Goal: Answer question/provide support: Share knowledge or assist other users

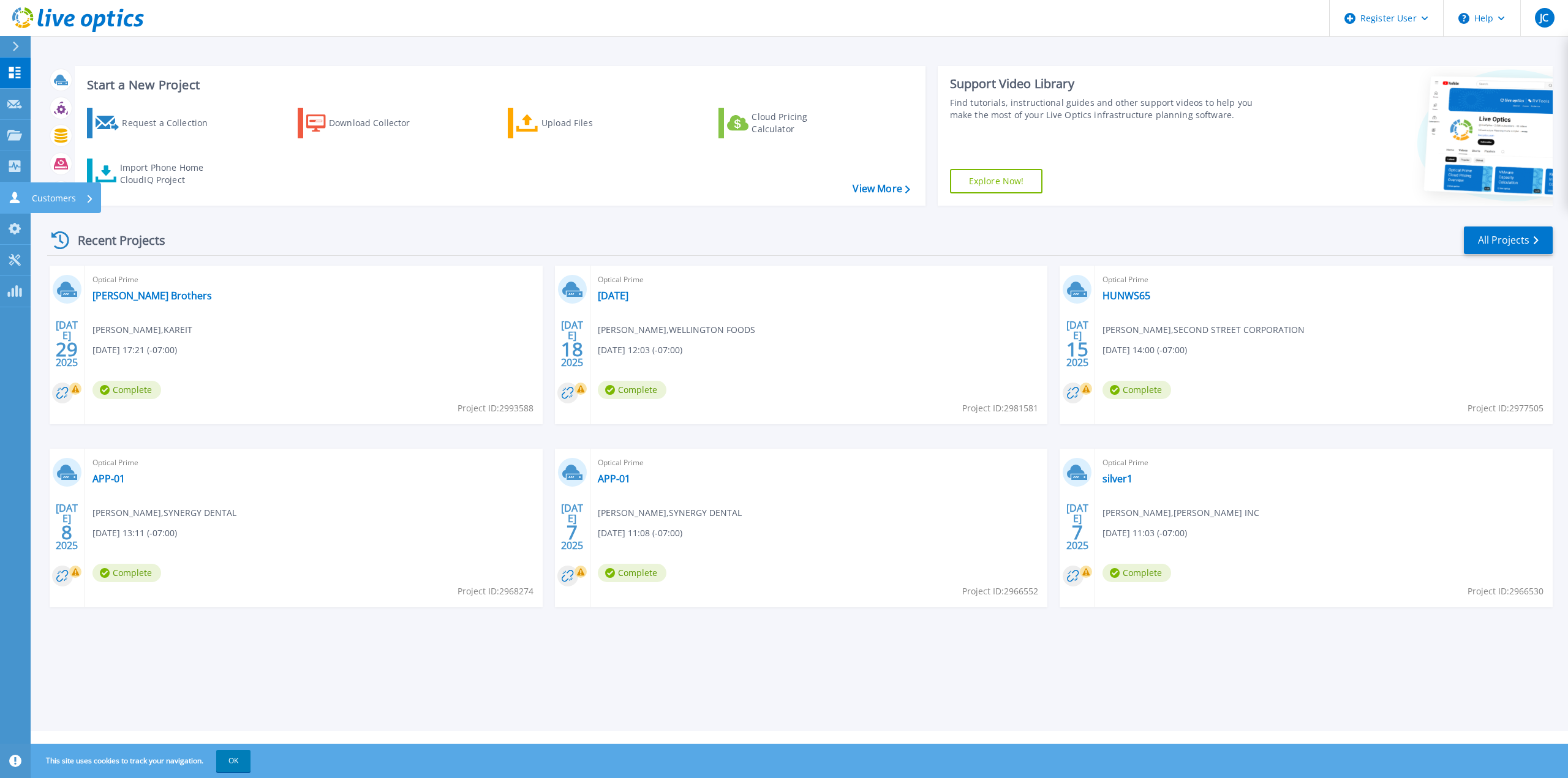
click at [44, 194] on p "Customers" at bounding box center [54, 198] width 44 height 32
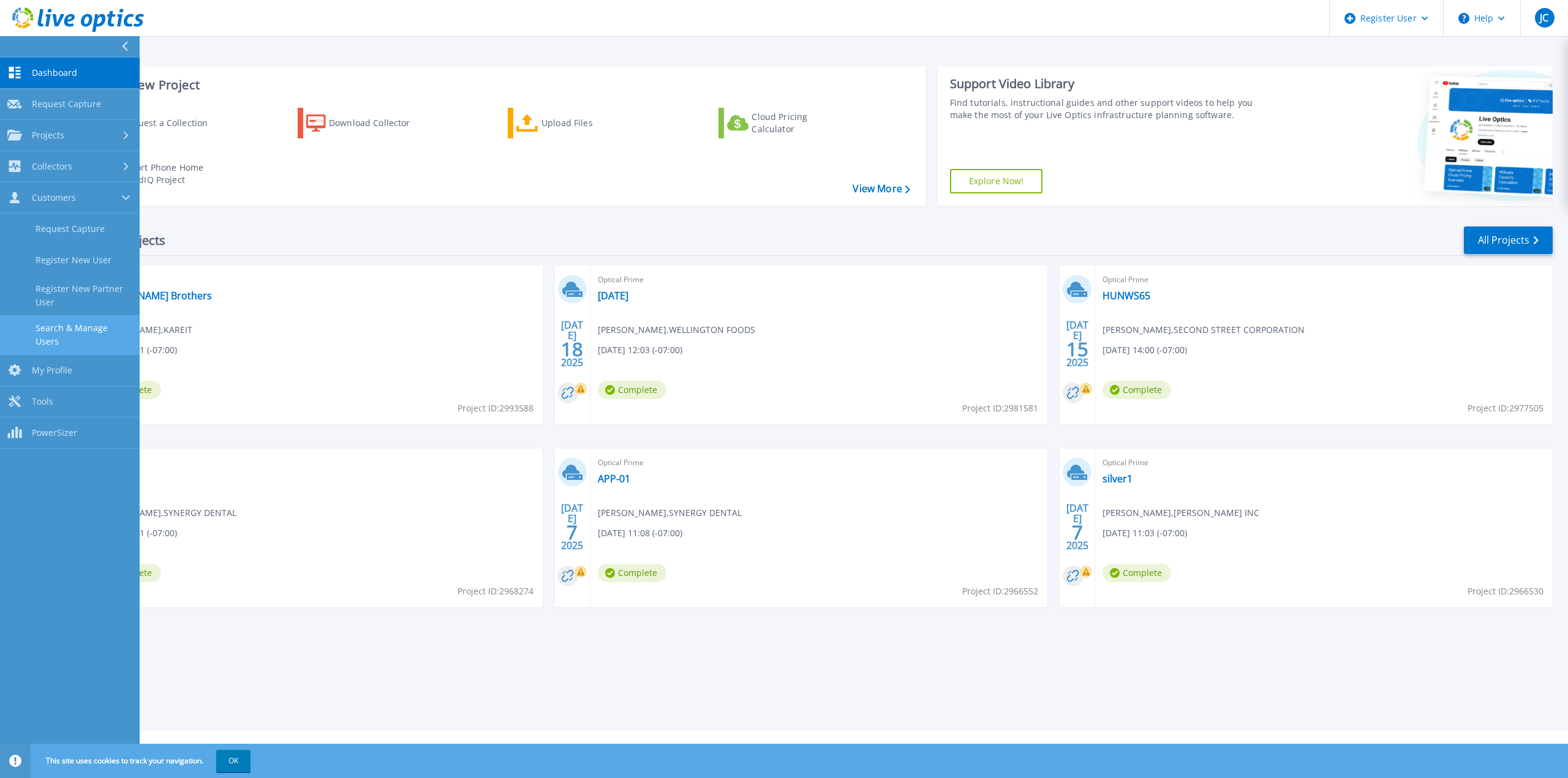
click at [89, 330] on link "Search & Manage Users" at bounding box center [70, 335] width 140 height 39
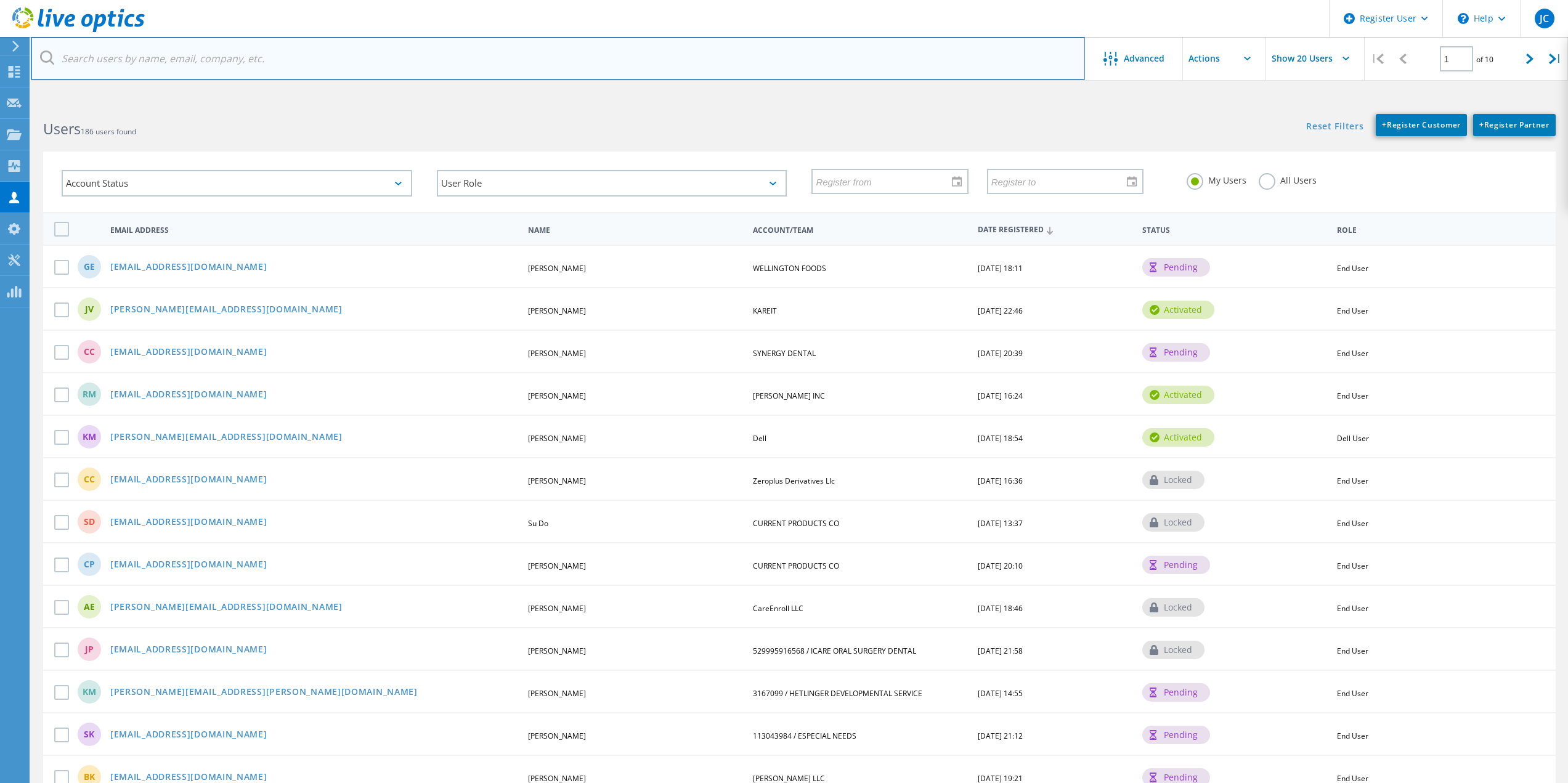
click at [196, 71] on input "text" at bounding box center [558, 58] width 1054 height 43
paste input "[PERSON_NAME][EMAIL_ADDRESS][DOMAIN_NAME]"
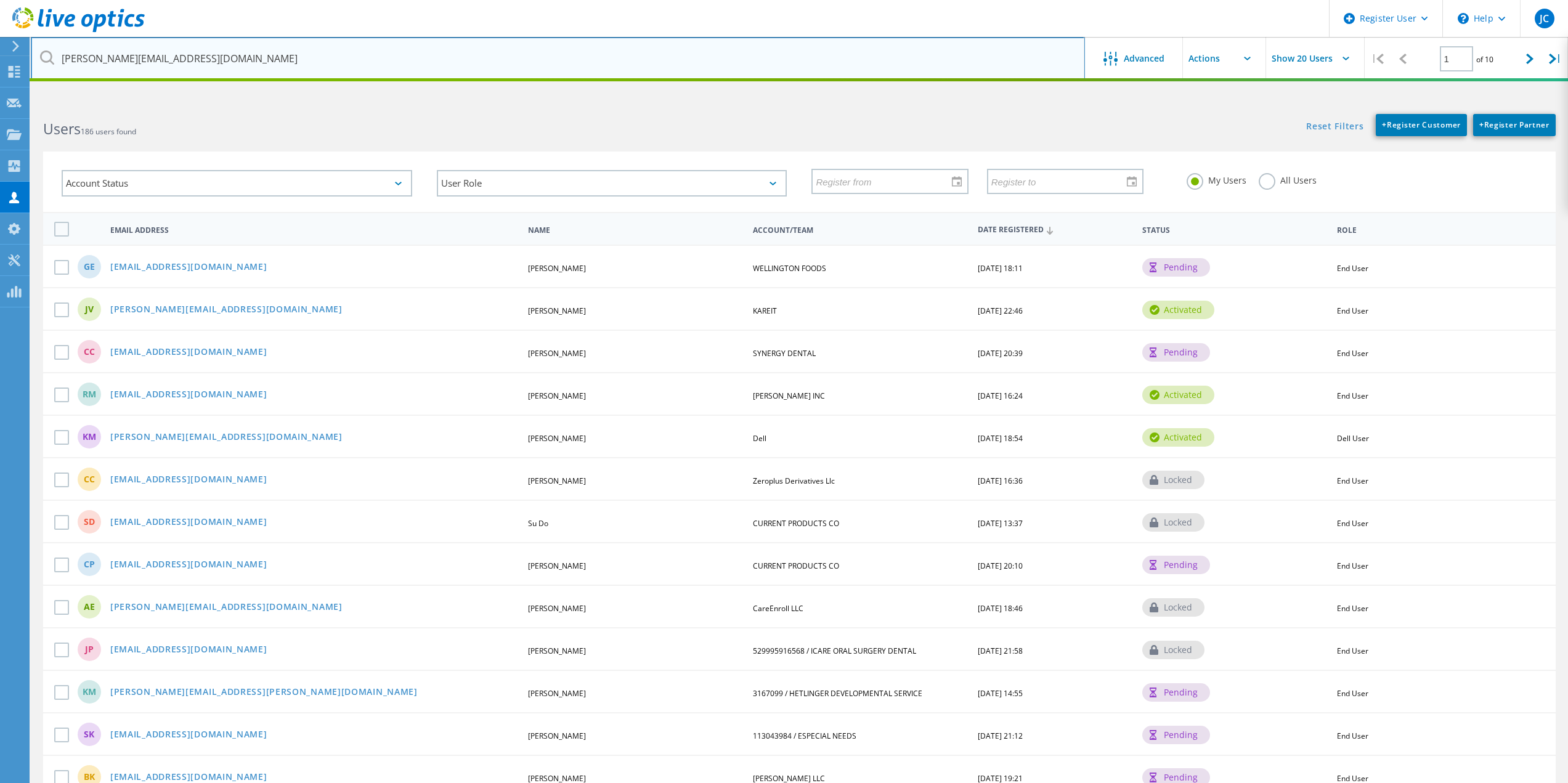
type input "[PERSON_NAME][EMAIL_ADDRESS][DOMAIN_NAME]"
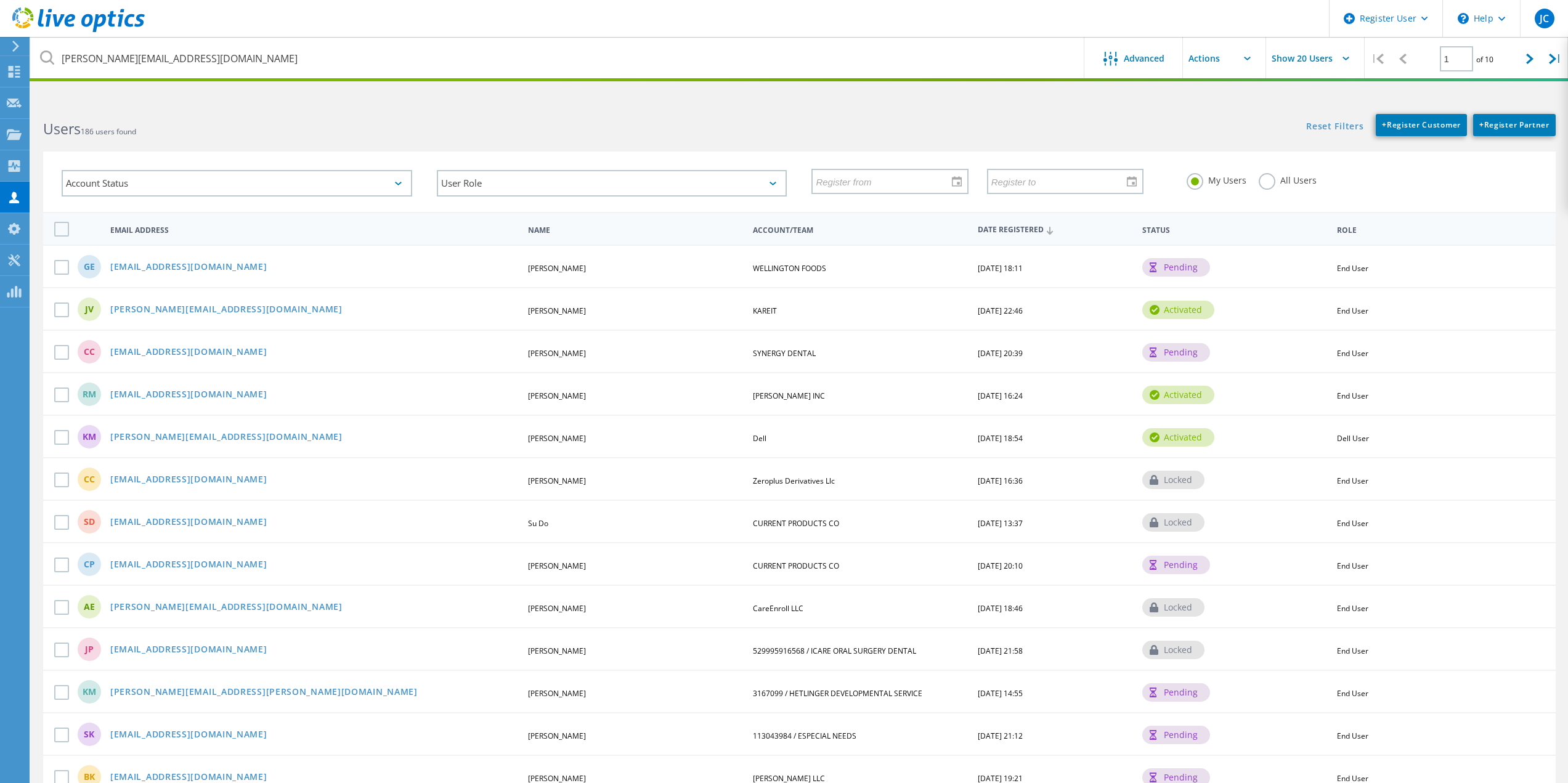
click at [347, 117] on div "Users 186 users found" at bounding box center [415, 117] width 768 height 33
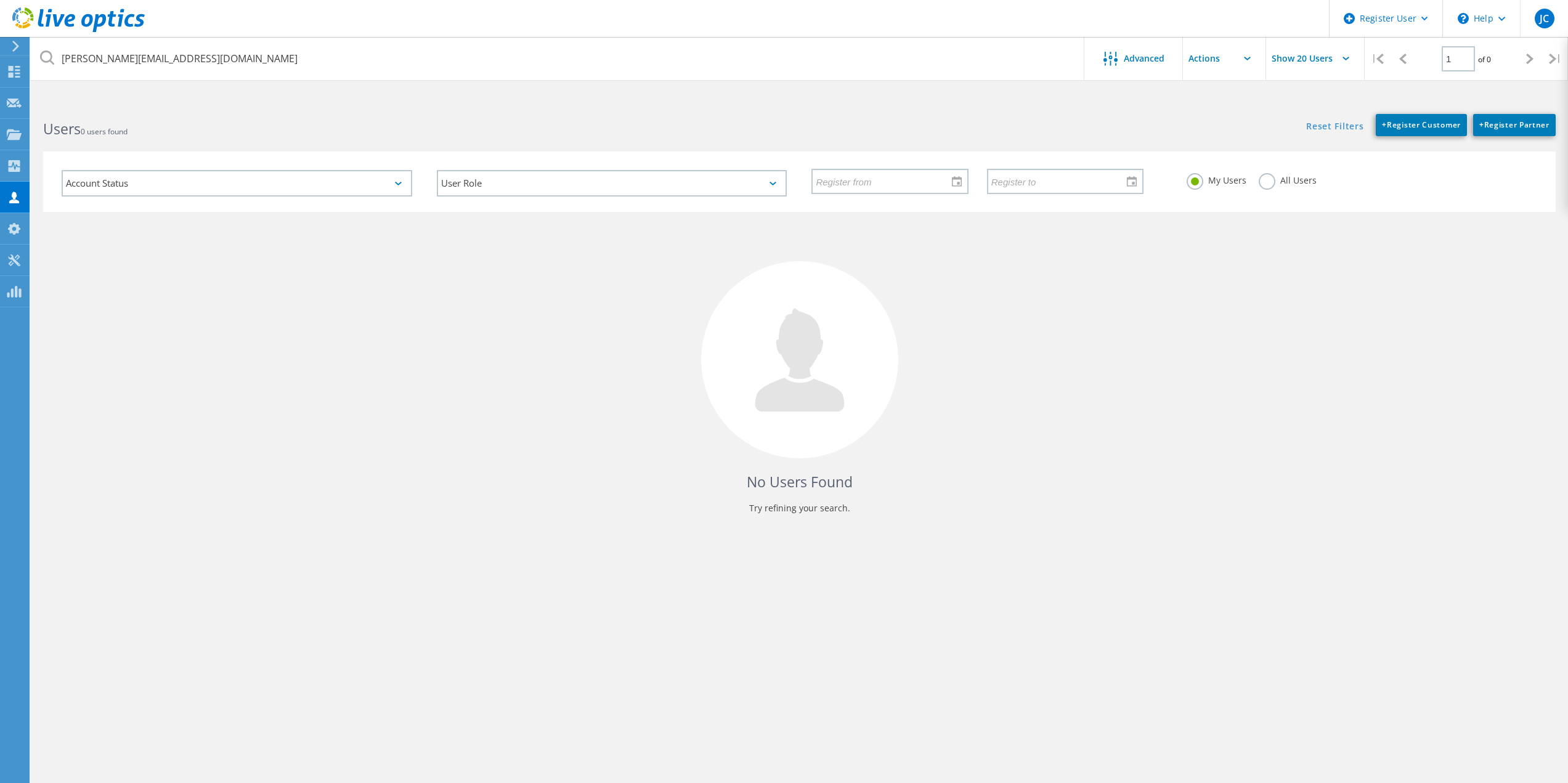
click at [1260, 180] on label "All Users" at bounding box center [1287, 179] width 58 height 12
click at [0, 0] on input "All Users" at bounding box center [0, 0] width 0 height 0
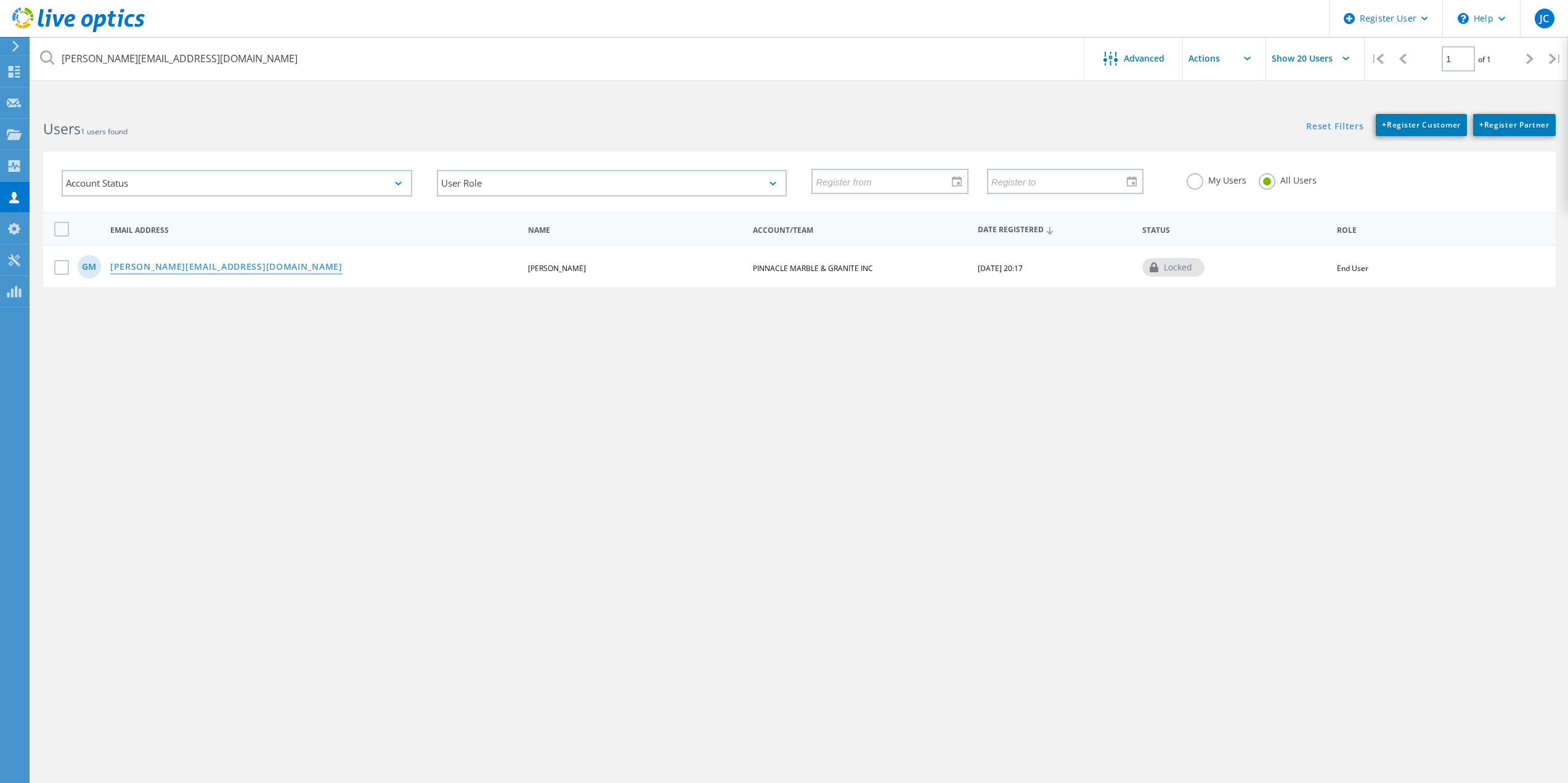
click at [124, 264] on link "[PERSON_NAME][EMAIL_ADDRESS][DOMAIN_NAME]" at bounding box center [226, 267] width 232 height 10
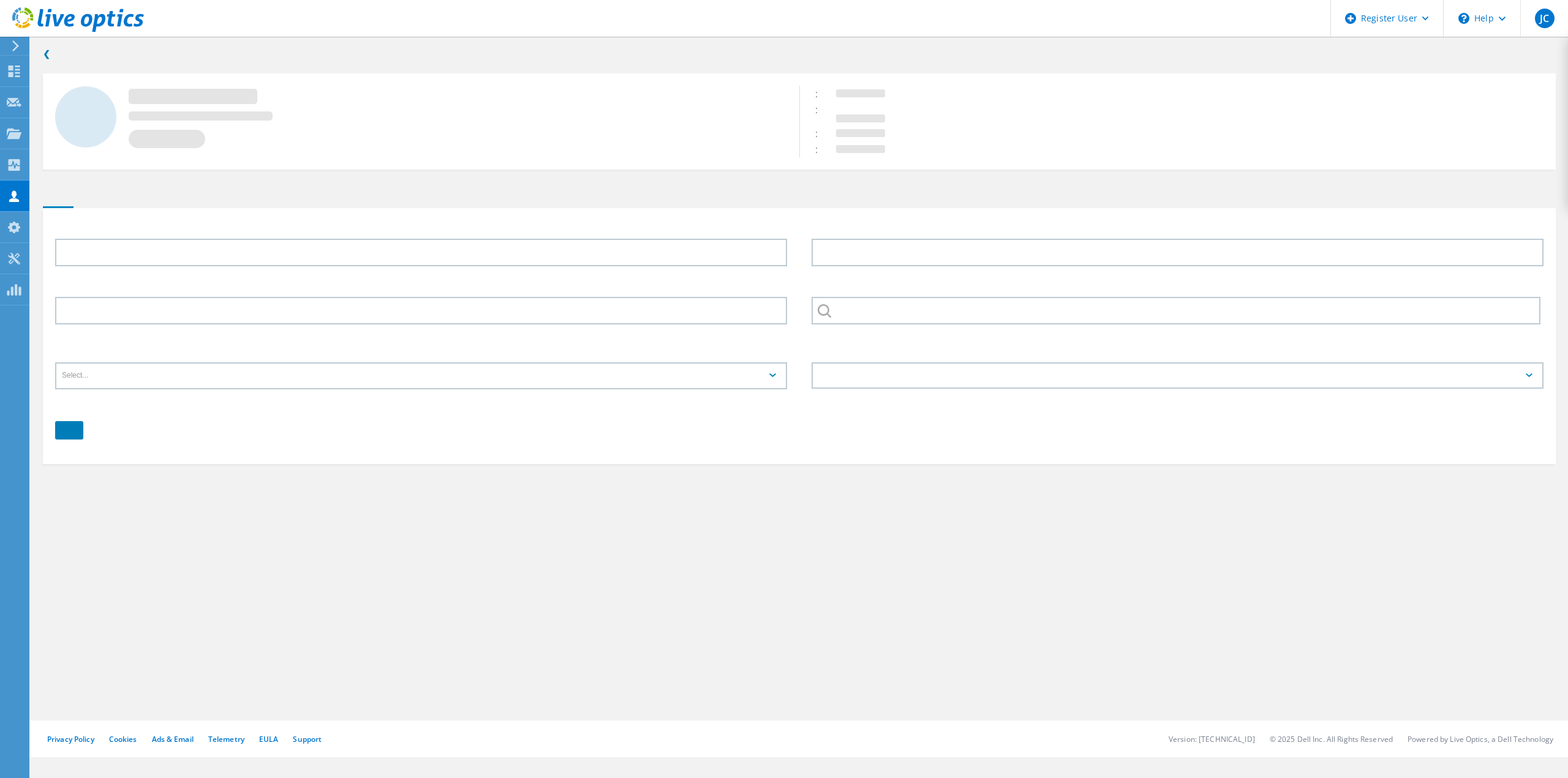
type input "GABRIEL"
type input "MORALES"
type input "2144989825"
type input "PINNACLE MARBLE & GRANITE INC"
type input "English"
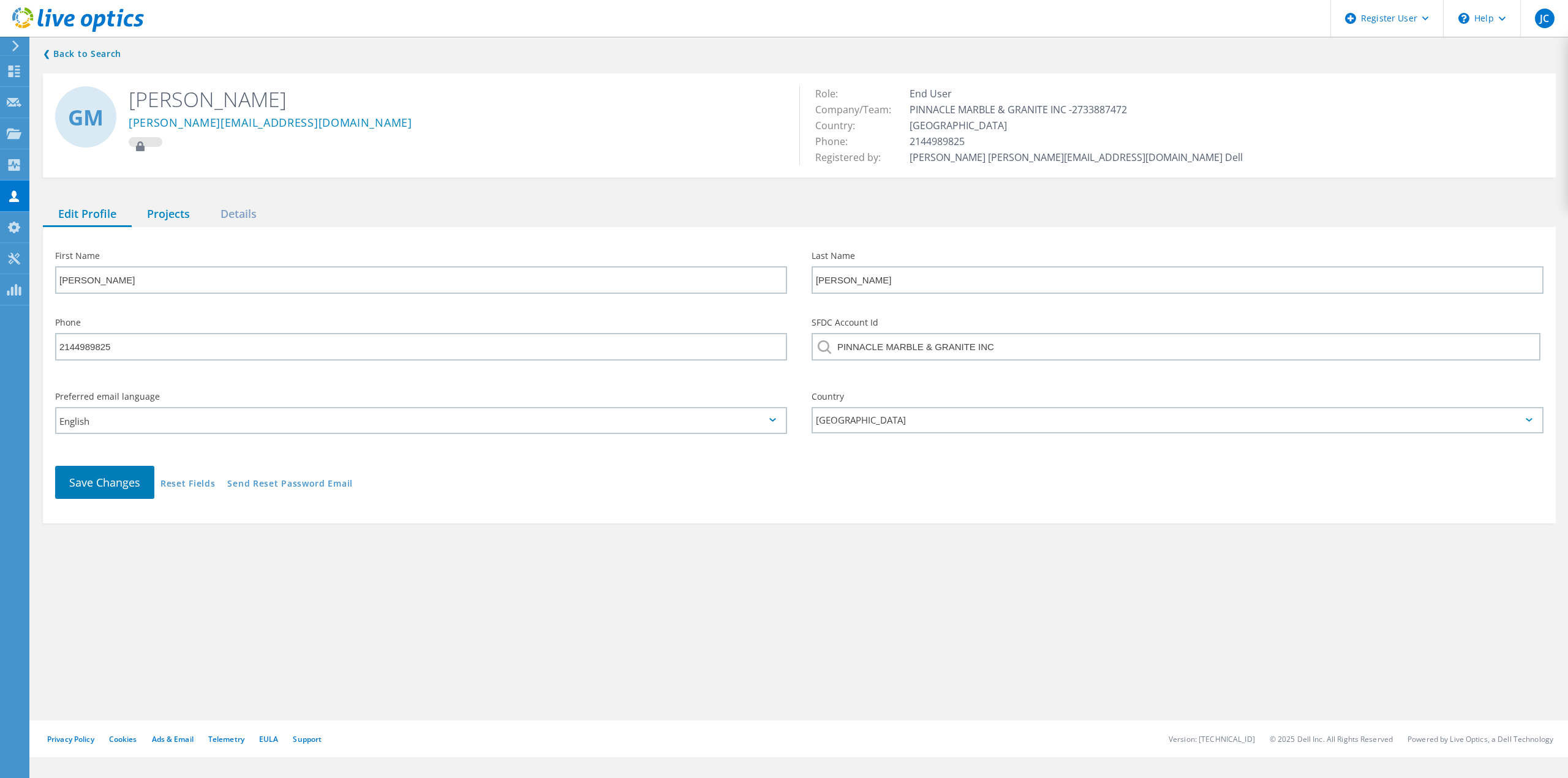
click at [153, 212] on div "Projects" at bounding box center [168, 215] width 74 height 25
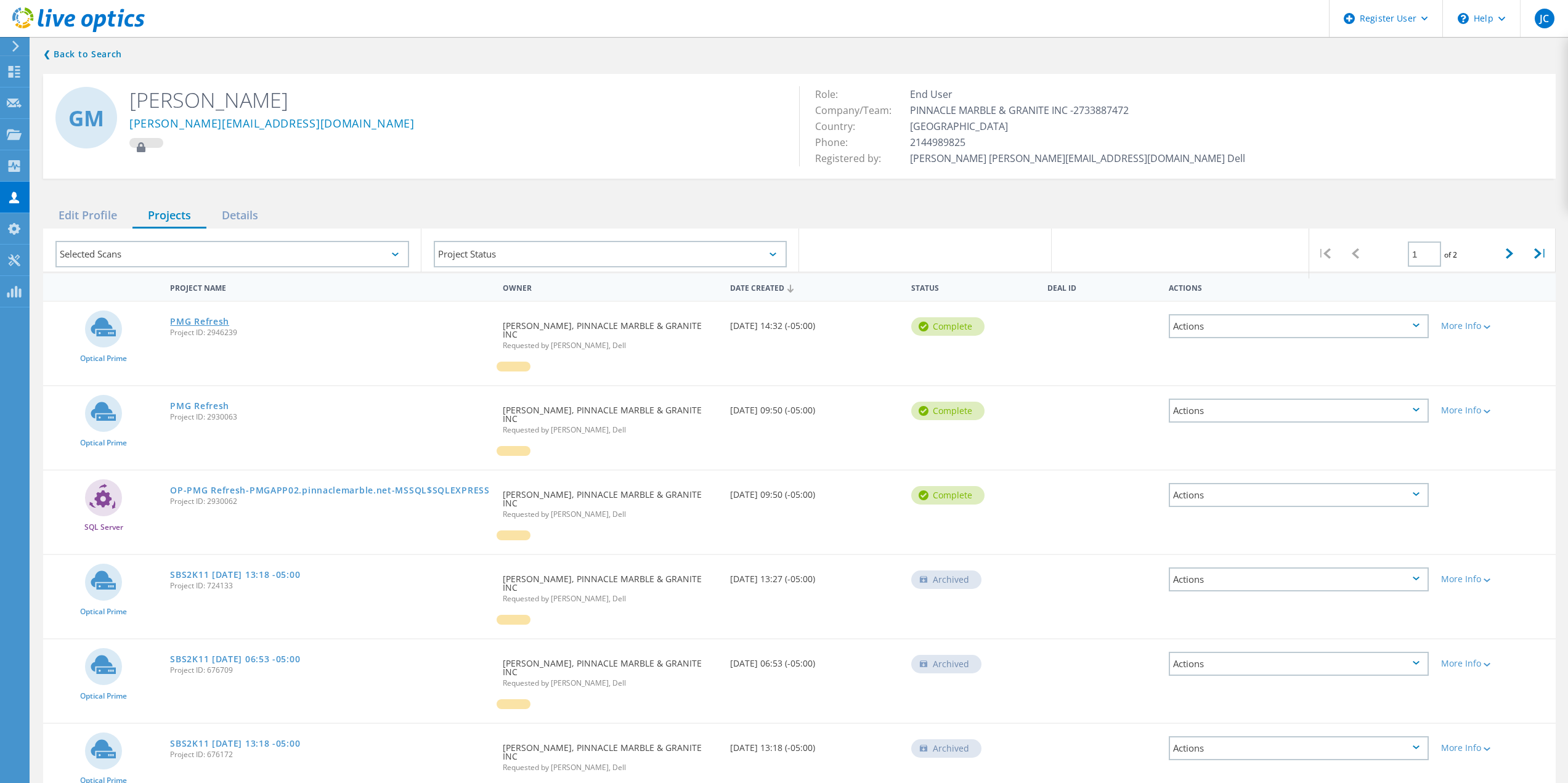
click at [215, 321] on link "PMG Refresh" at bounding box center [199, 322] width 59 height 9
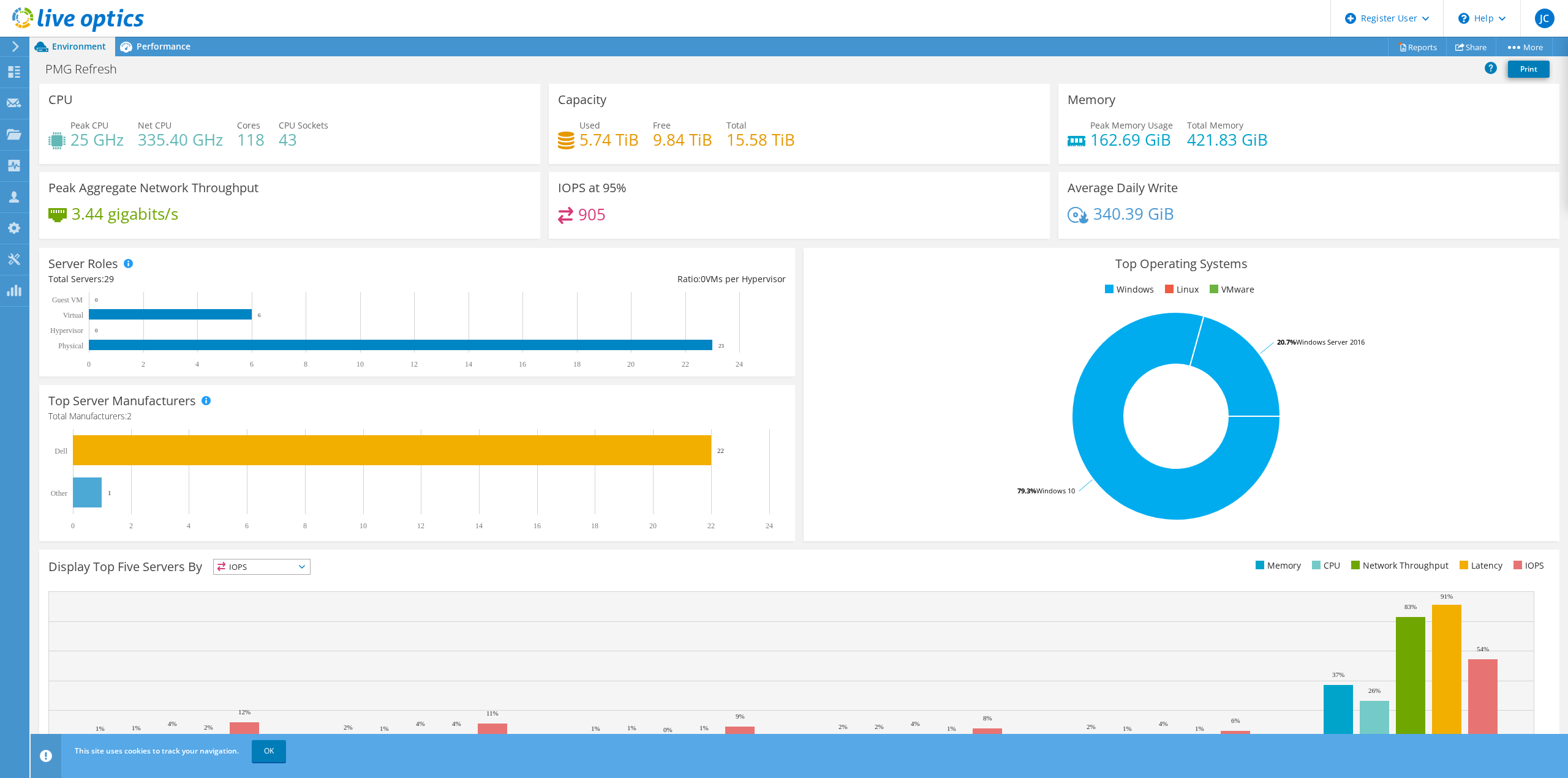
scroll to position [81, 0]
click at [181, 50] on span "Performance" at bounding box center [163, 46] width 54 height 12
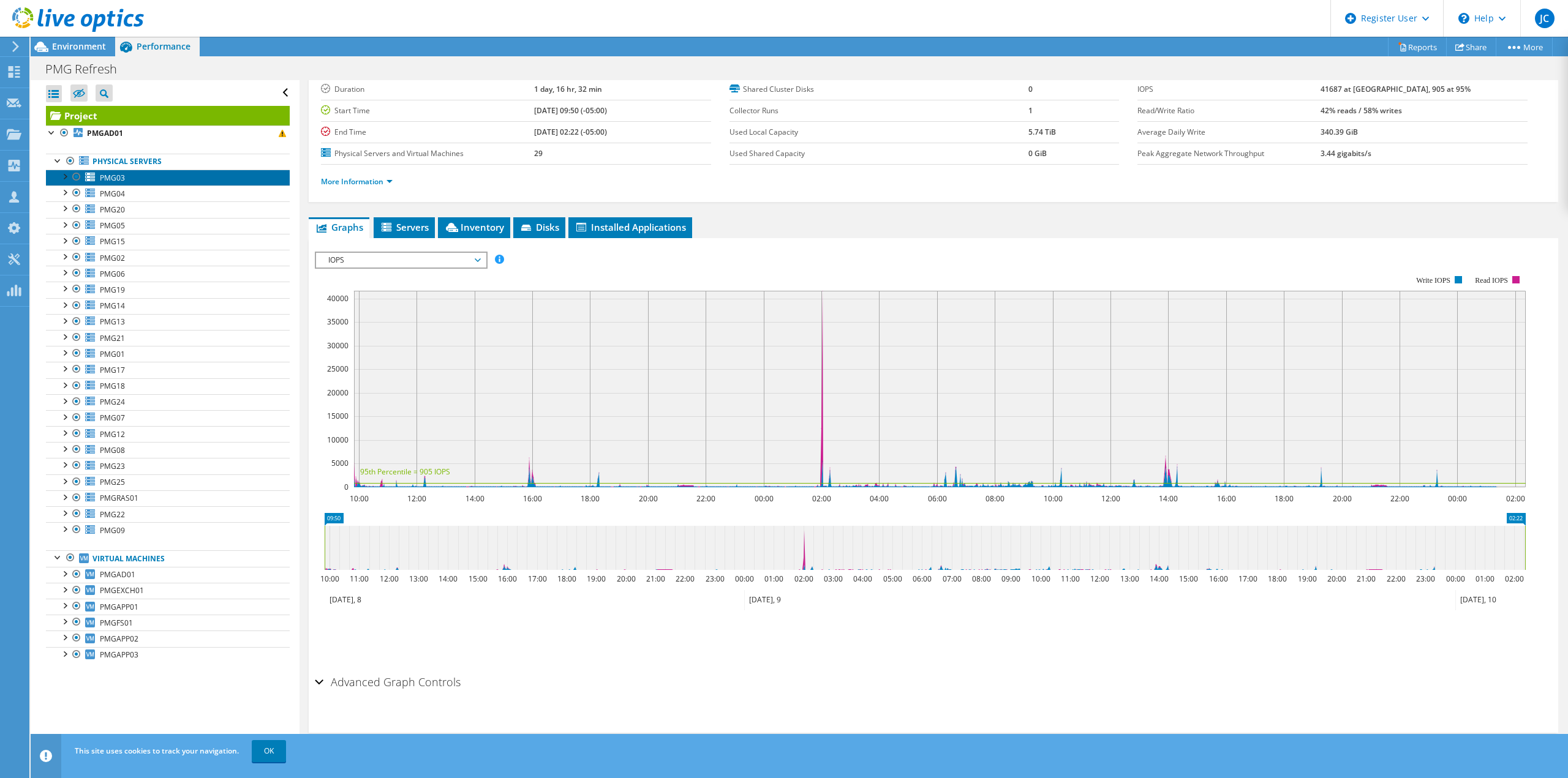
click at [124, 178] on span "PMG03" at bounding box center [113, 178] width 25 height 10
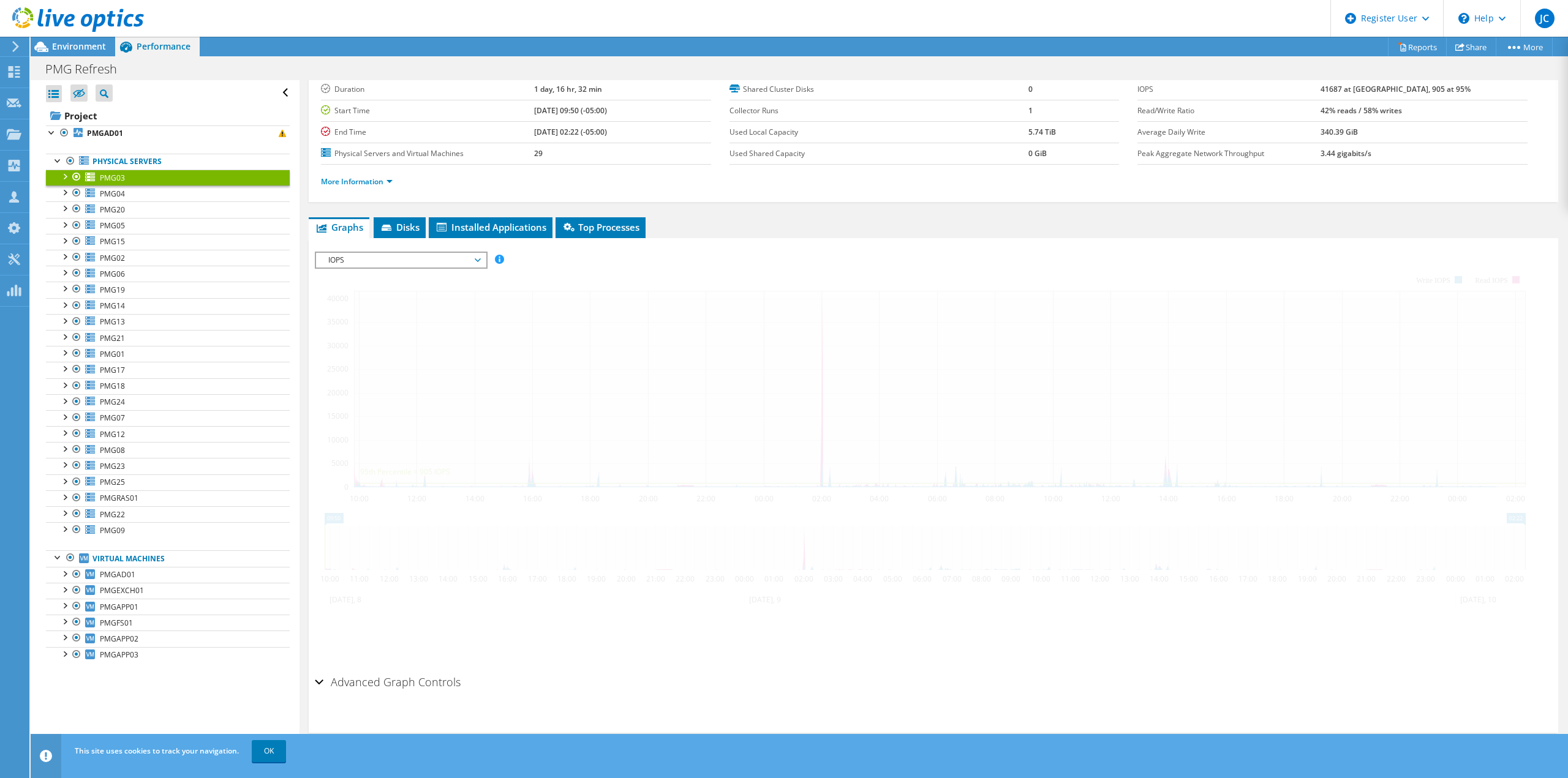
scroll to position [47, 0]
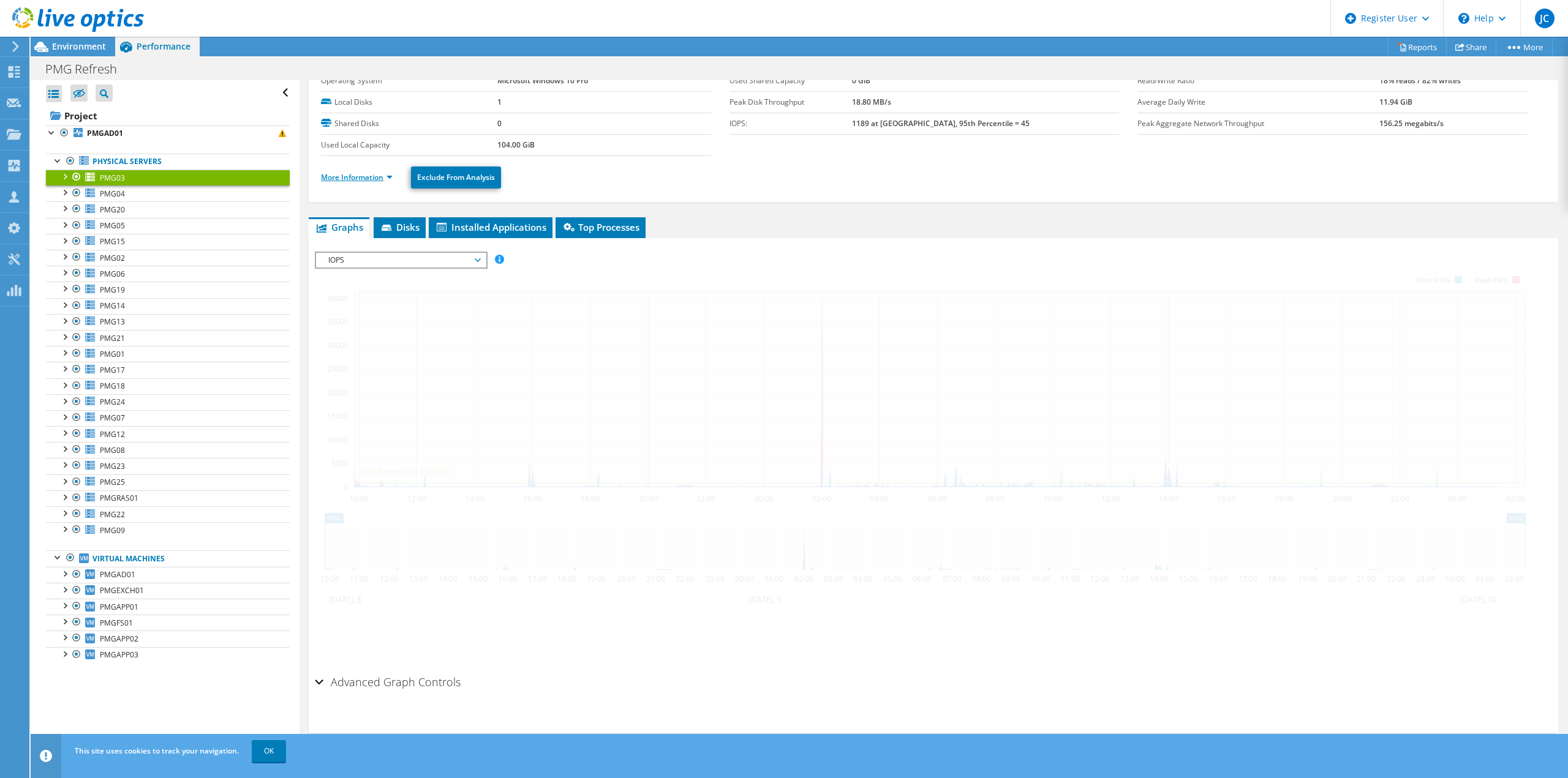
click at [355, 180] on link "More Information" at bounding box center [356, 177] width 71 height 10
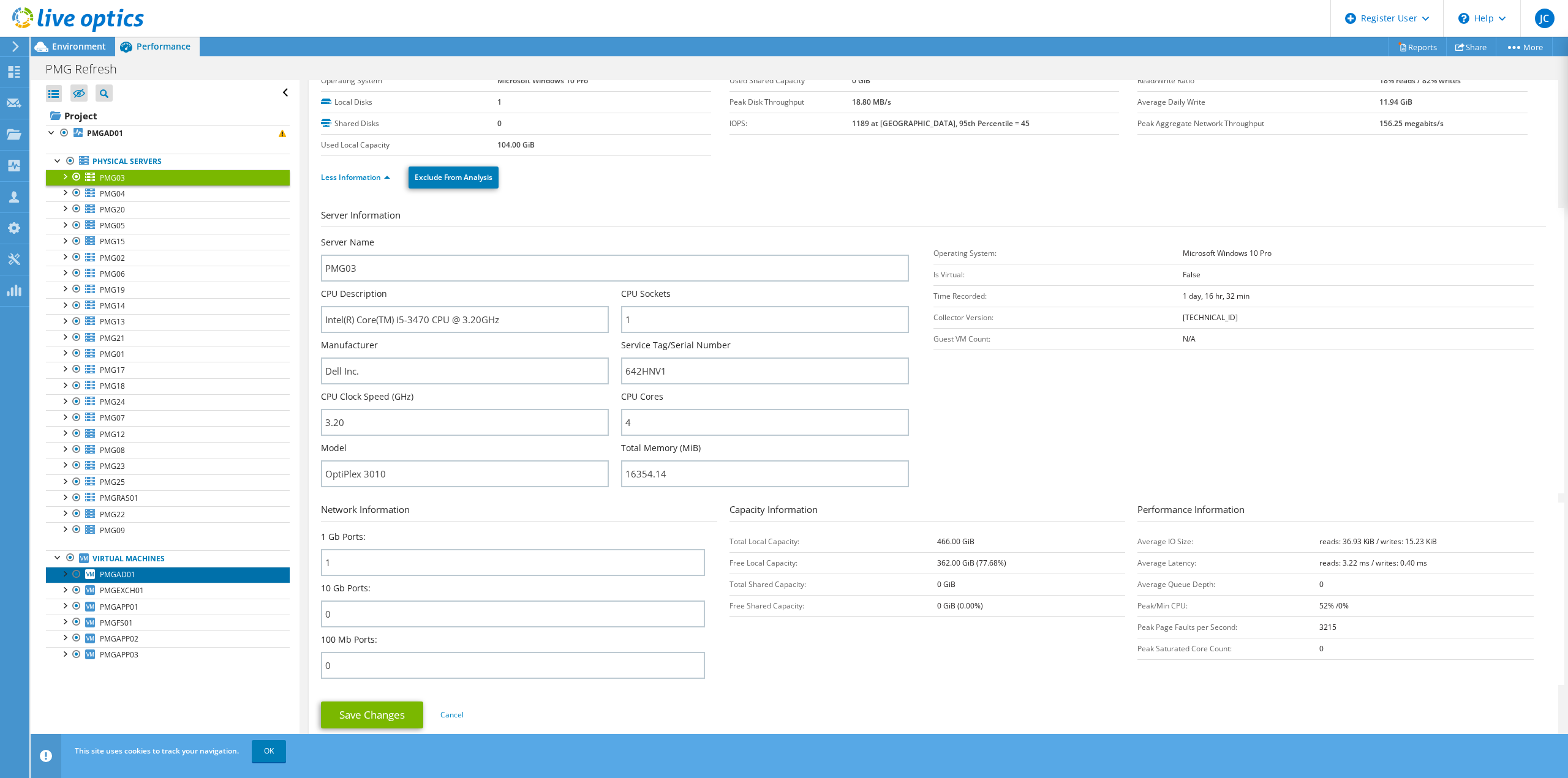
click at [145, 572] on link "PMGAD01" at bounding box center [167, 575] width 244 height 16
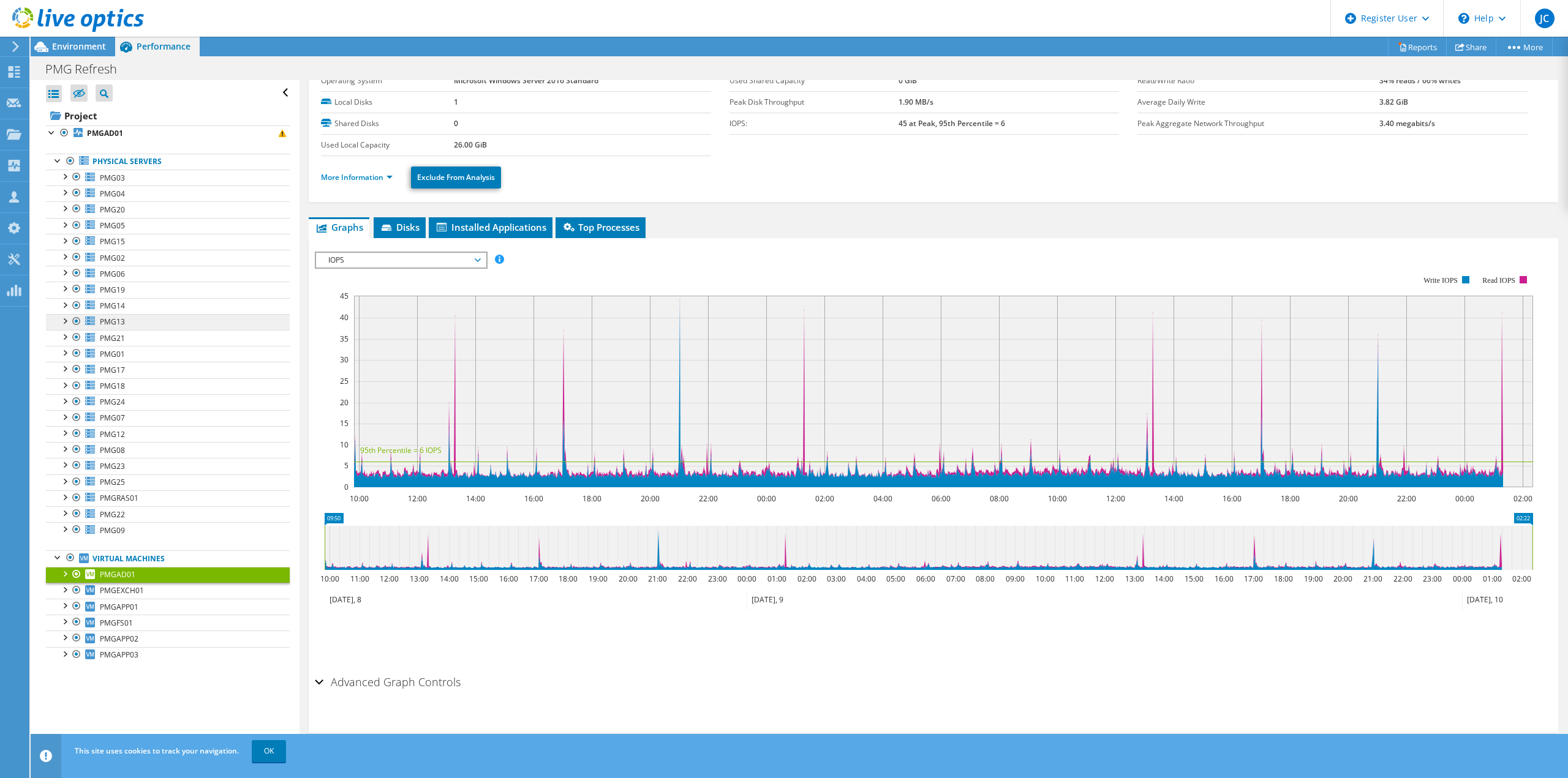
scroll to position [0, 0]
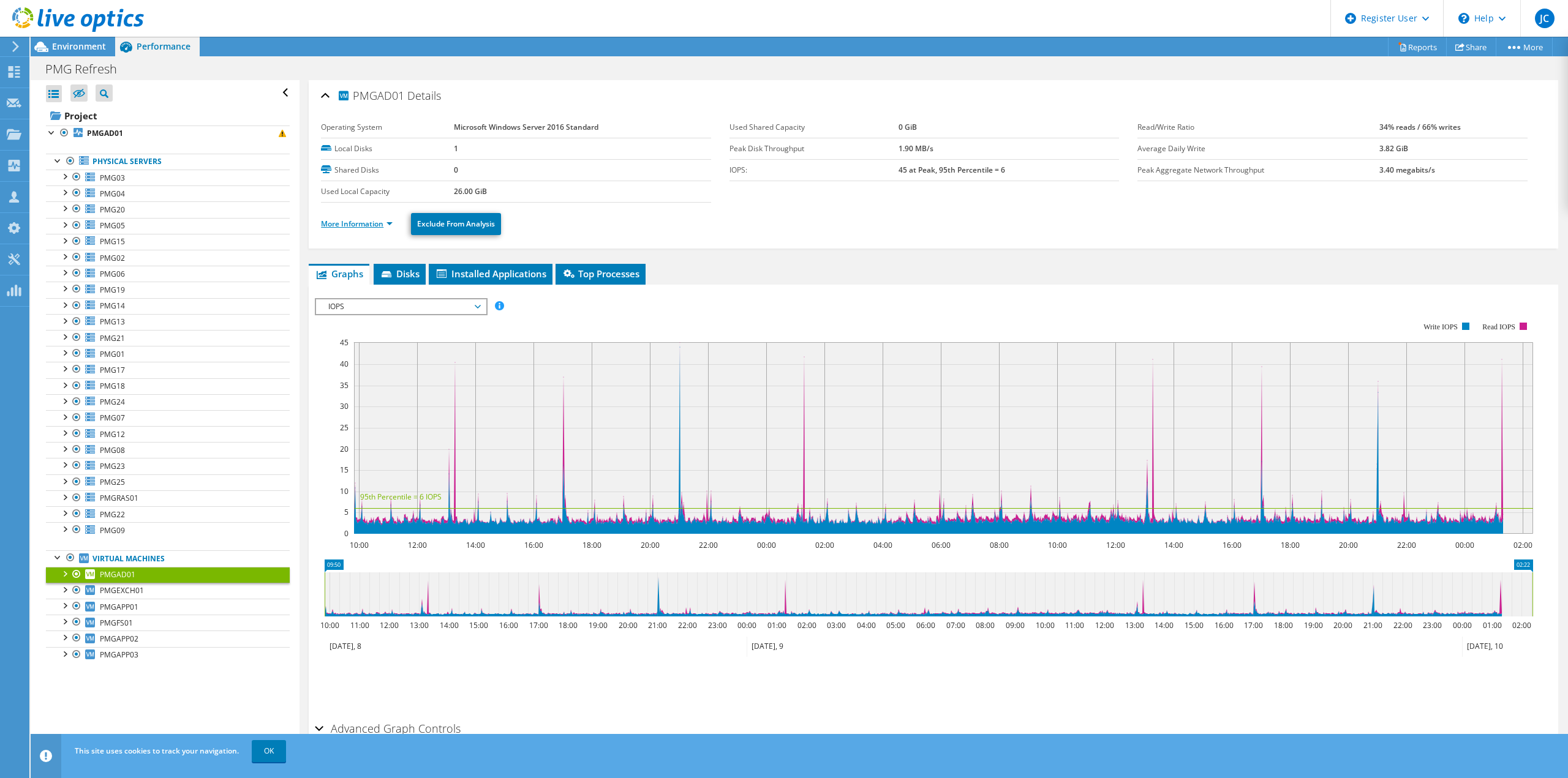
click at [345, 227] on link "More Information" at bounding box center [356, 224] width 71 height 10
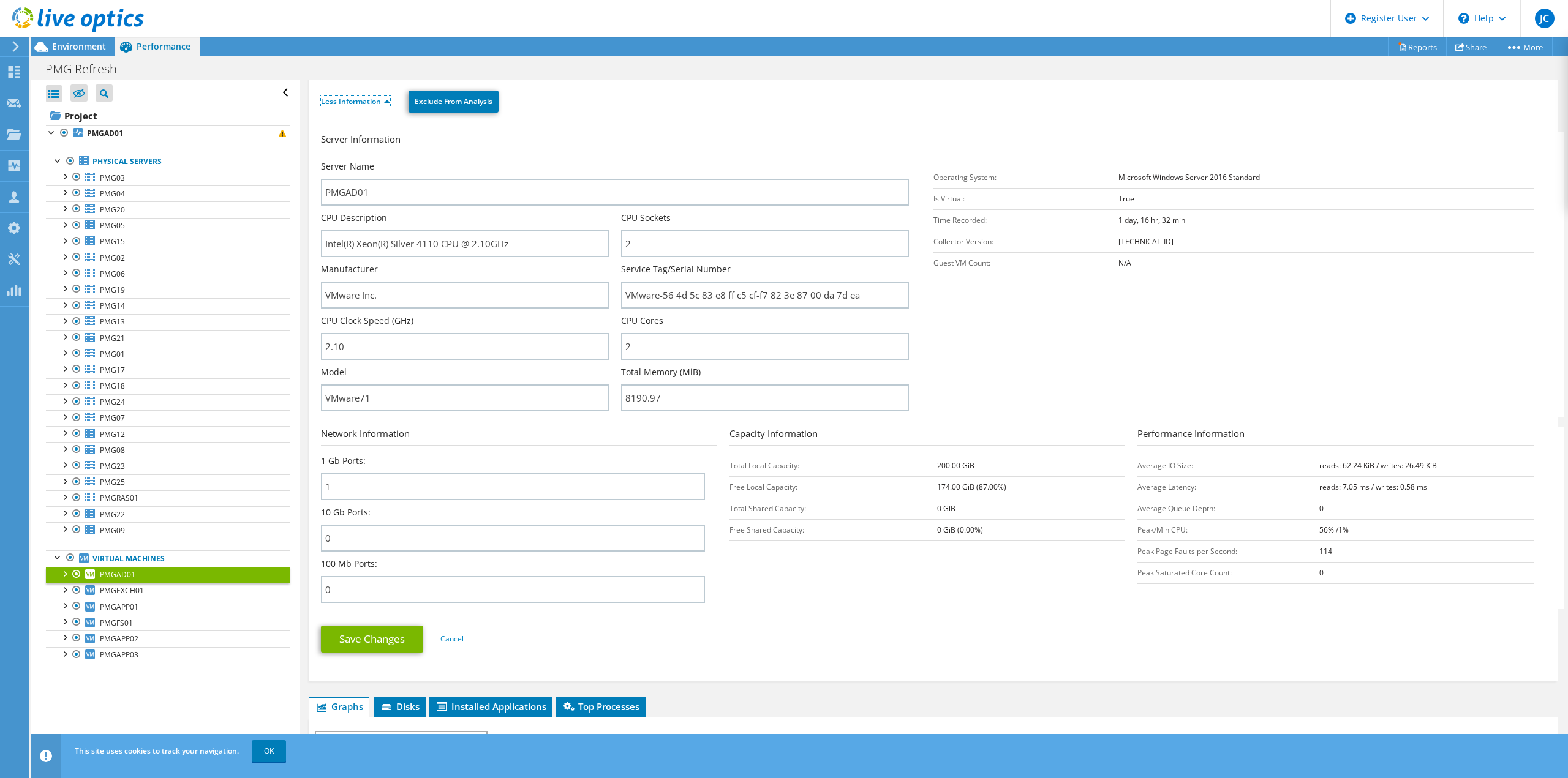
scroll to position [61, 0]
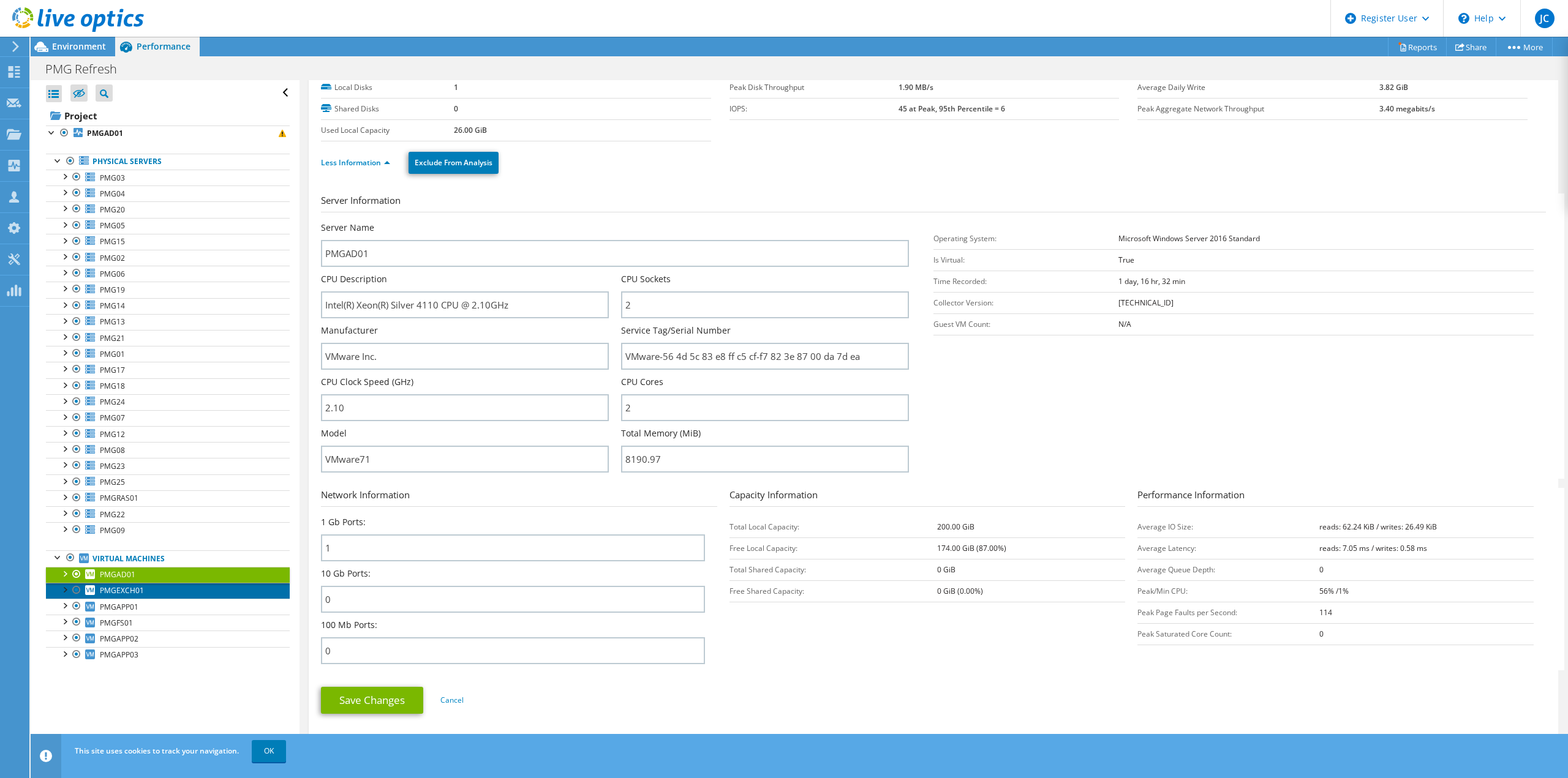
click at [129, 592] on span "PMGEXCH01" at bounding box center [122, 590] width 44 height 10
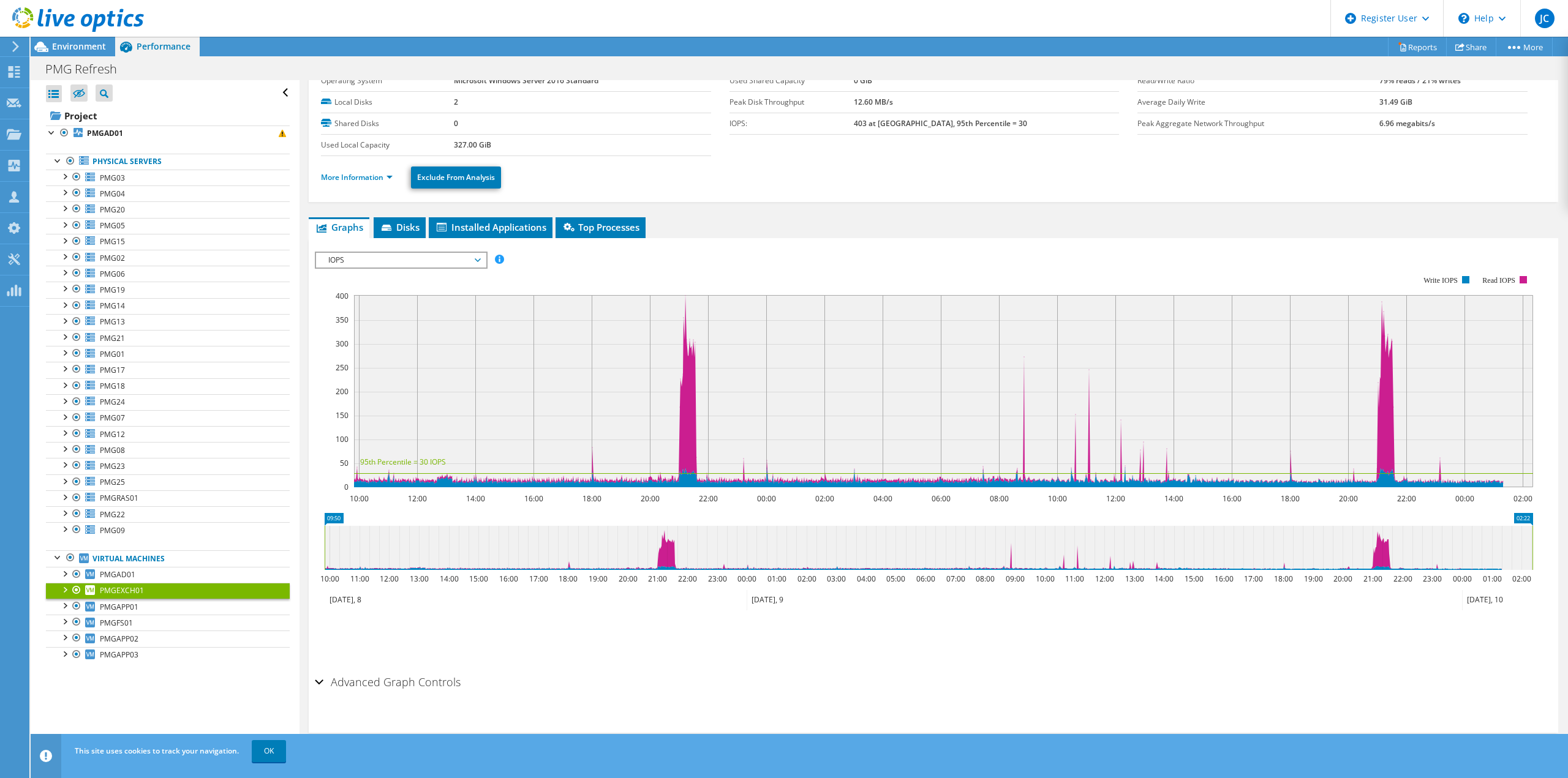
scroll to position [0, 0]
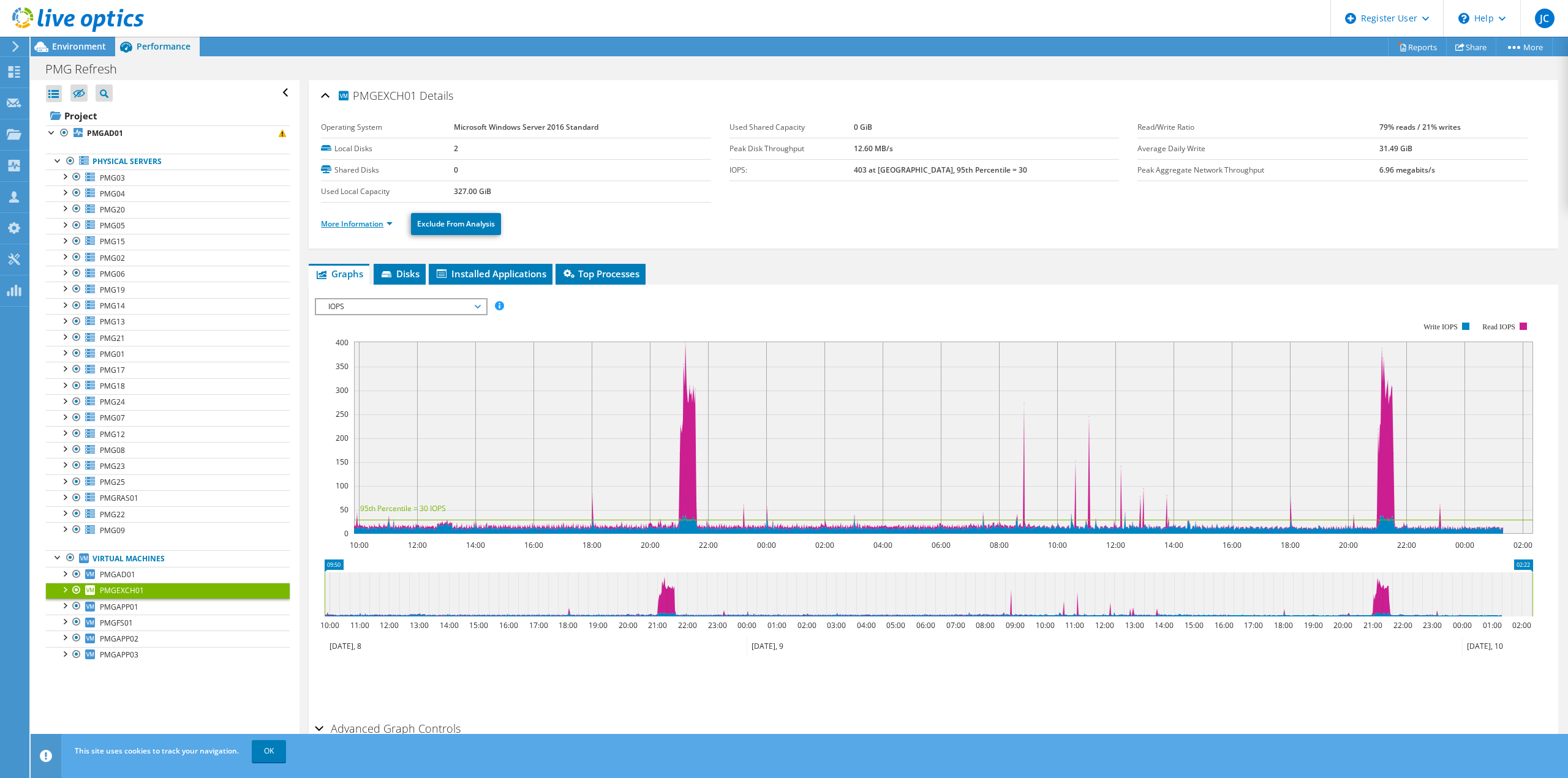
click at [373, 224] on link "More Information" at bounding box center [356, 224] width 71 height 10
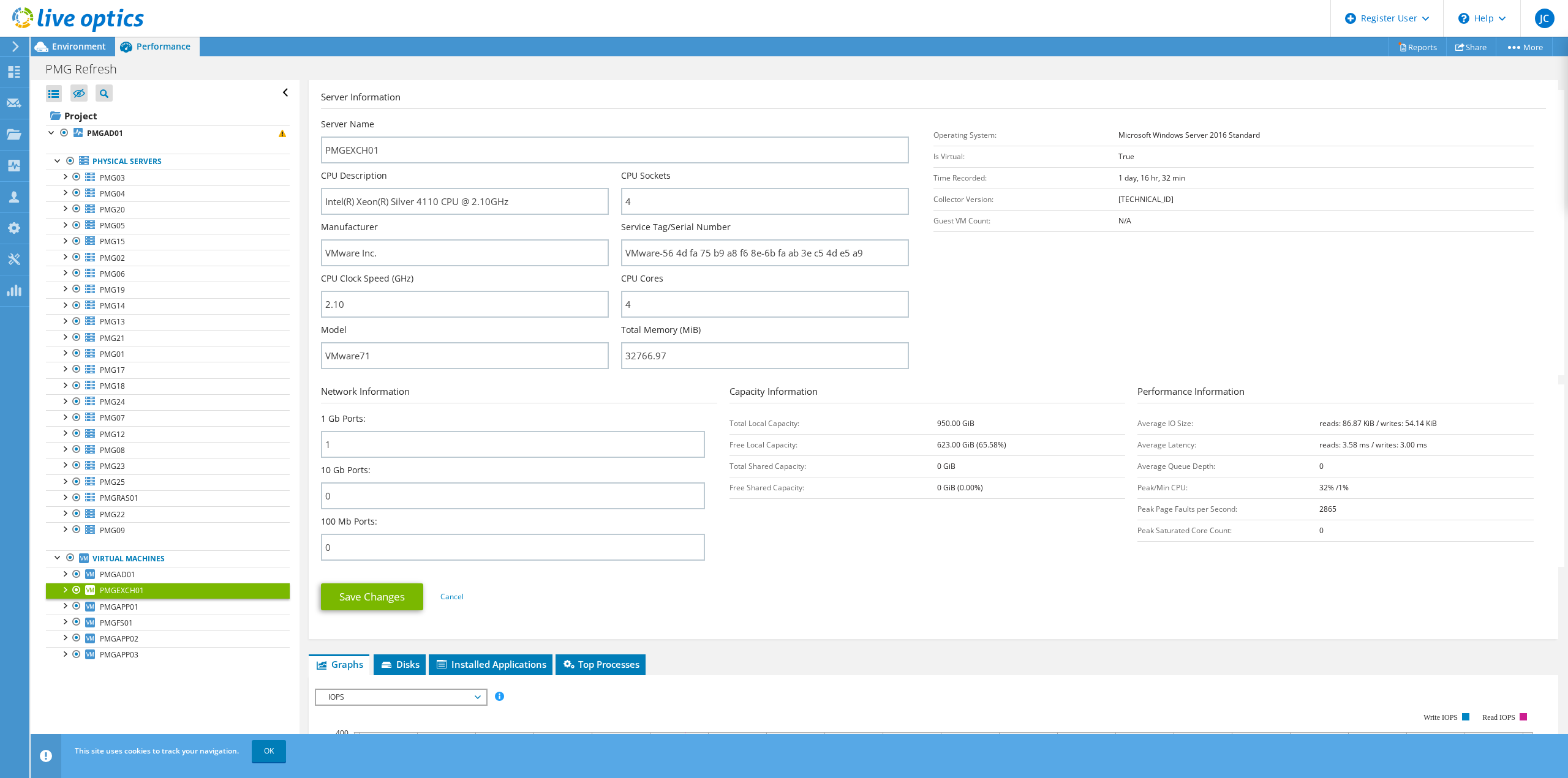
scroll to position [428, 0]
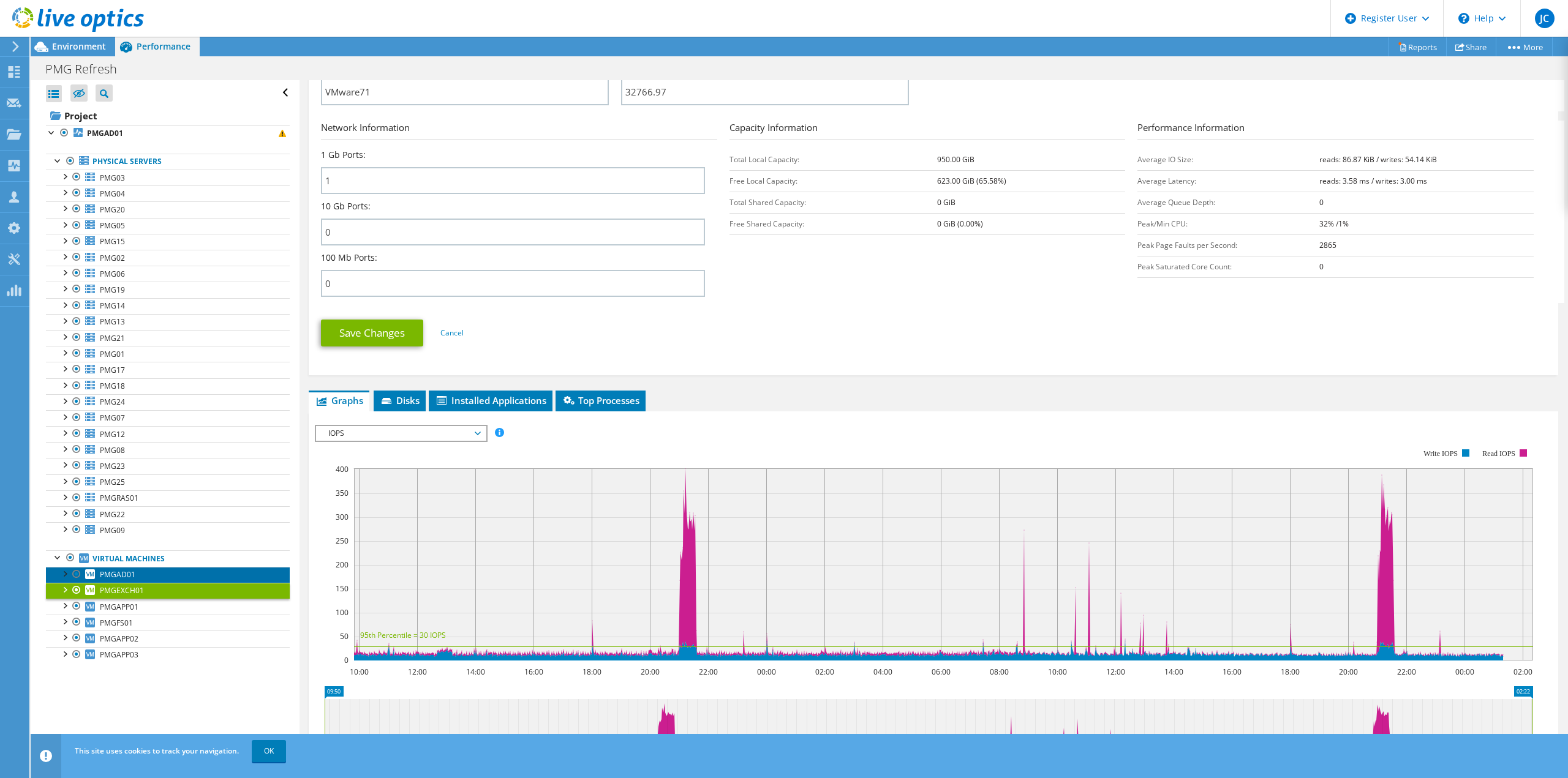
click at [125, 577] on span "PMGAD01" at bounding box center [117, 574] width 36 height 10
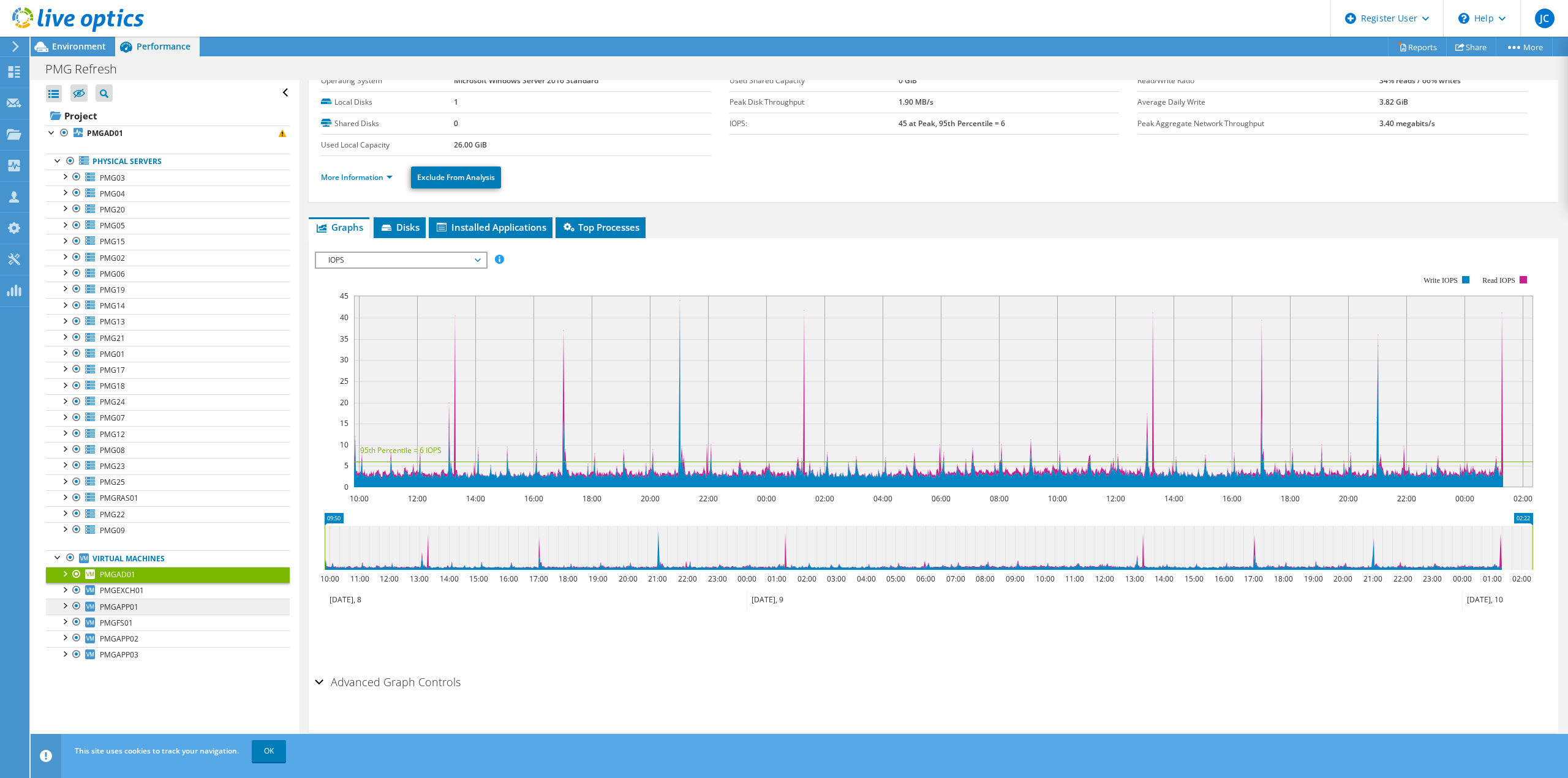
scroll to position [47, 0]
click at [122, 608] on span "PMGAPP01" at bounding box center [119, 607] width 39 height 10
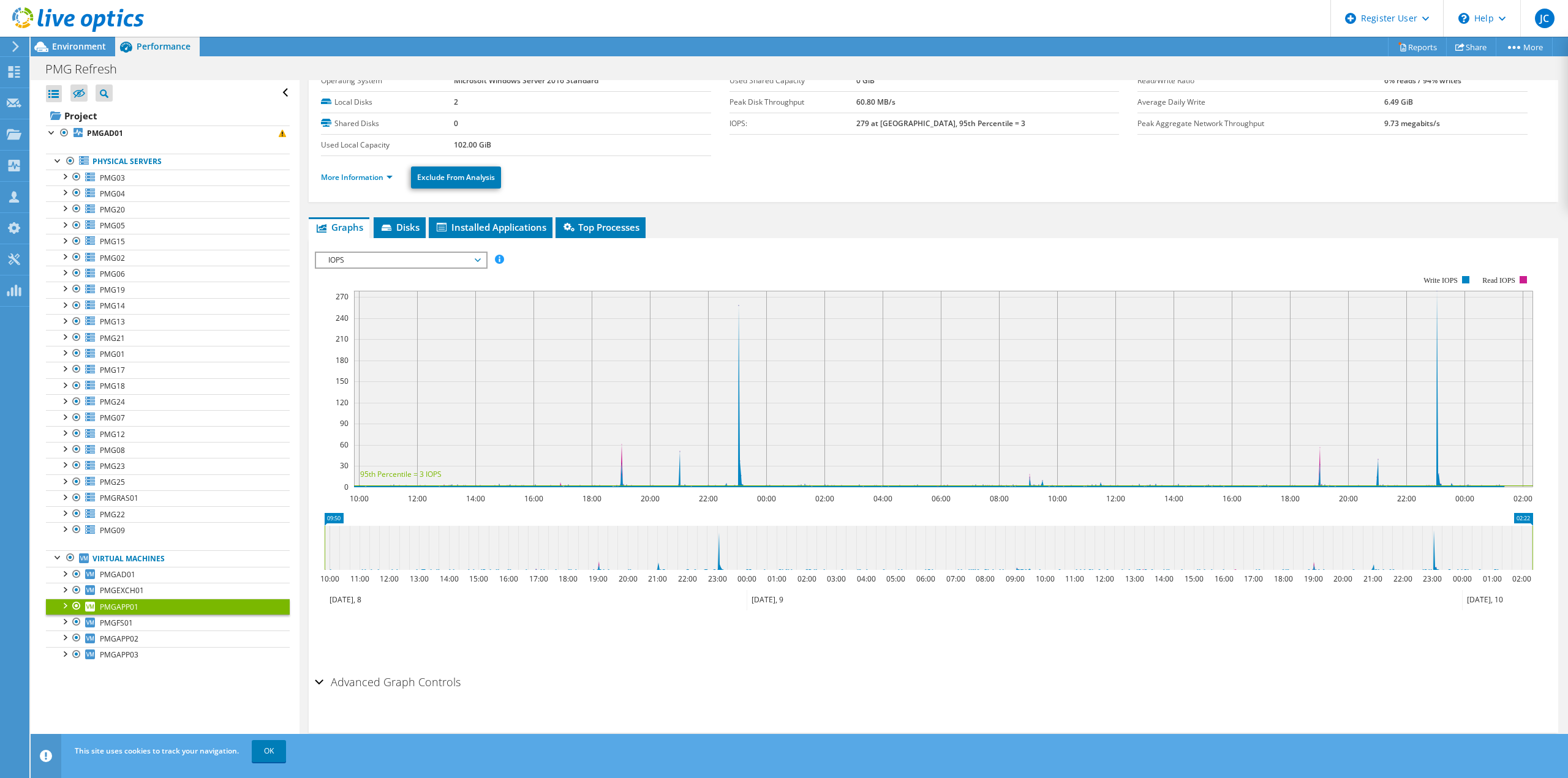
scroll to position [0, 0]
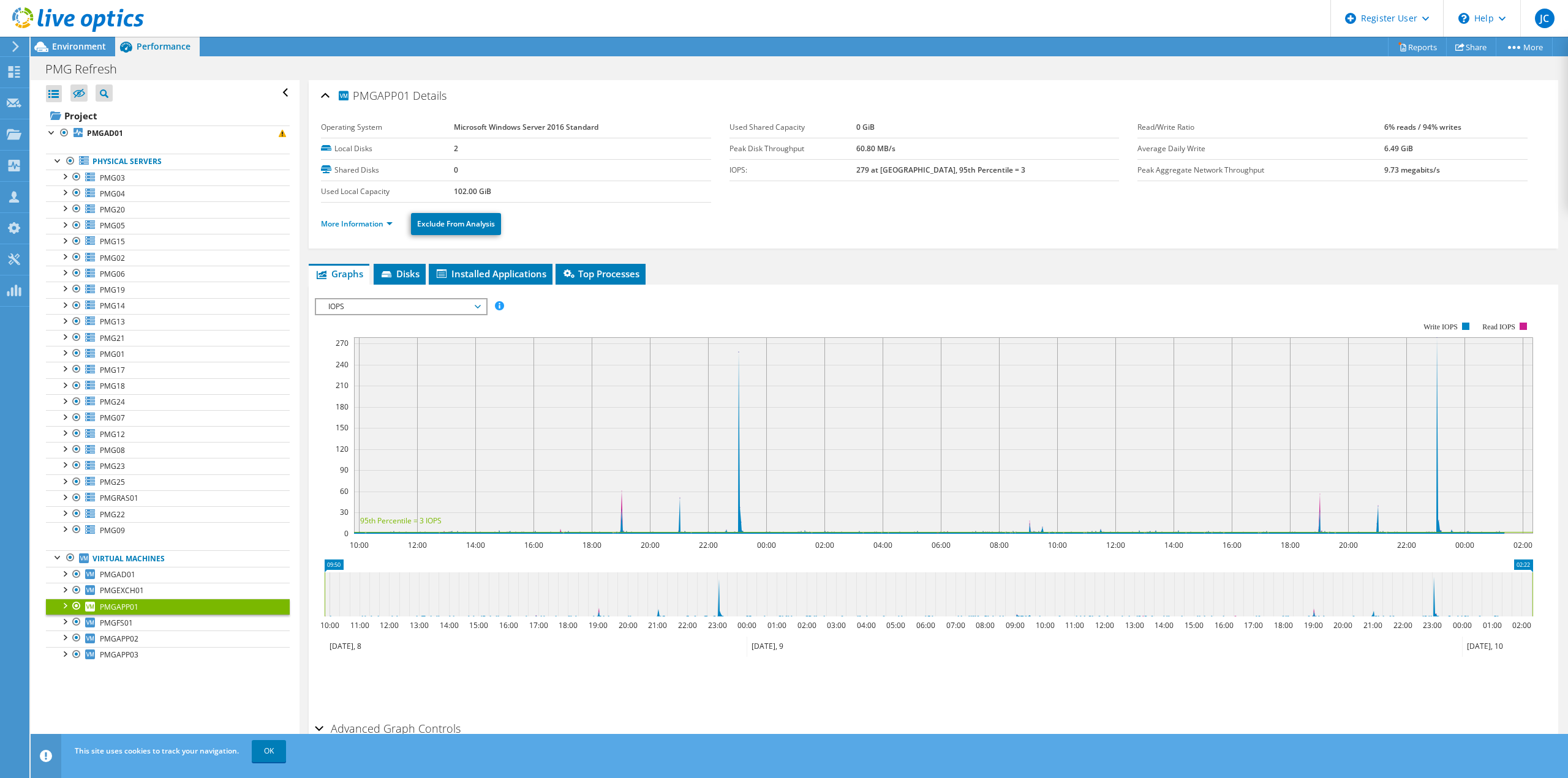
click at [372, 230] on li "More Information" at bounding box center [360, 224] width 79 height 13
click at [370, 221] on link "More Information" at bounding box center [356, 224] width 71 height 10
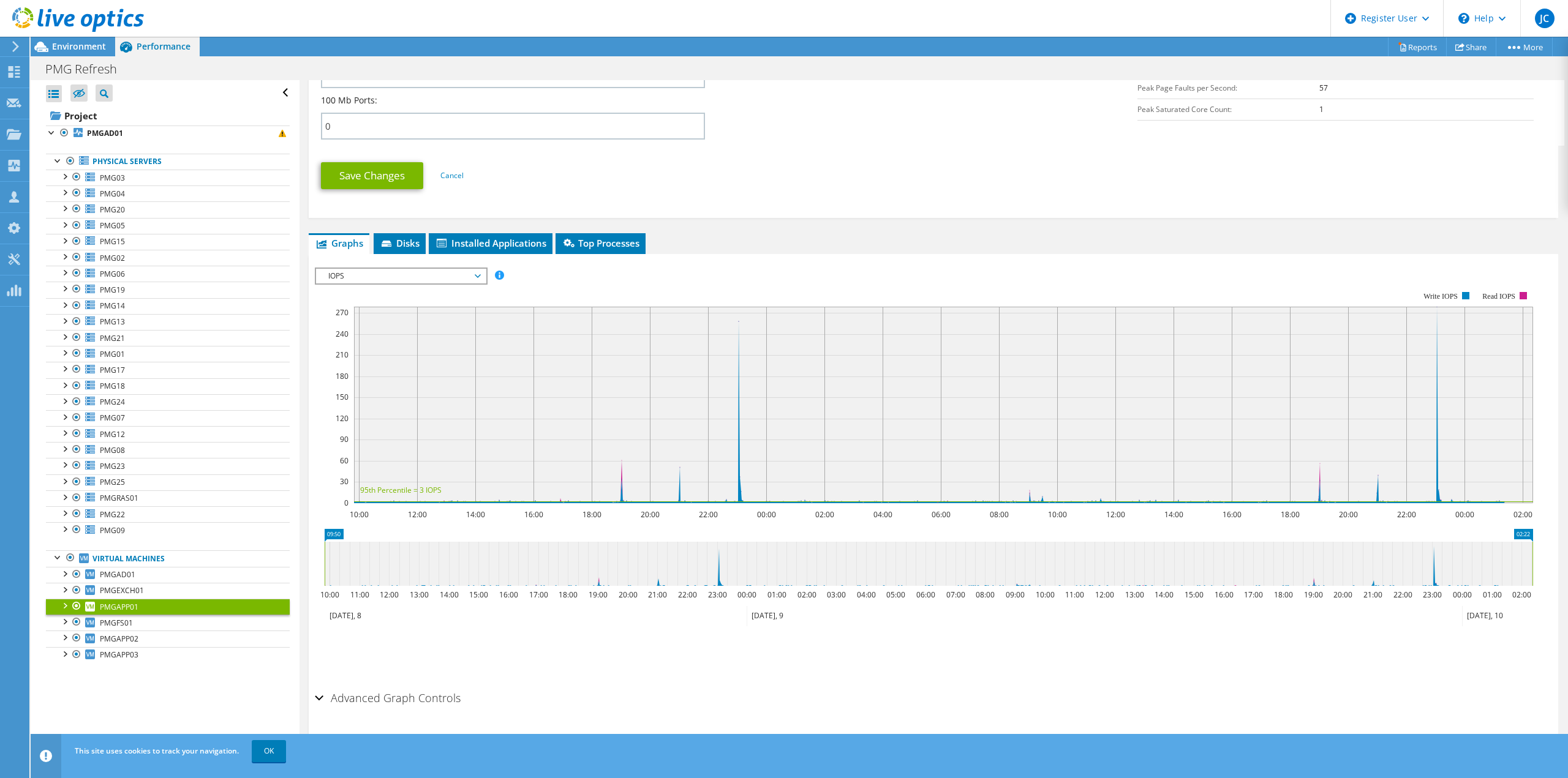
scroll to position [602, 0]
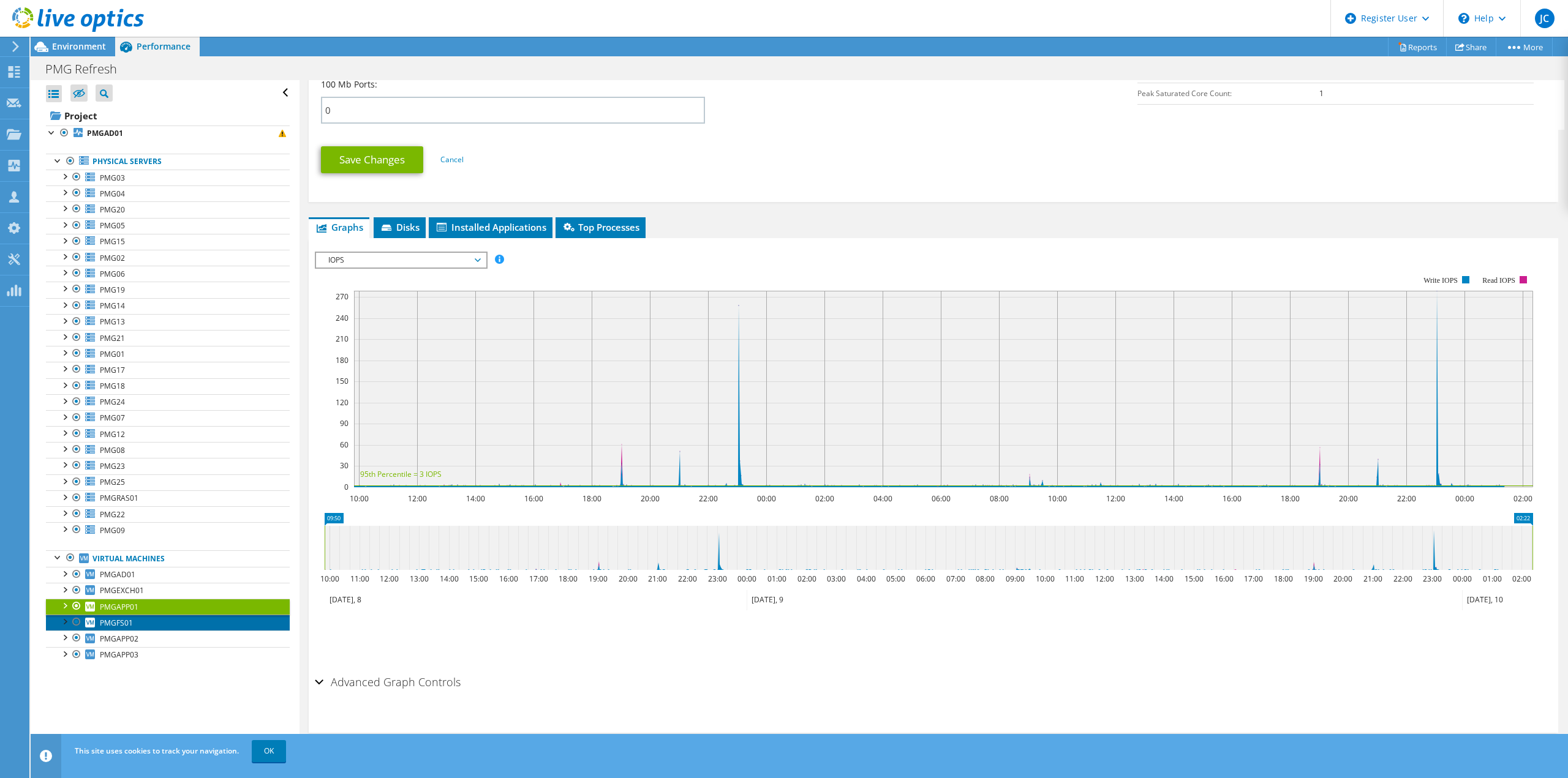
click at [140, 622] on link "PMGFS01" at bounding box center [167, 623] width 244 height 16
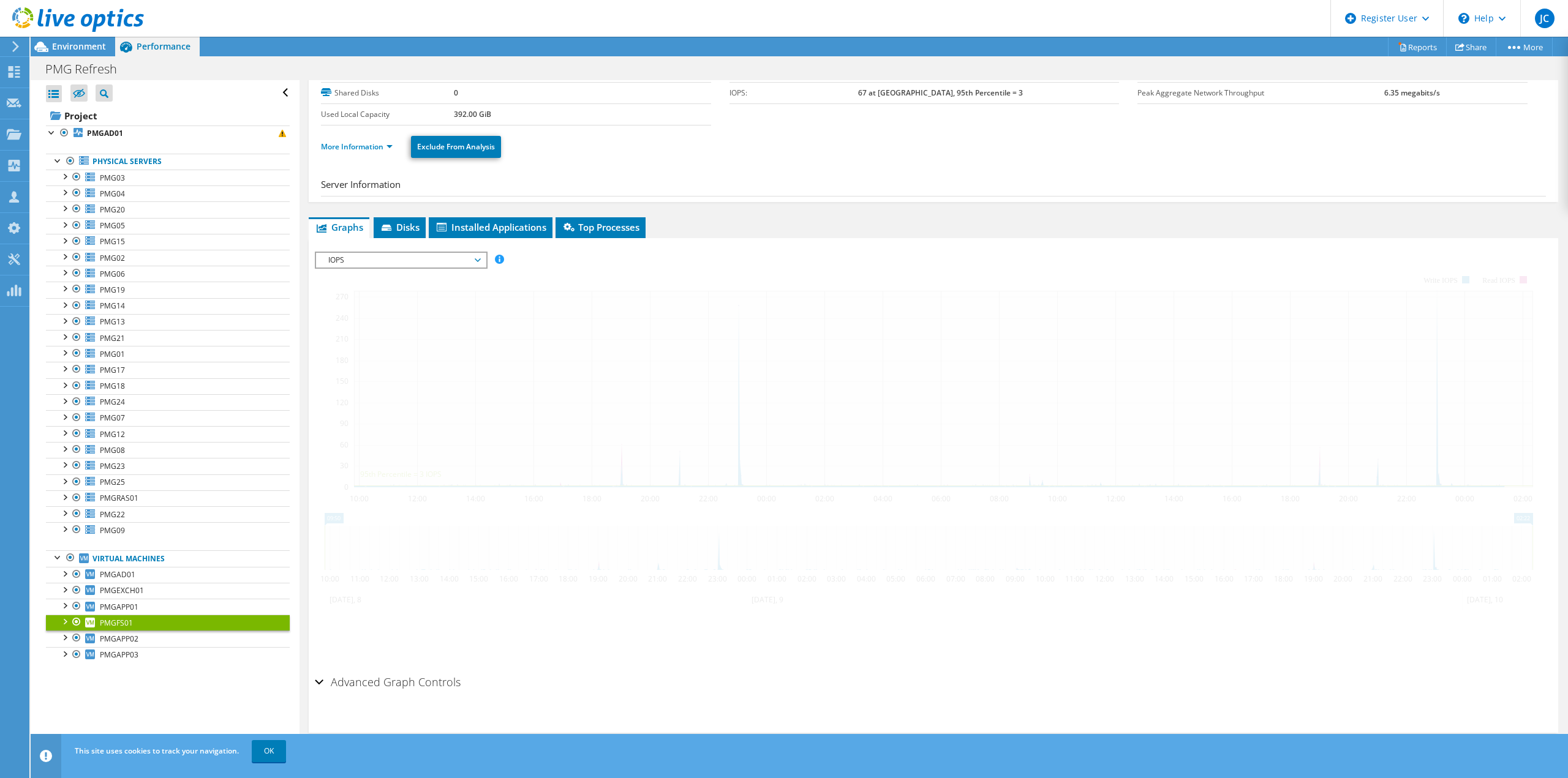
scroll to position [0, 0]
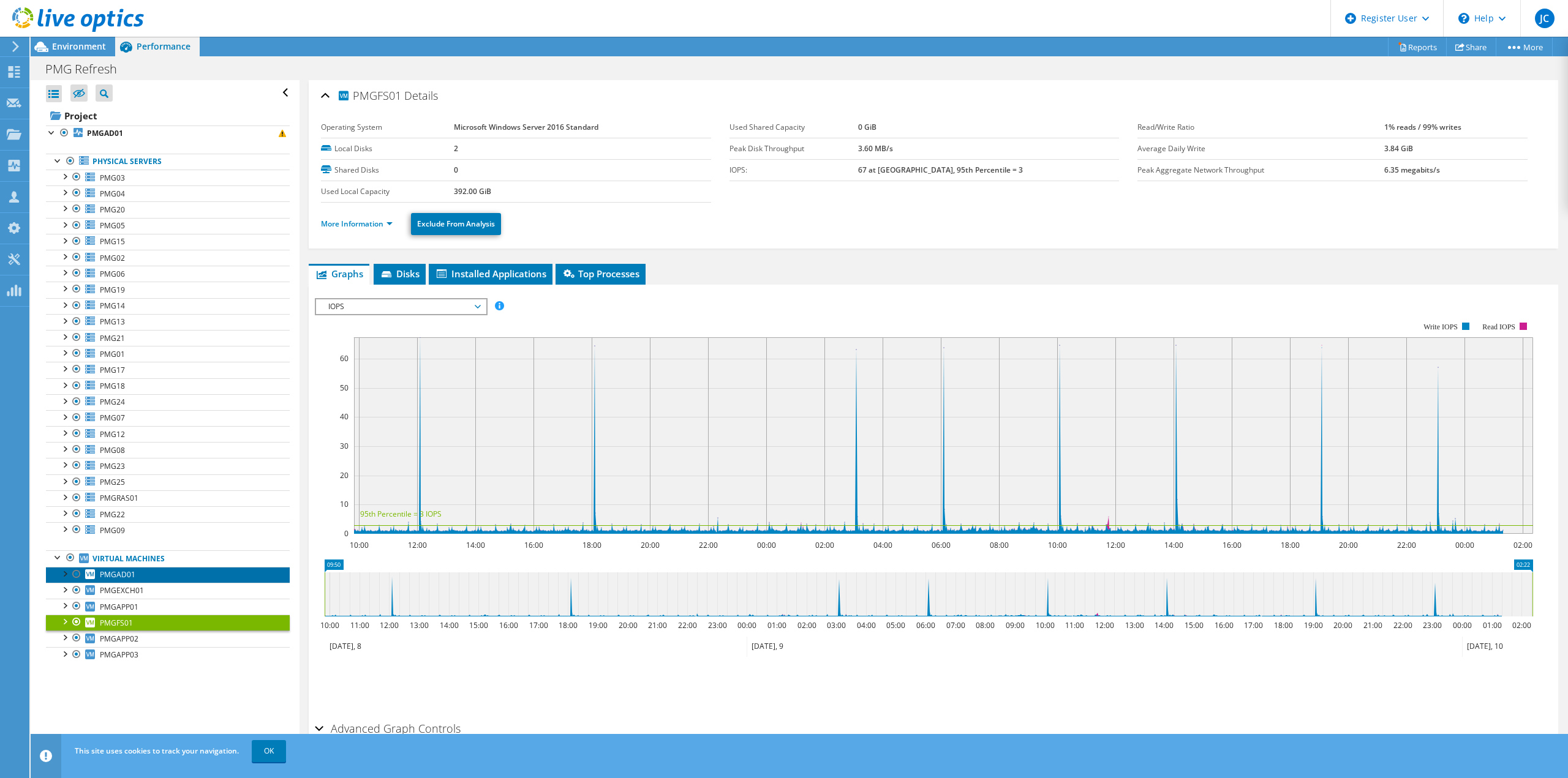
click at [132, 574] on span "PMGAD01" at bounding box center [117, 574] width 36 height 10
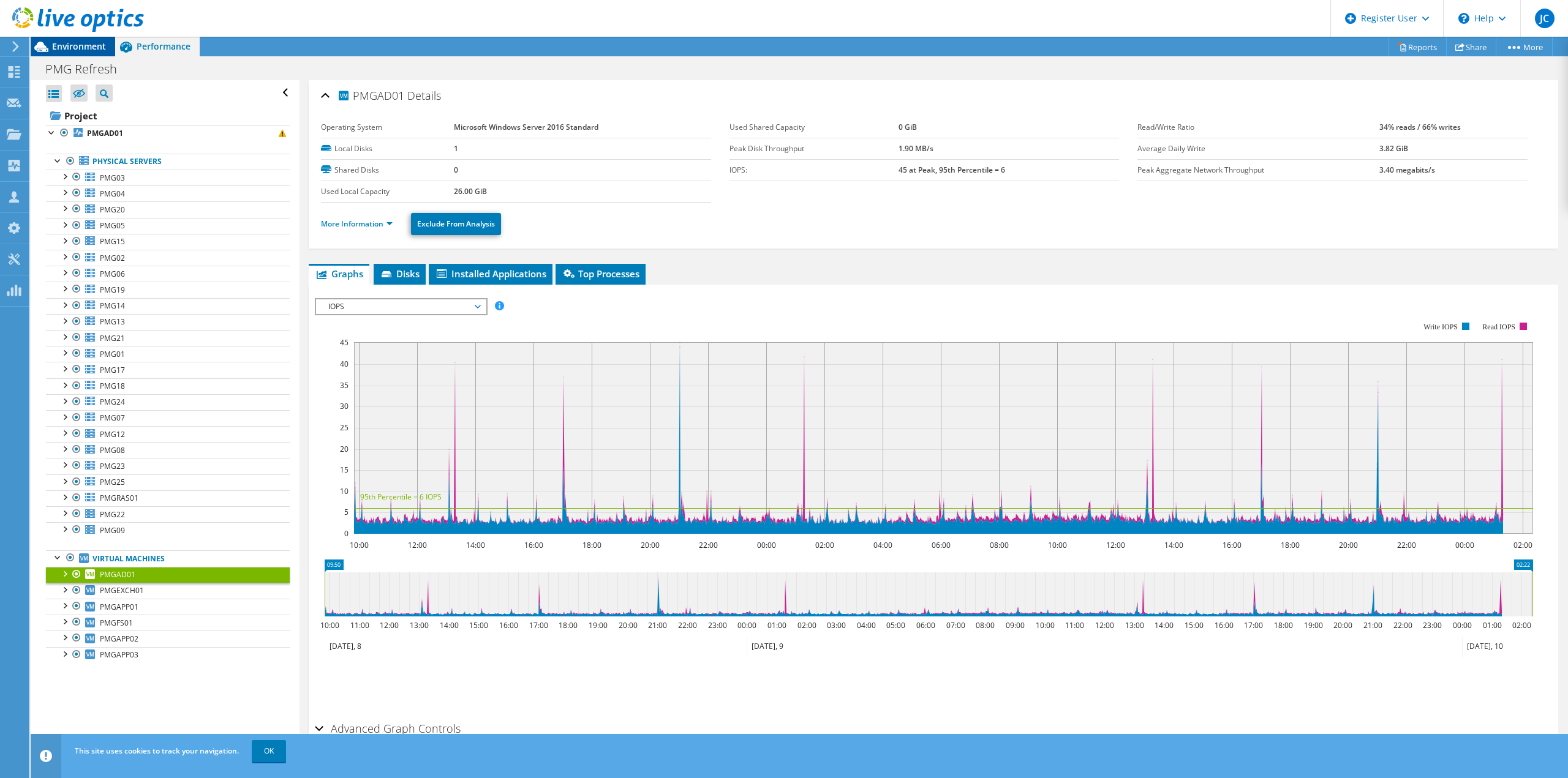
click at [68, 42] on span "Environment" at bounding box center [79, 46] width 54 height 12
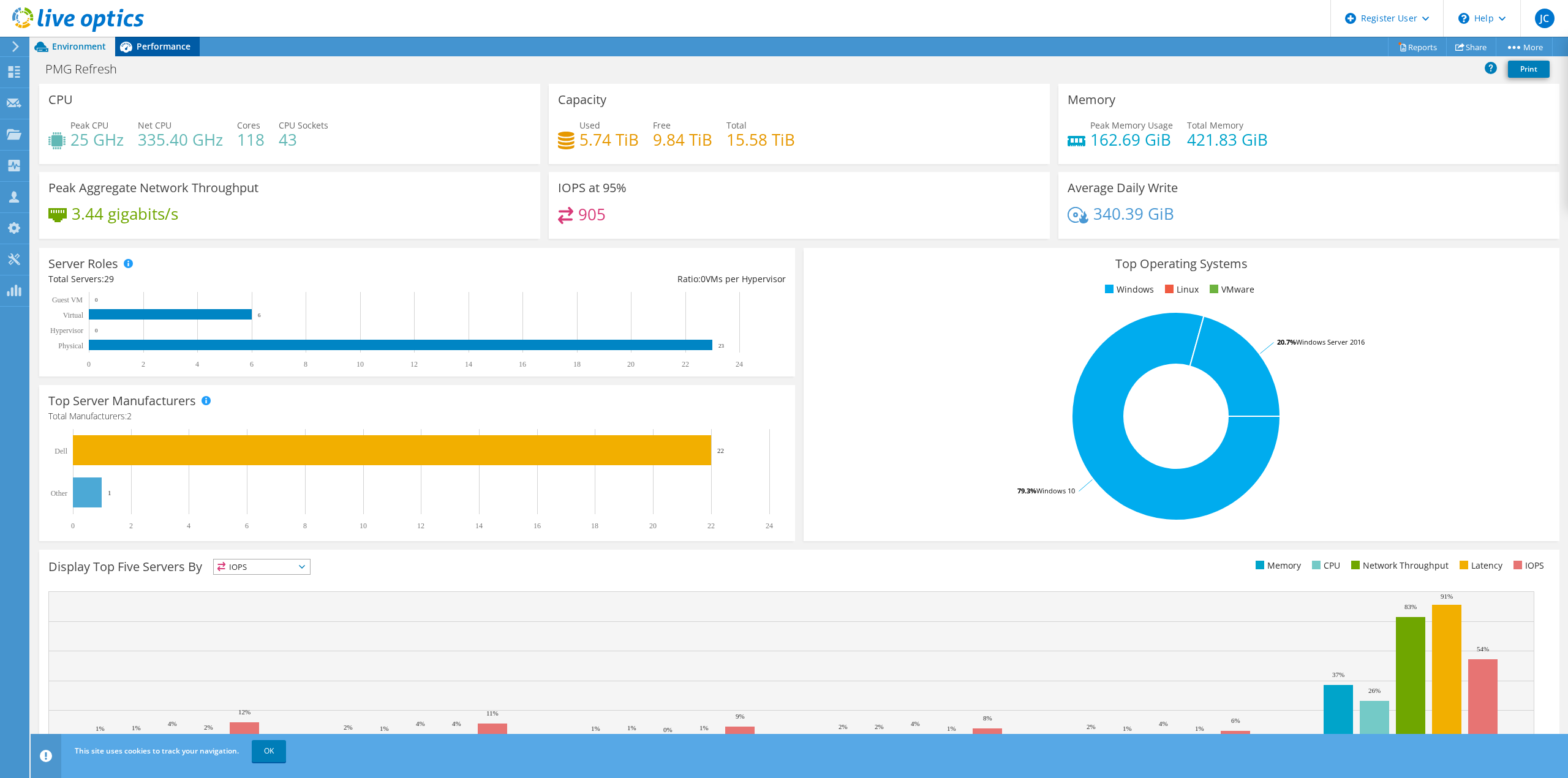
click at [171, 44] on span "Performance" at bounding box center [163, 46] width 54 height 12
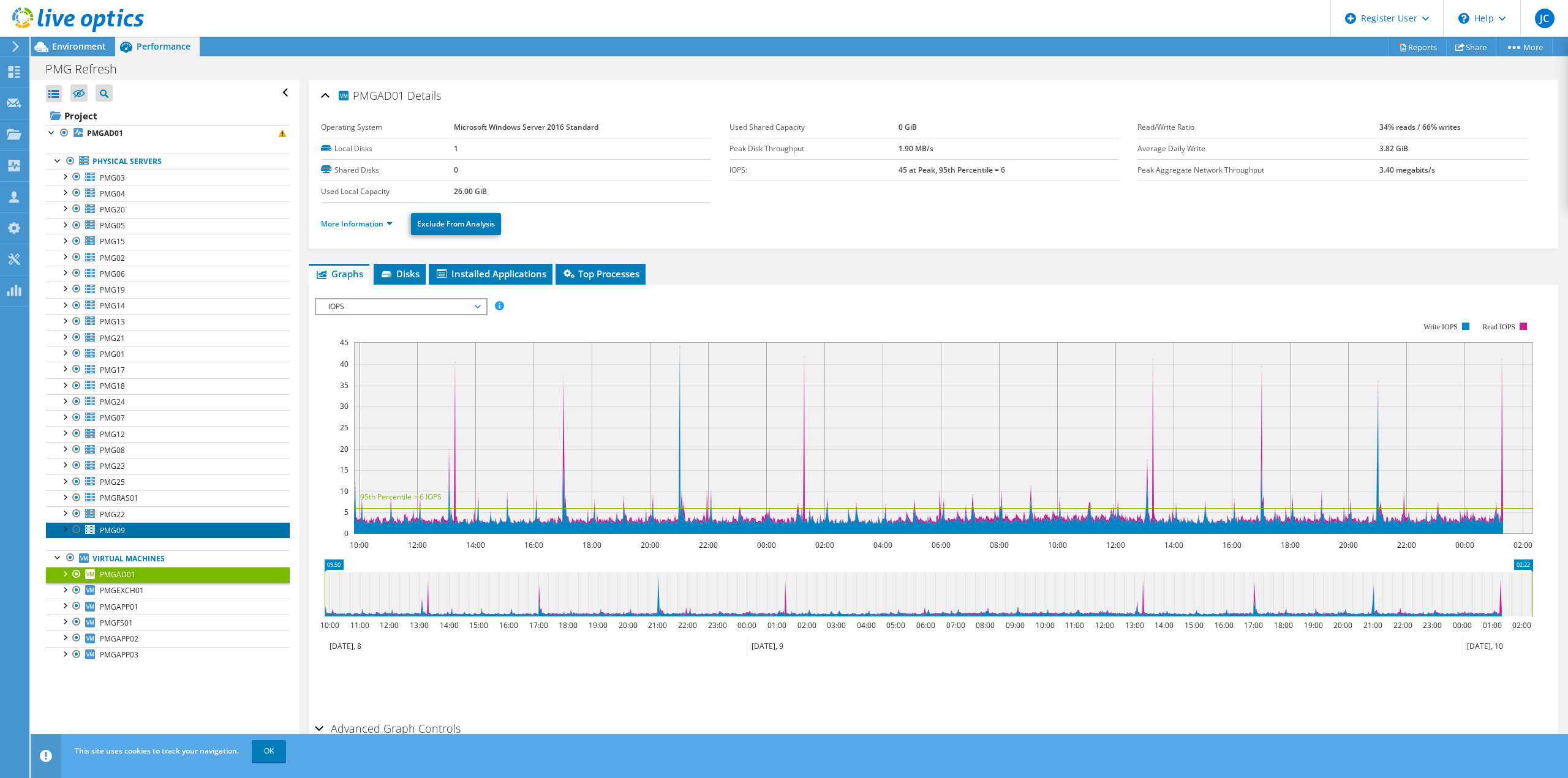
click at [117, 530] on span "PMG09" at bounding box center [113, 530] width 25 height 10
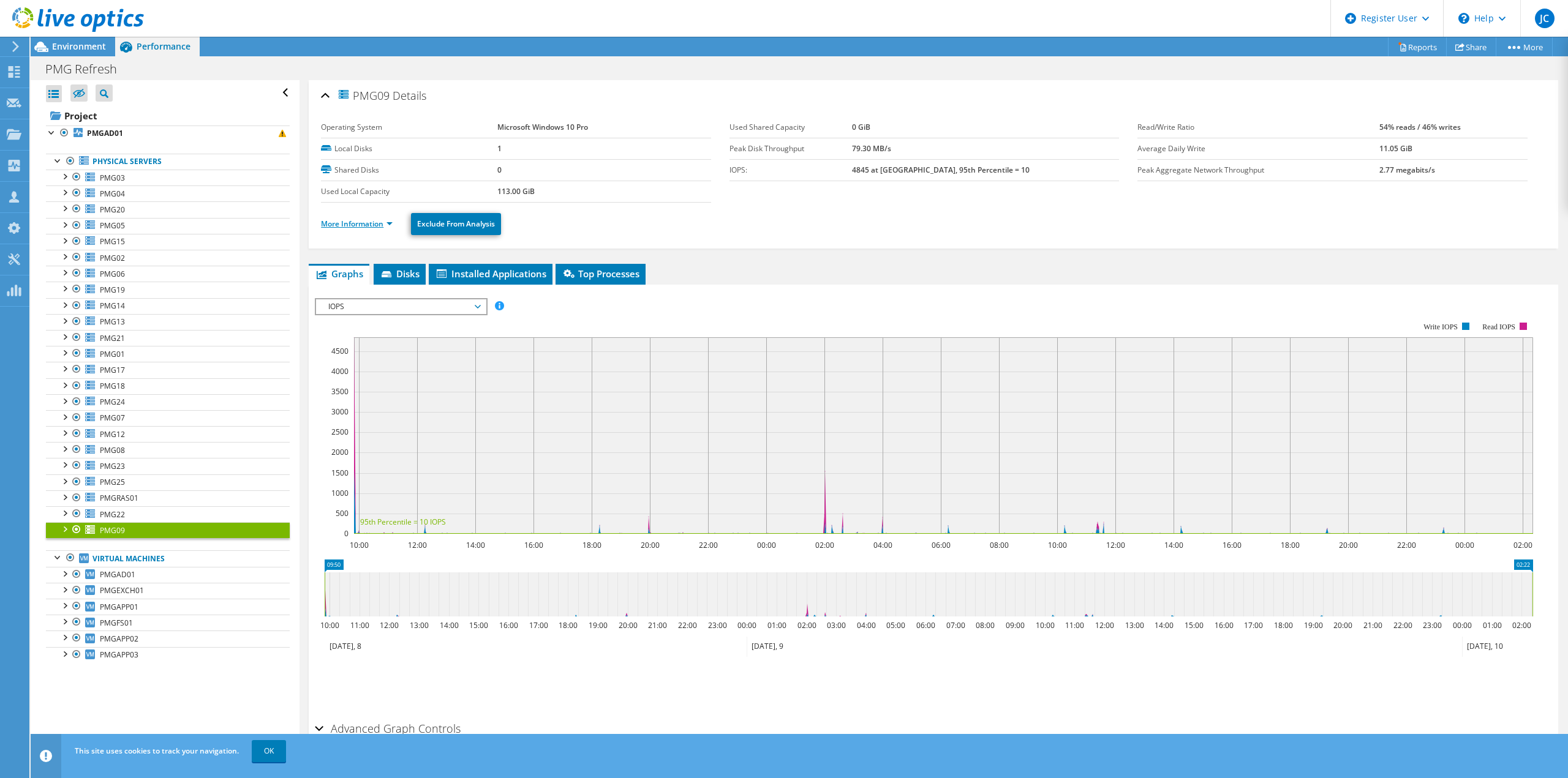
click at [369, 224] on link "More Information" at bounding box center [356, 224] width 71 height 10
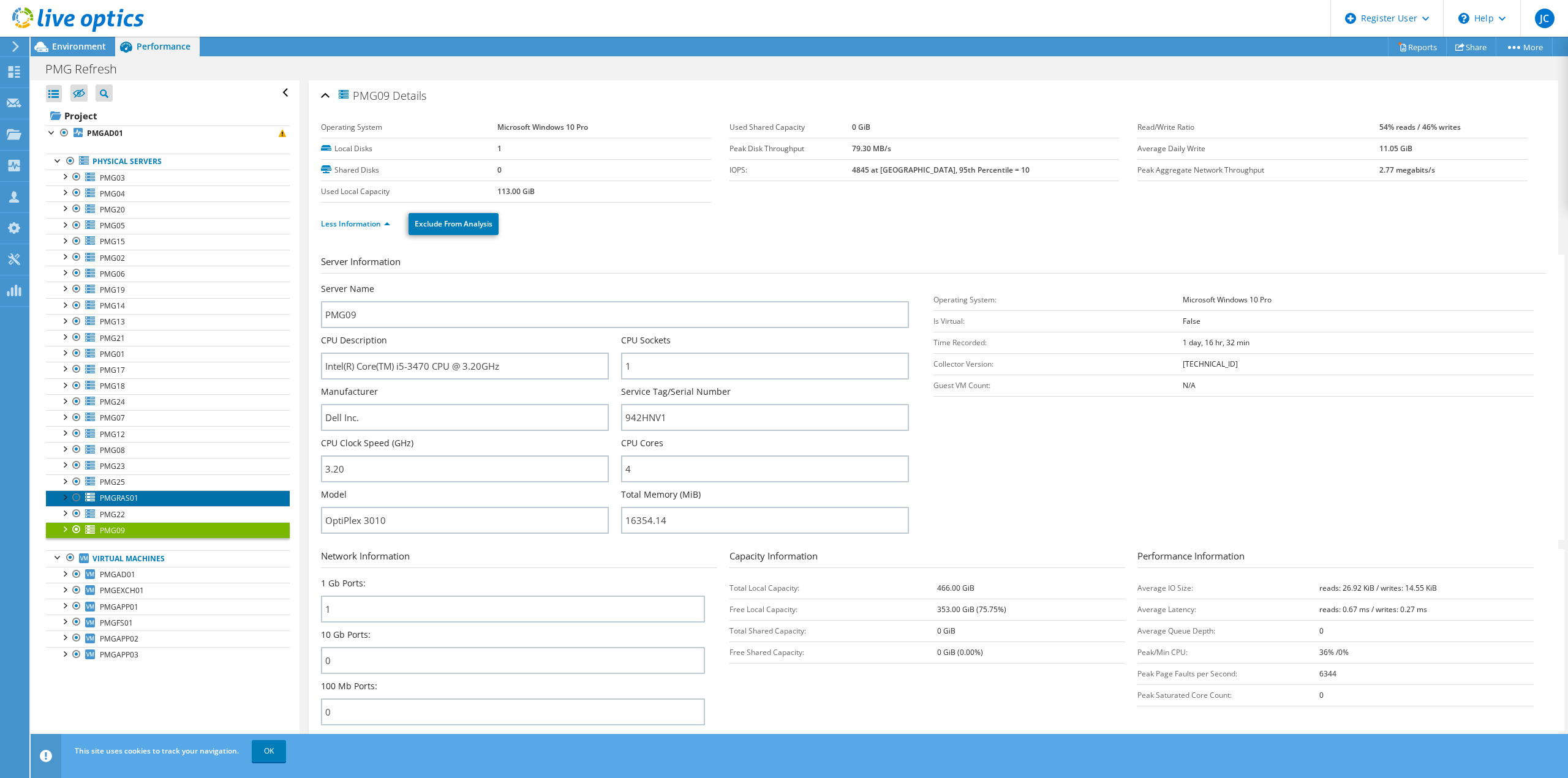
click at [110, 498] on span "PMGRAS01" at bounding box center [119, 497] width 39 height 10
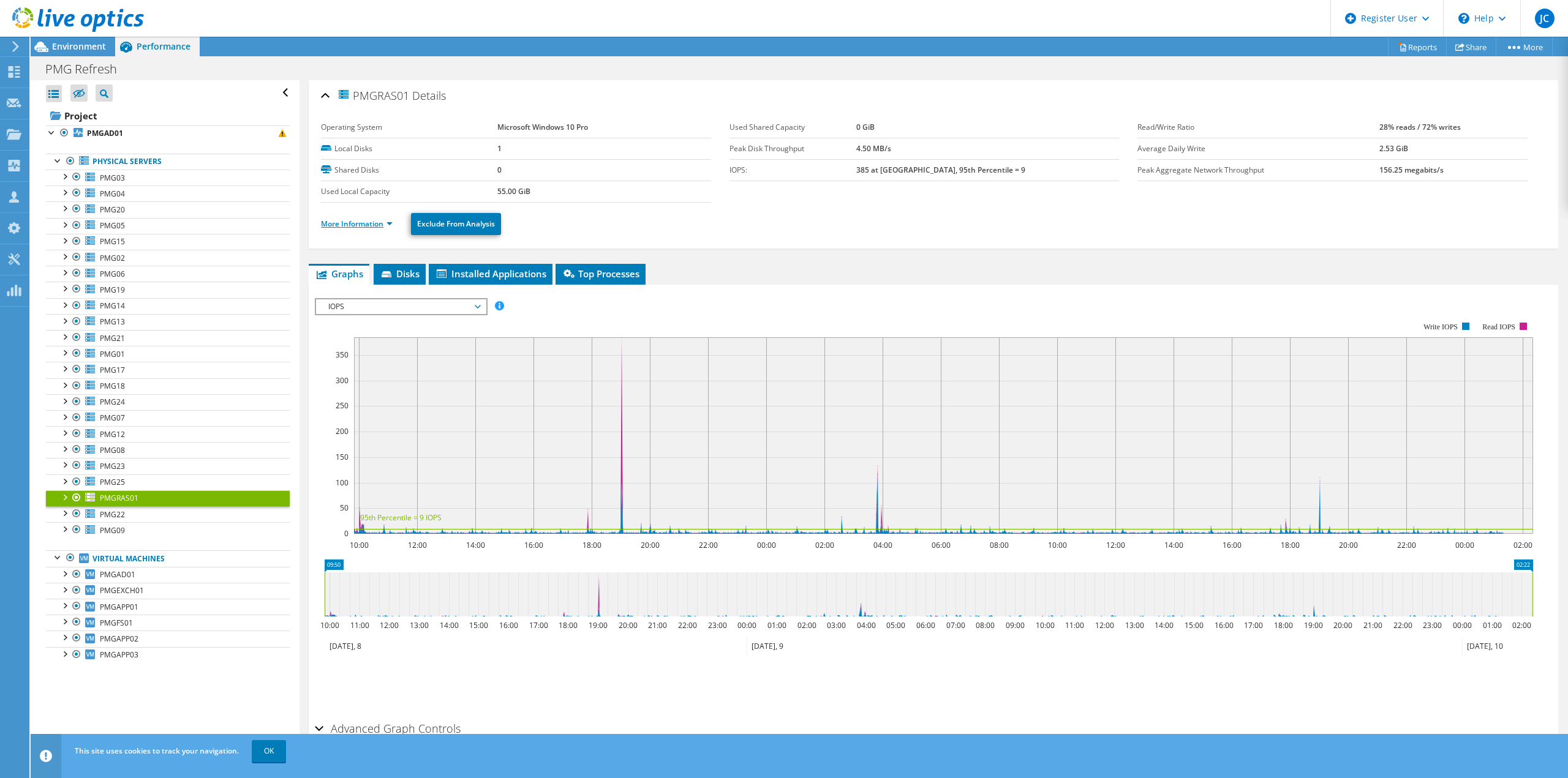
click at [353, 225] on link "More Information" at bounding box center [356, 224] width 71 height 10
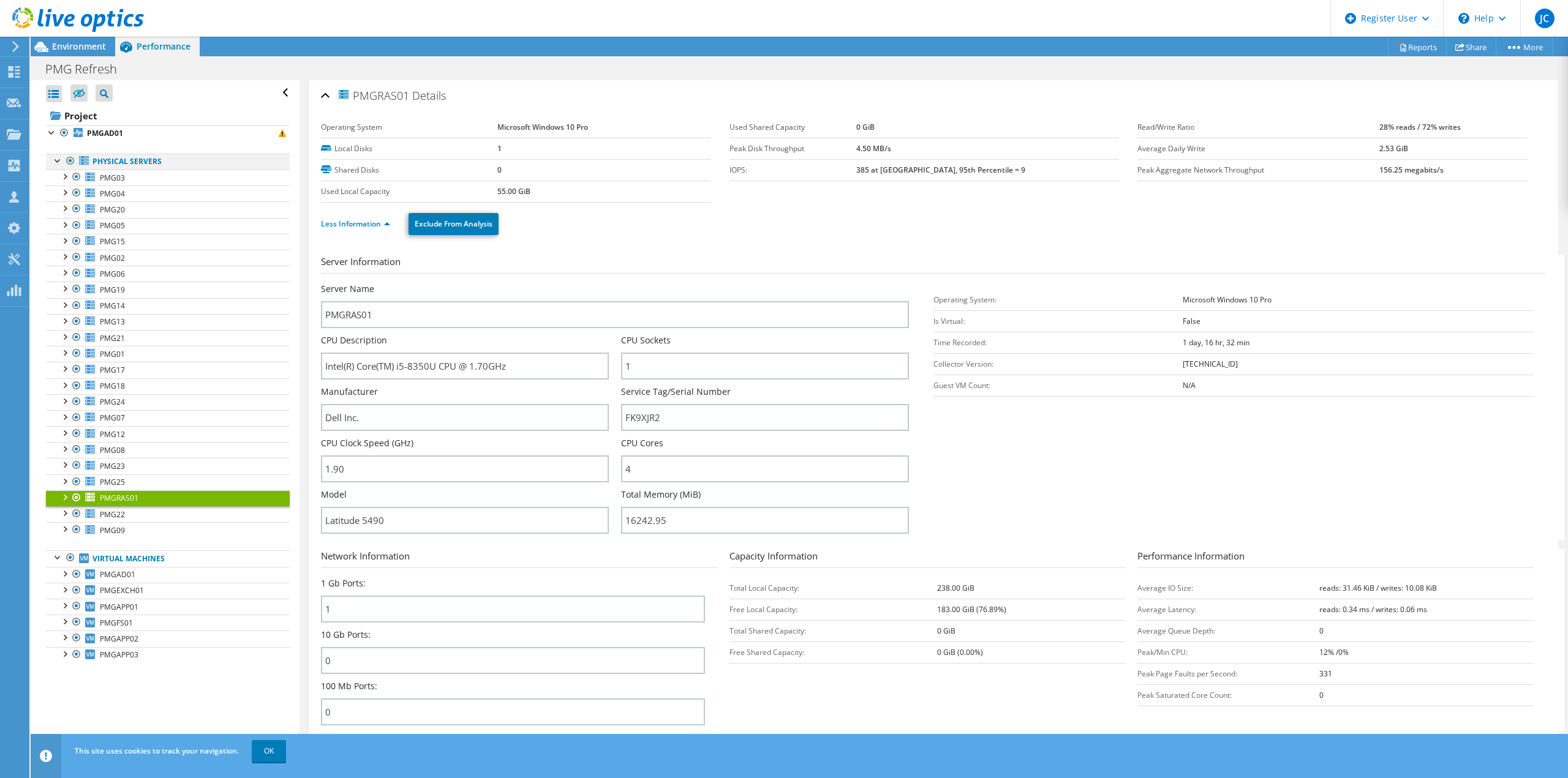
click at [69, 161] on div at bounding box center [70, 161] width 12 height 15
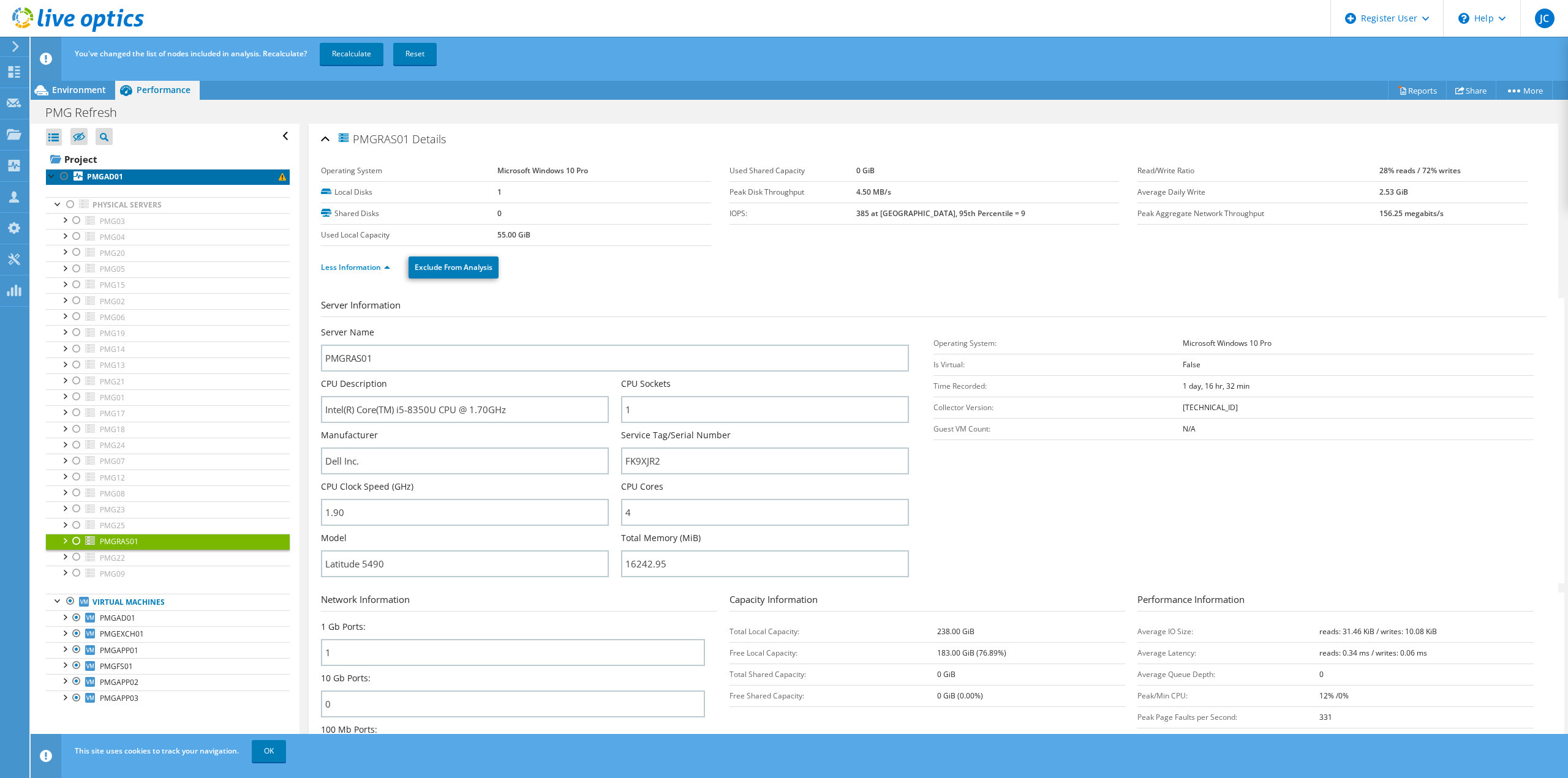
click at [102, 178] on b "PMGAD01" at bounding box center [106, 176] width 37 height 10
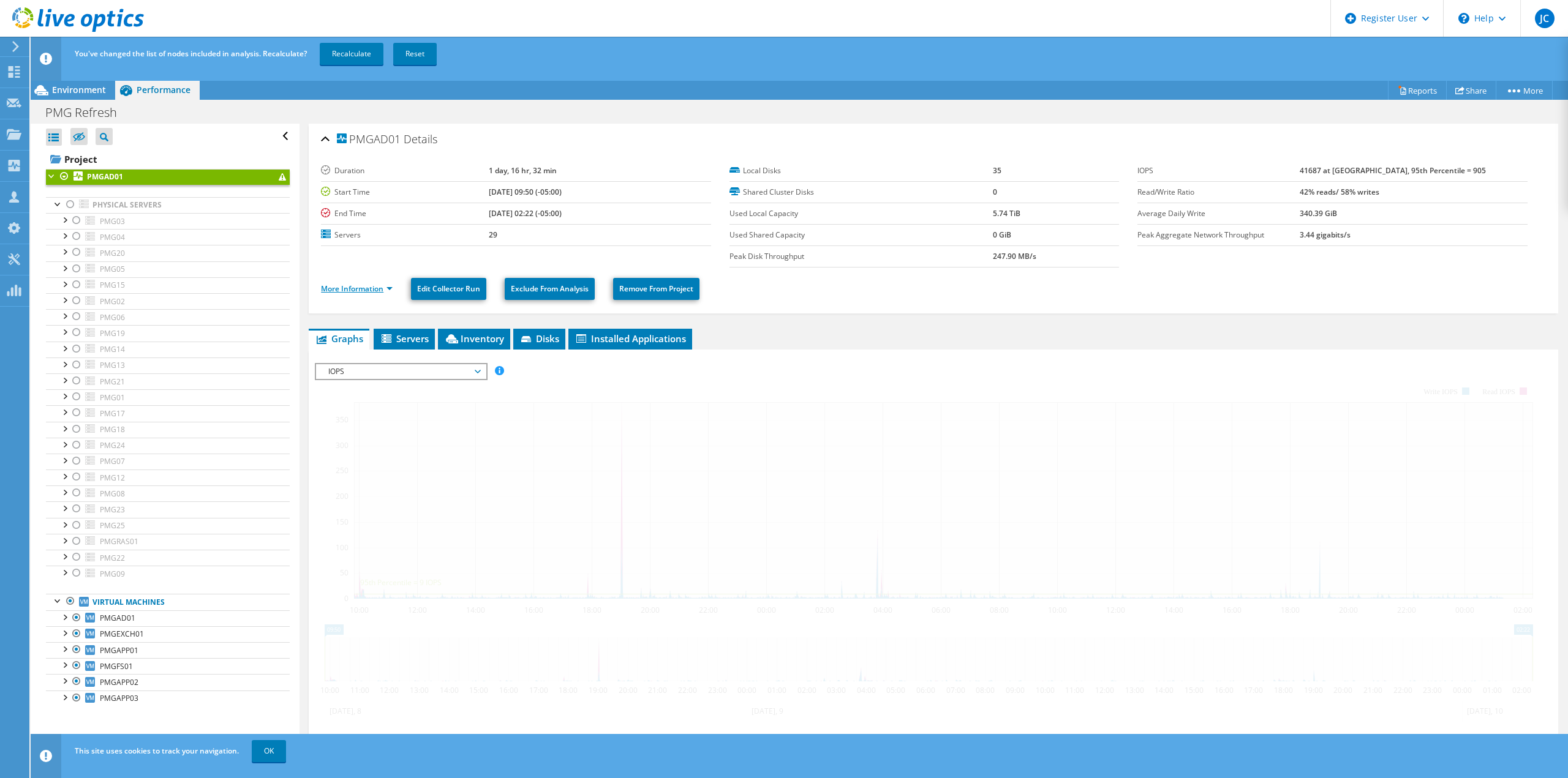
click at [334, 289] on link "More Information" at bounding box center [356, 288] width 71 height 10
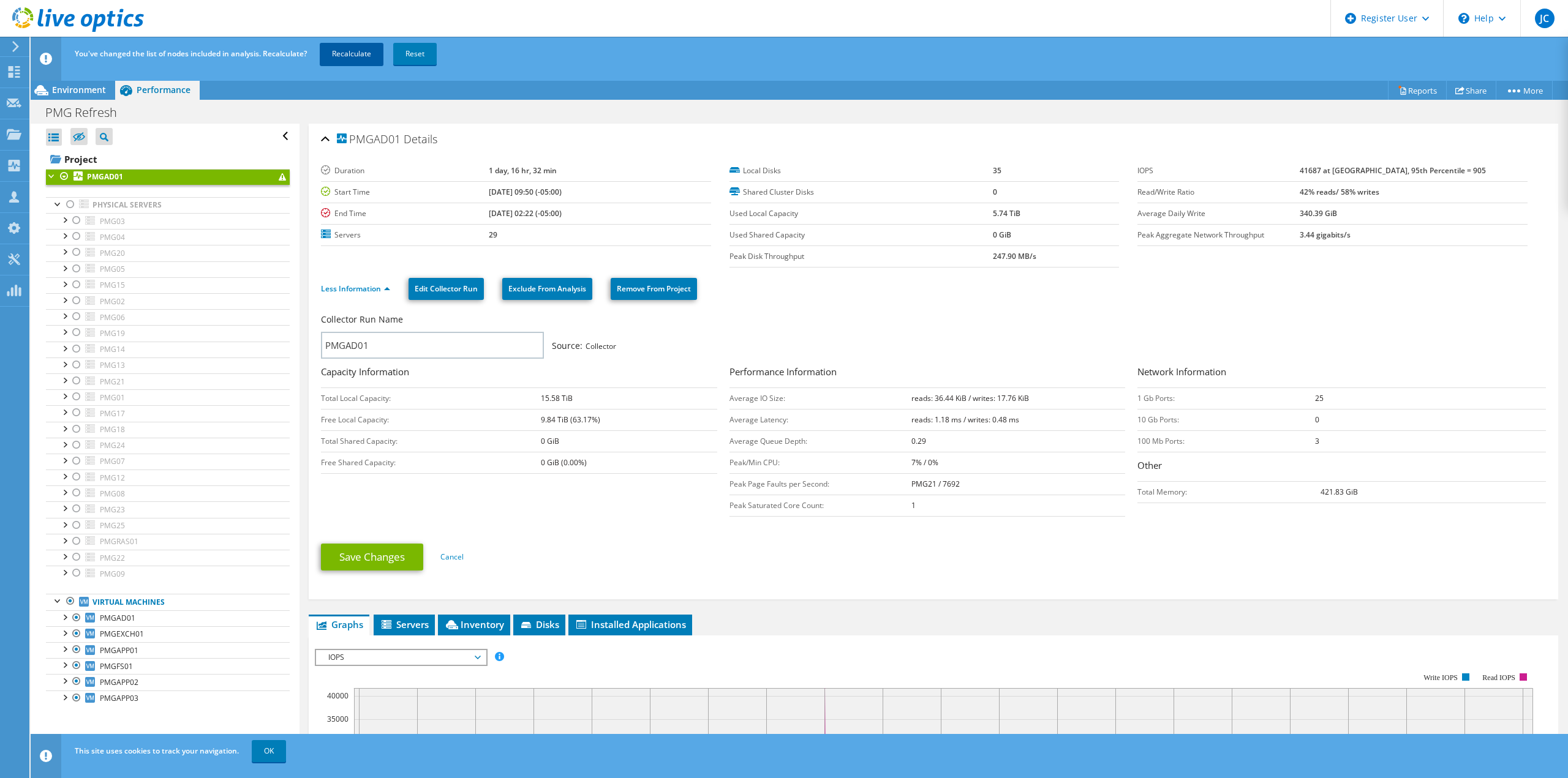
click at [348, 59] on link "Recalculate" at bounding box center [352, 54] width 63 height 22
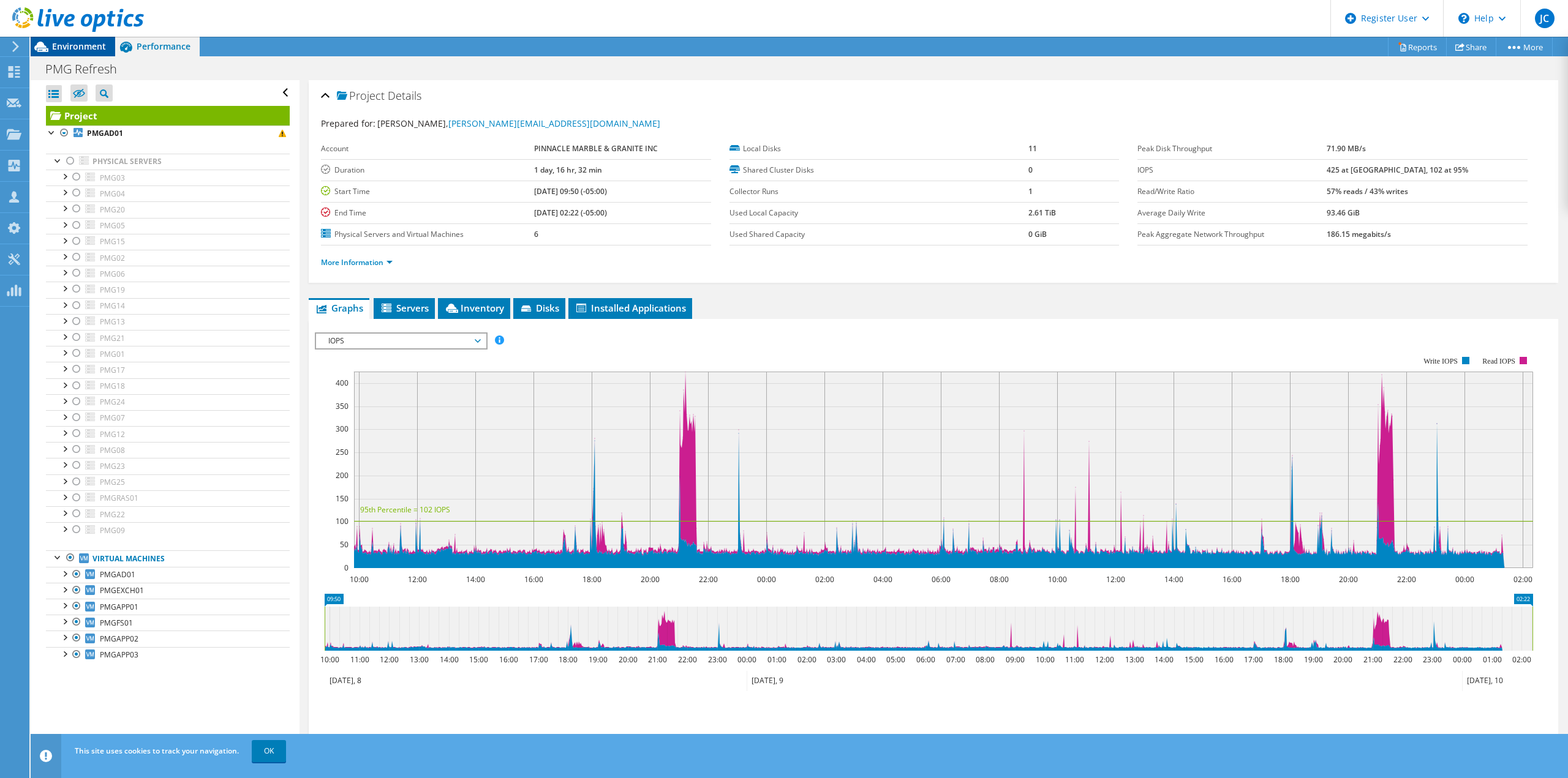
click at [92, 44] on span "Environment" at bounding box center [79, 46] width 54 height 12
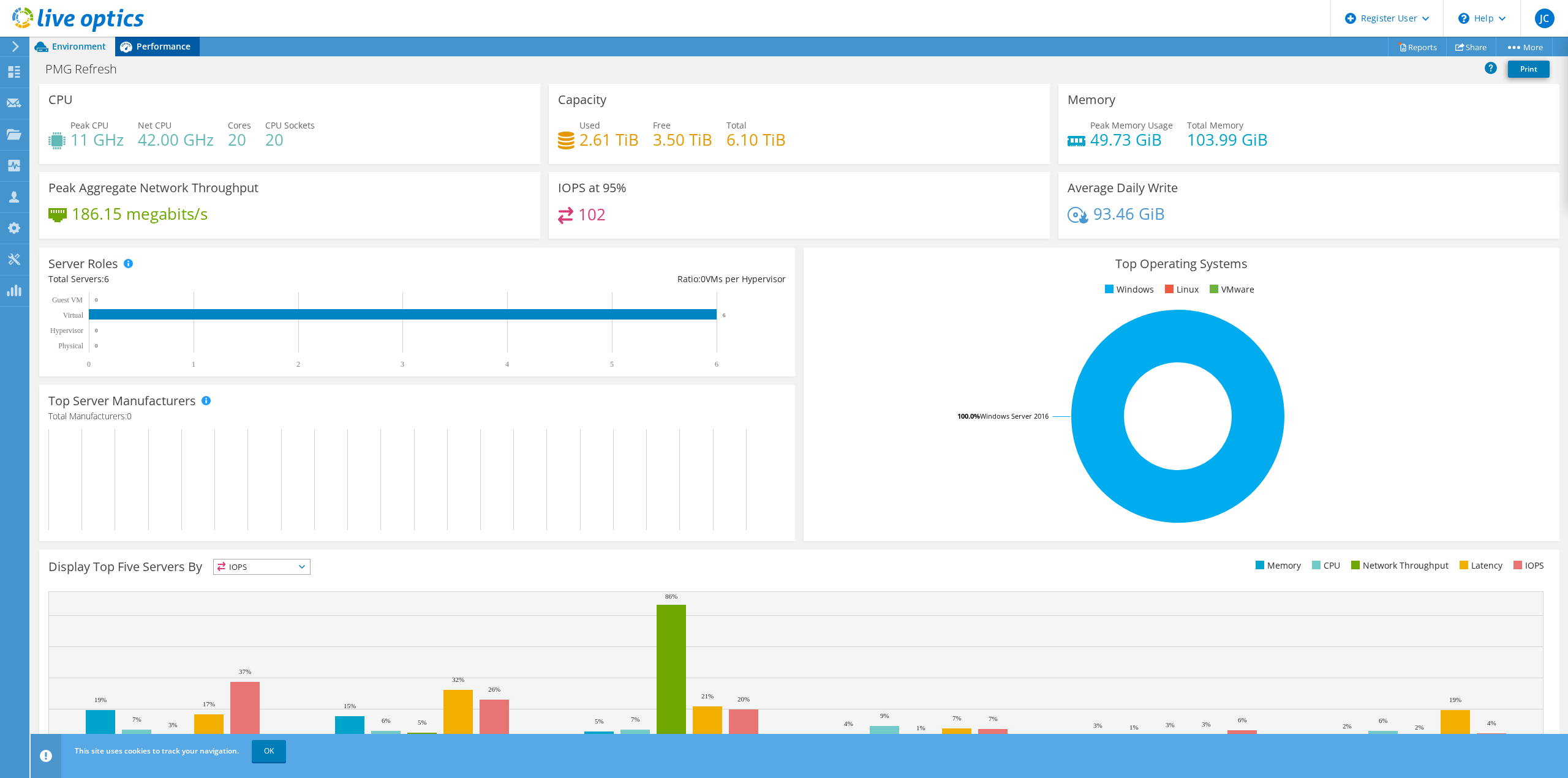
click at [175, 50] on span "Performance" at bounding box center [163, 46] width 54 height 12
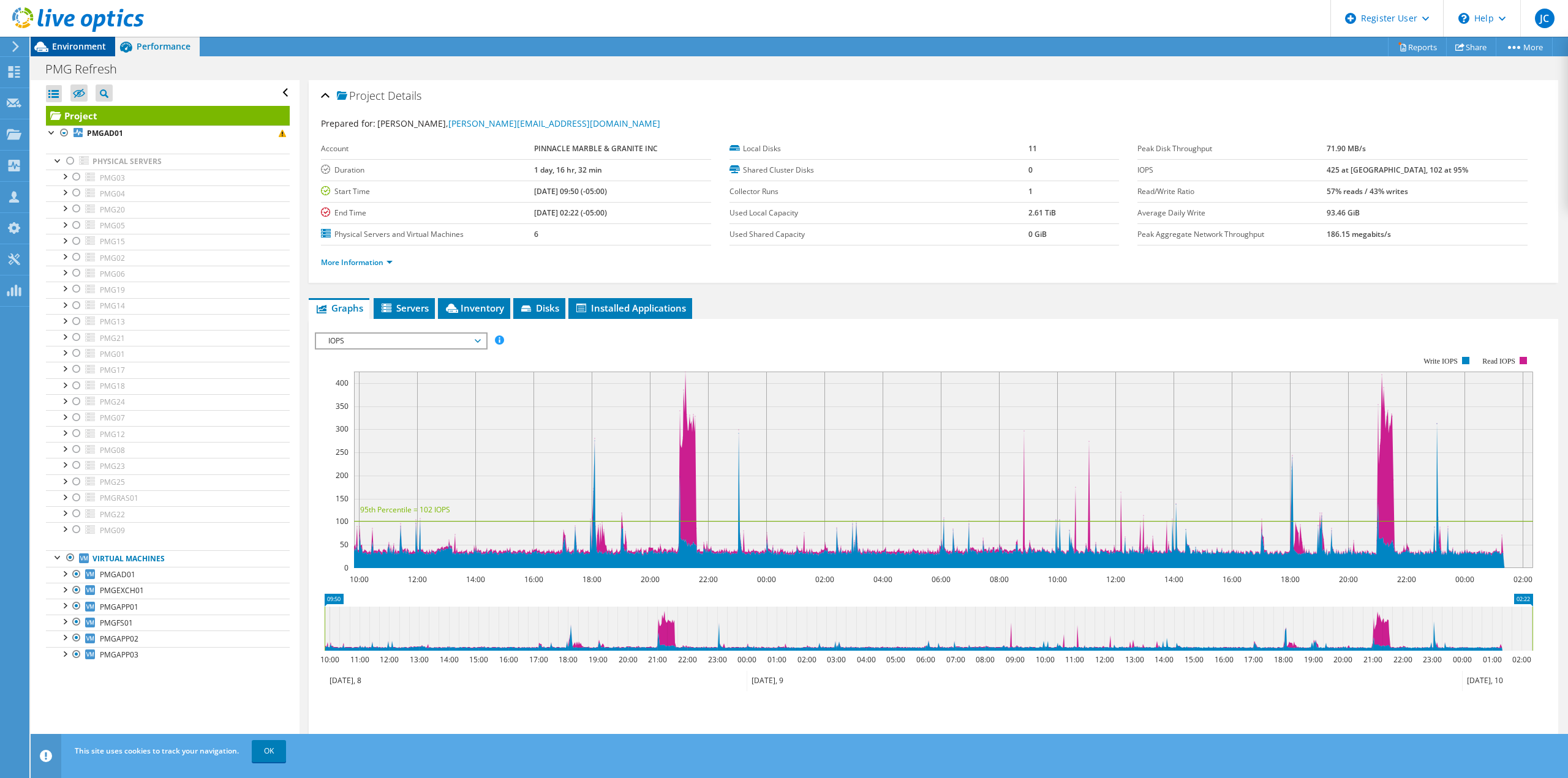
click at [98, 42] on span "Environment" at bounding box center [79, 46] width 54 height 12
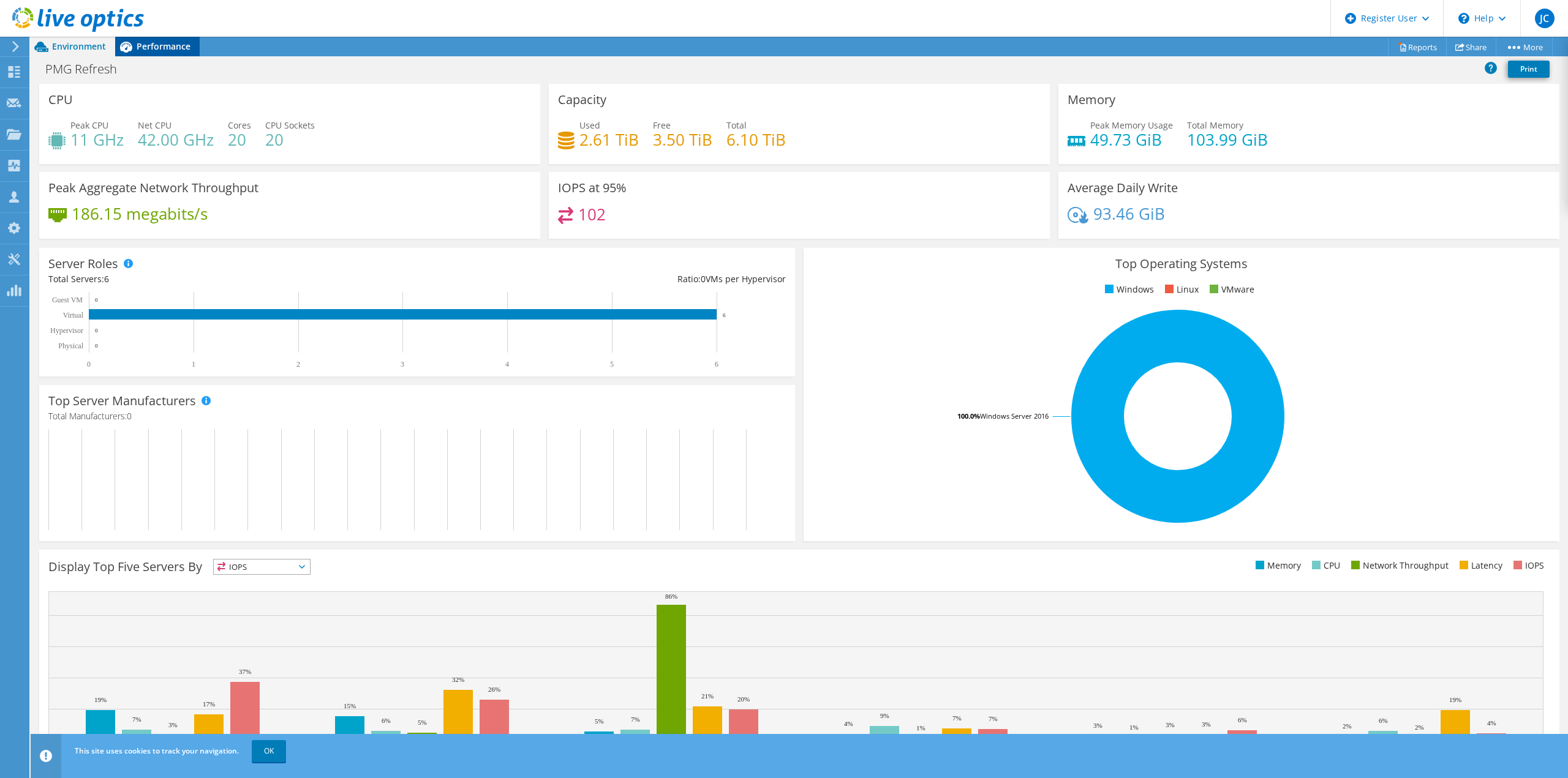
click at [160, 44] on span "Performance" at bounding box center [163, 46] width 54 height 12
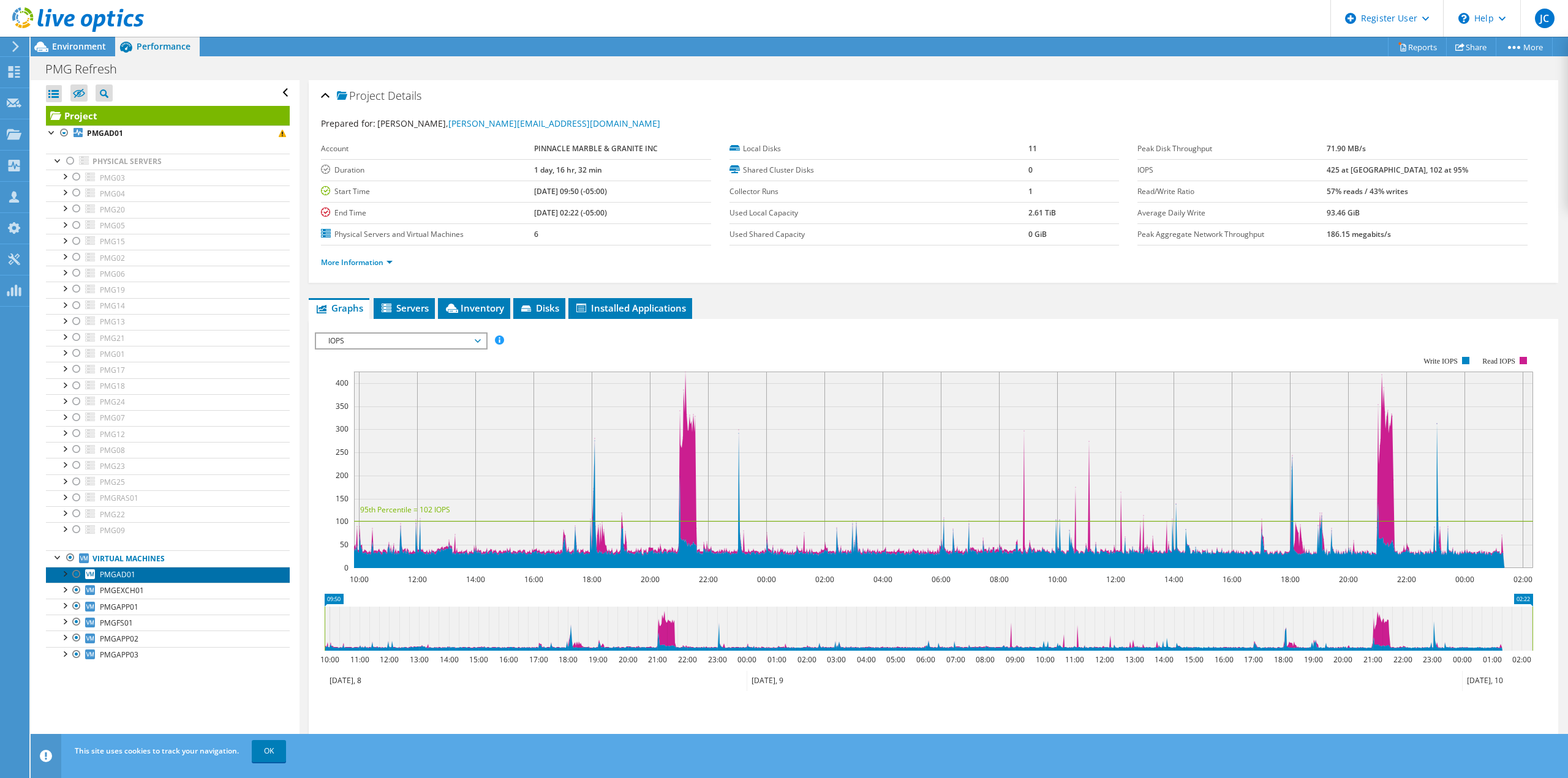
click at [184, 567] on link "PMGAD01" at bounding box center [167, 575] width 244 height 16
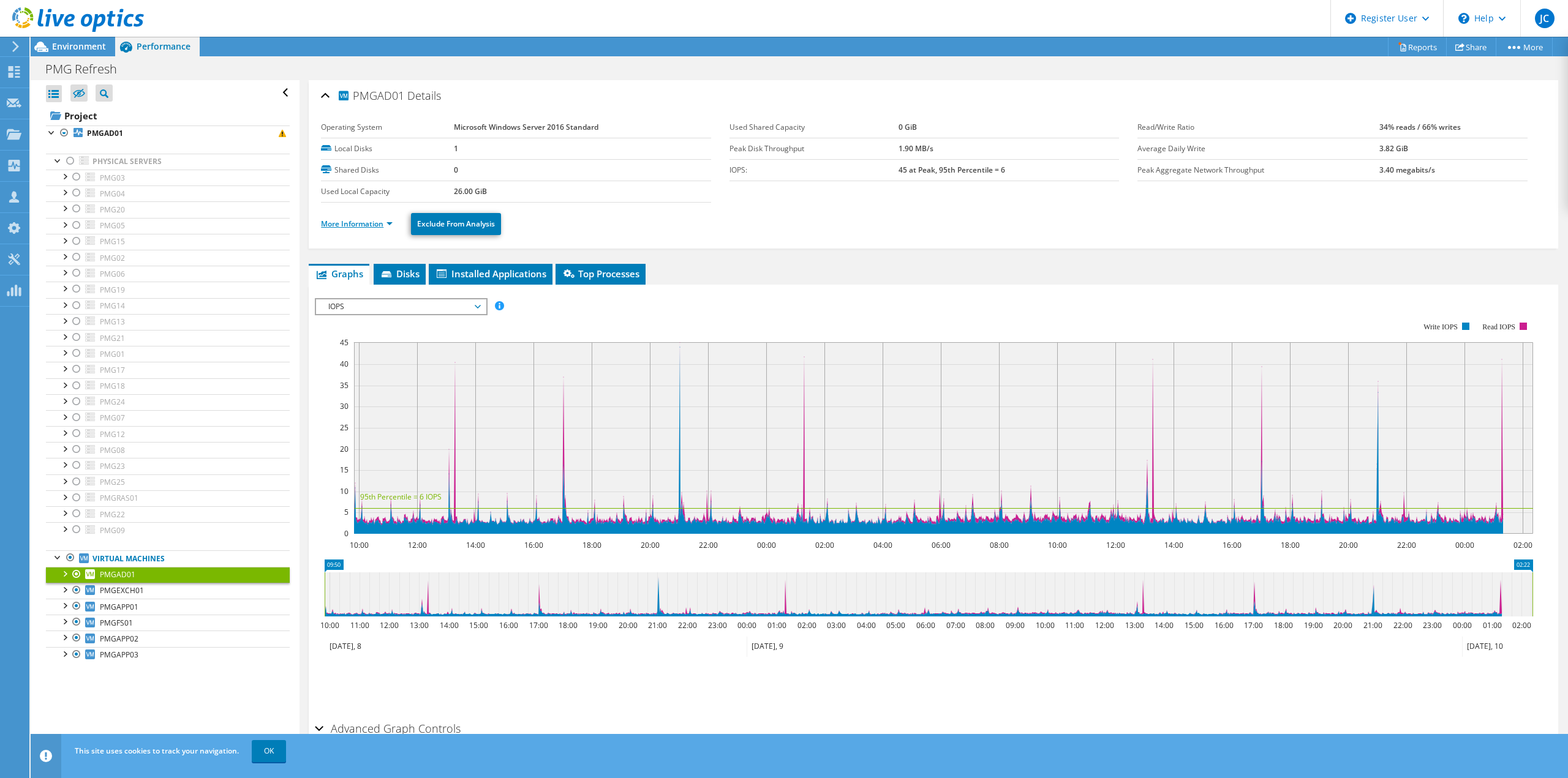
click at [364, 224] on link "More Information" at bounding box center [356, 224] width 71 height 10
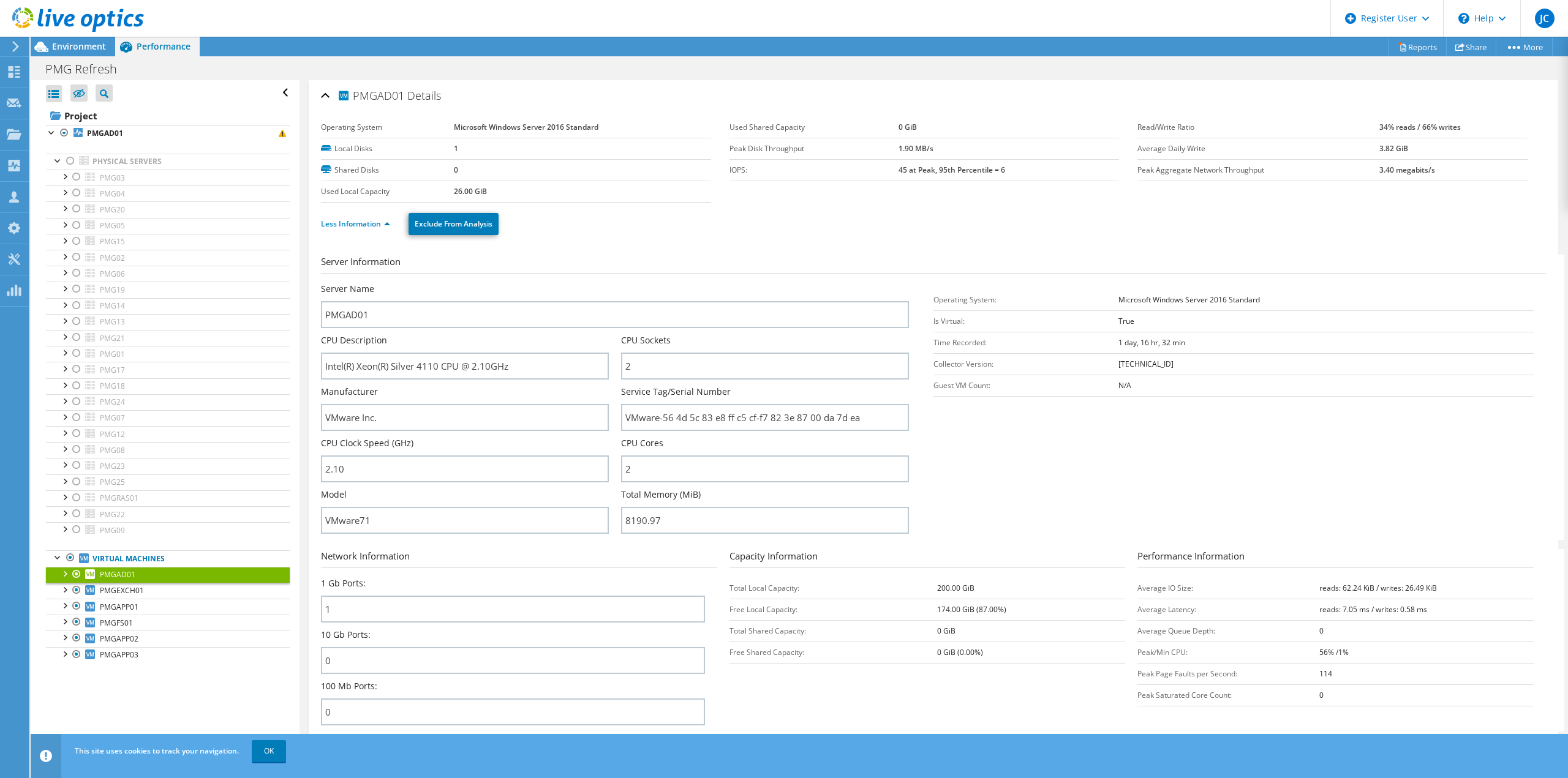
click at [1065, 469] on section "Server Information Server Name PMGAD01 CPU Description Intel(R) Xeon(R) Silver …" at bounding box center [936, 397] width 1232 height 286
click at [149, 587] on link "PMGEXCH01" at bounding box center [167, 591] width 244 height 16
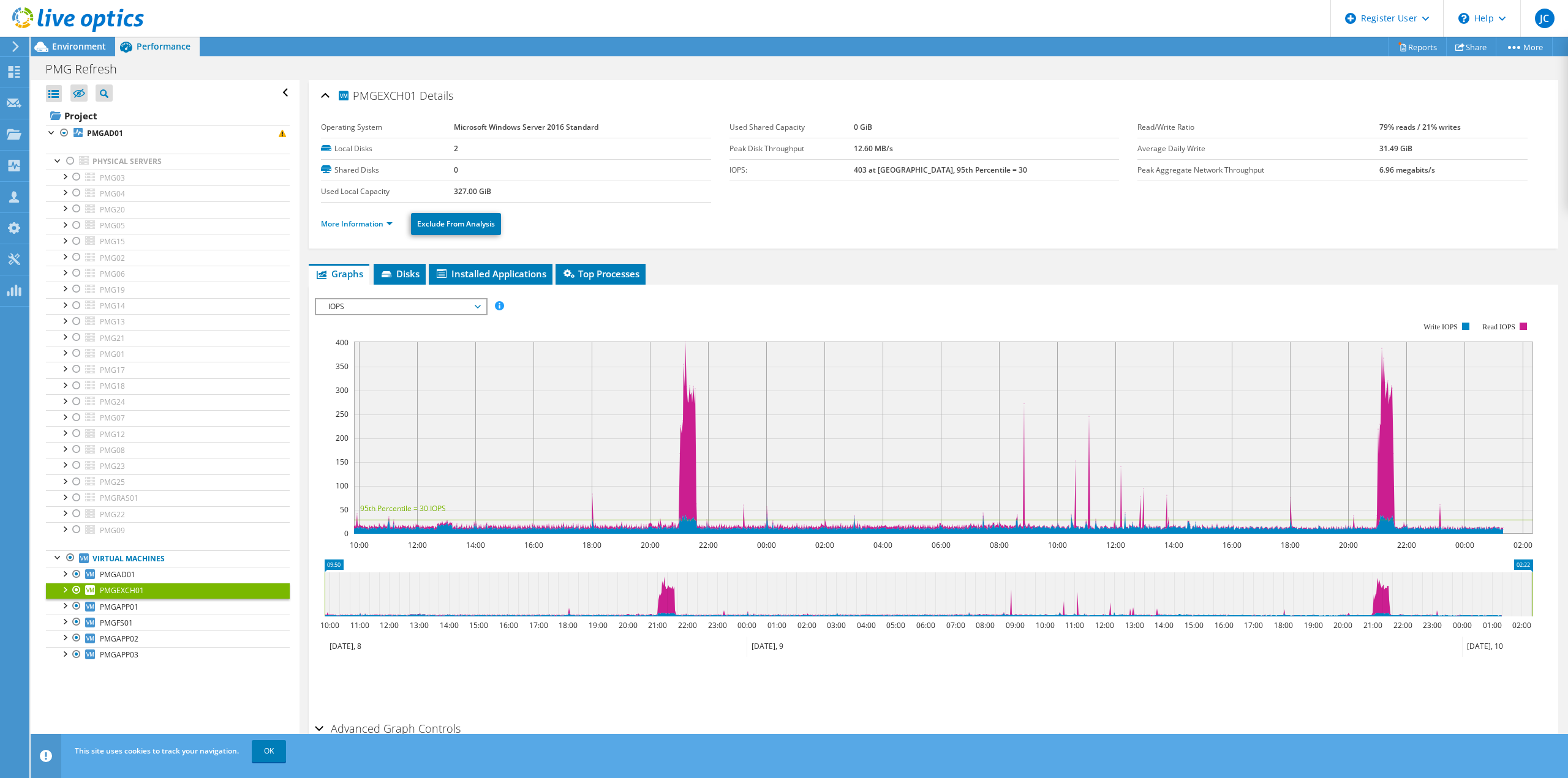
click at [378, 320] on rect at bounding box center [924, 427] width 1218 height 245
click at [379, 309] on span "IOPS" at bounding box center [401, 306] width 157 height 15
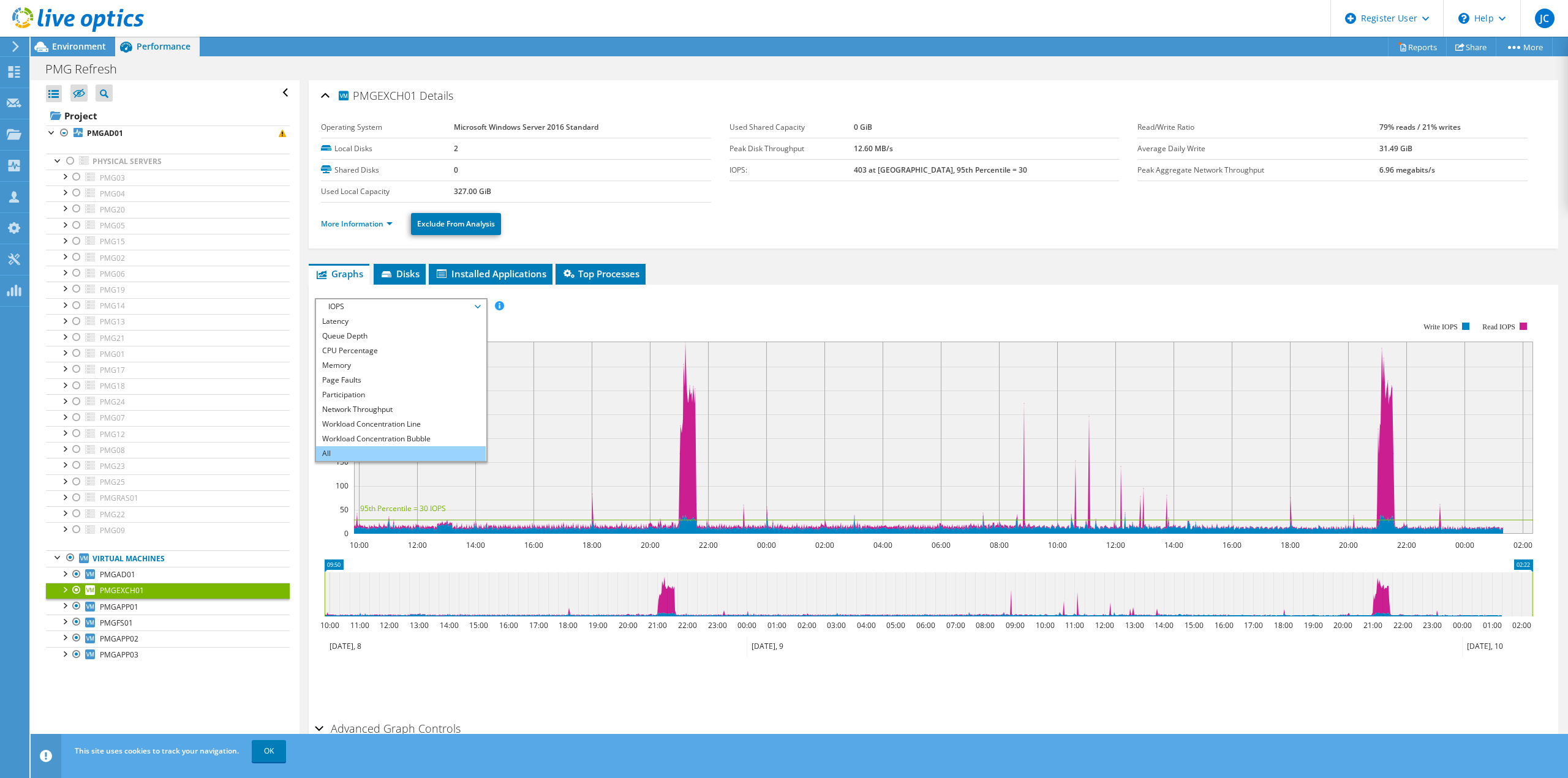
click at [354, 446] on li "All" at bounding box center [401, 454] width 170 height 15
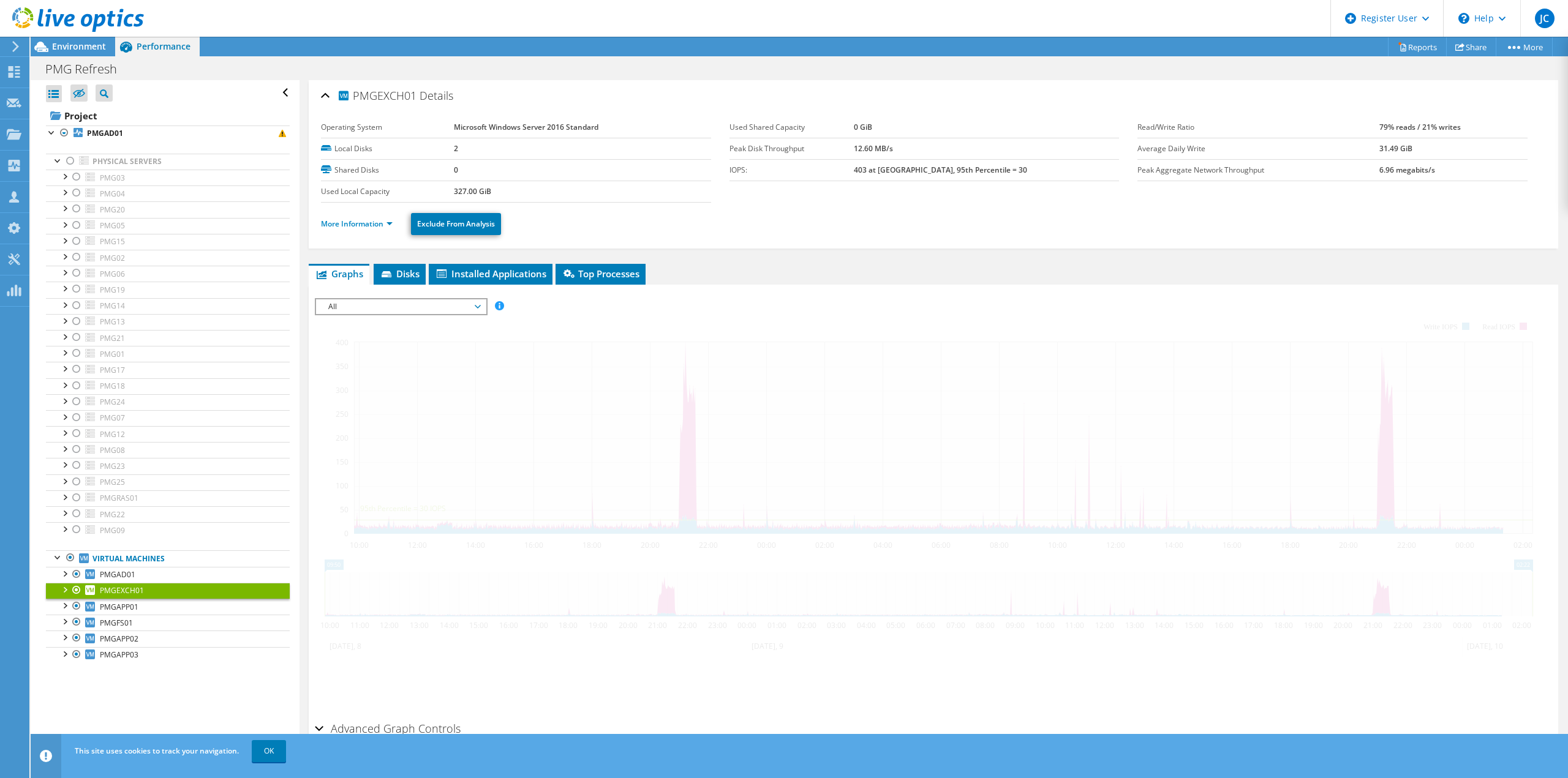
click at [784, 224] on ul "More Information Exclude From Analysis" at bounding box center [933, 223] width 1225 height 25
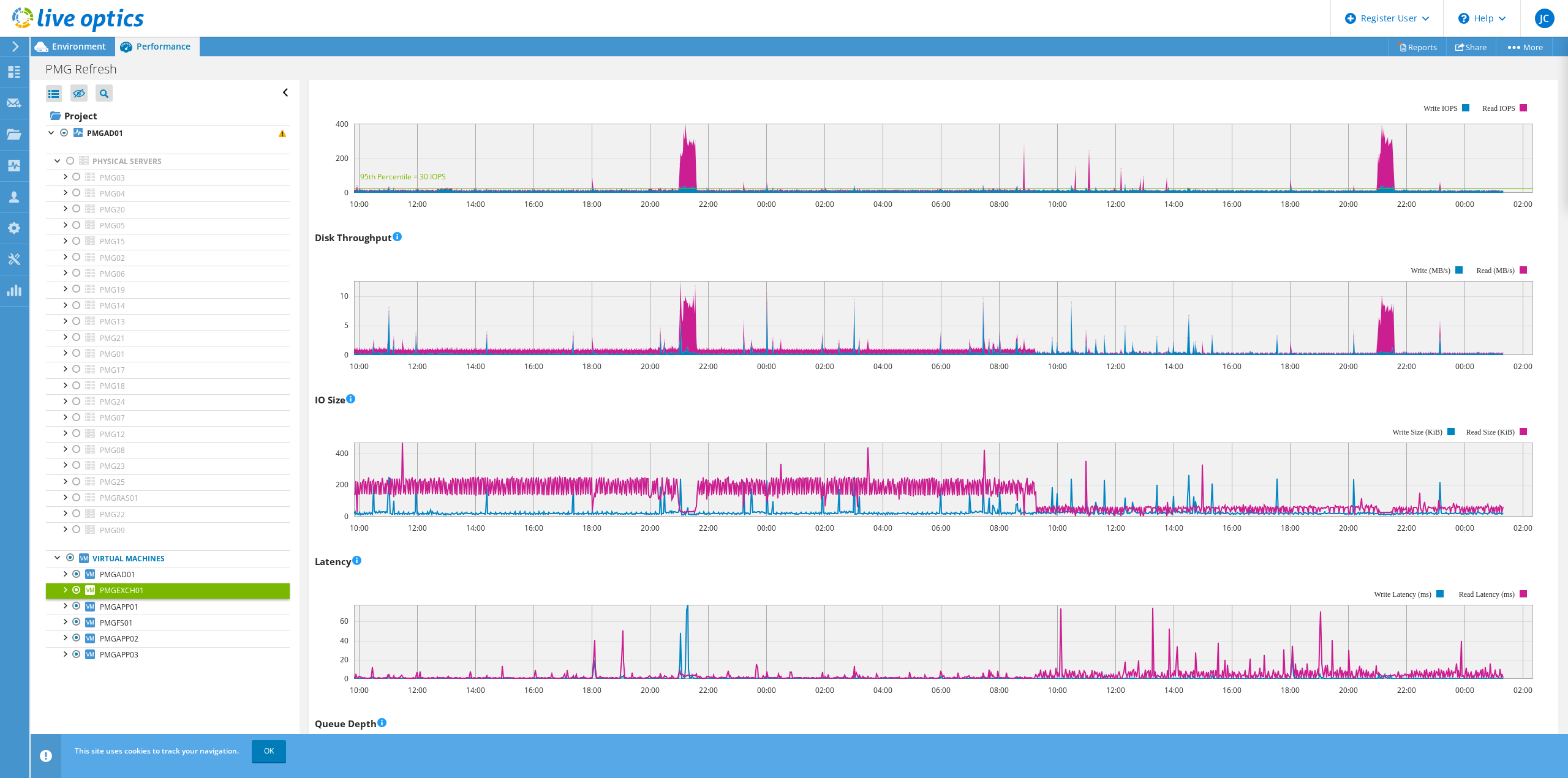
scroll to position [0, 0]
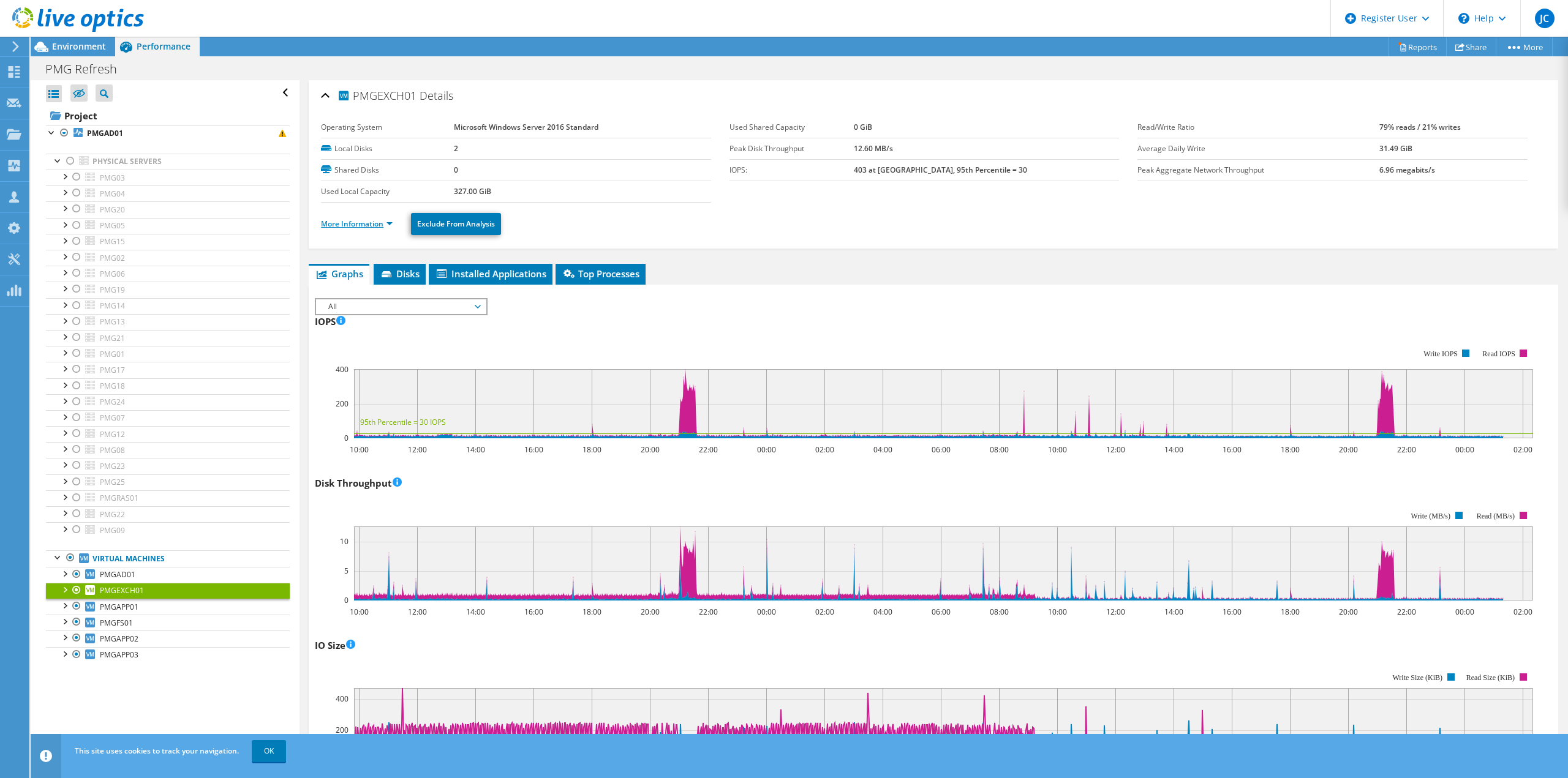
click at [375, 225] on link "More Information" at bounding box center [356, 224] width 71 height 10
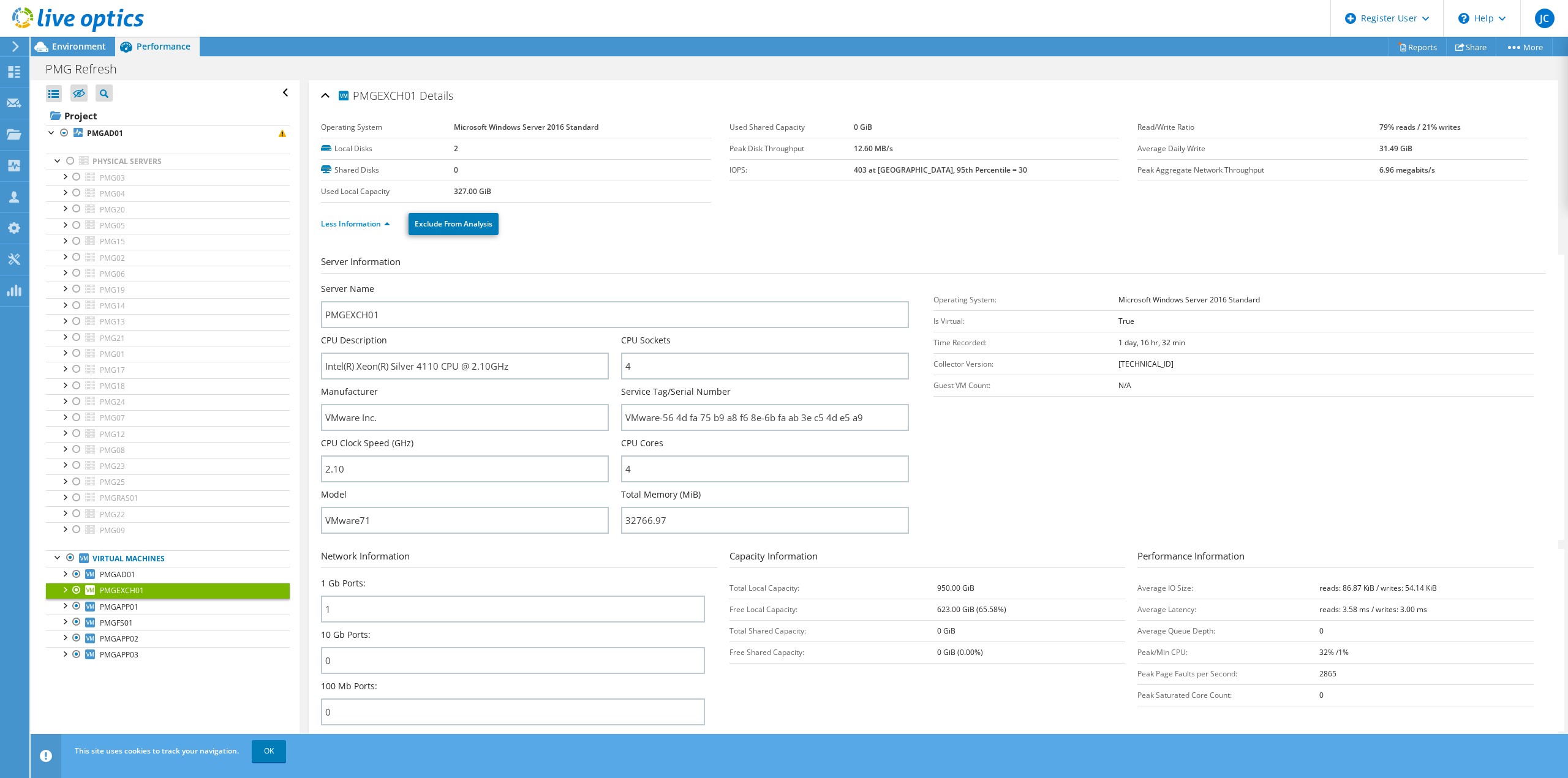
click at [659, 258] on h3 "Server Information" at bounding box center [933, 264] width 1225 height 19
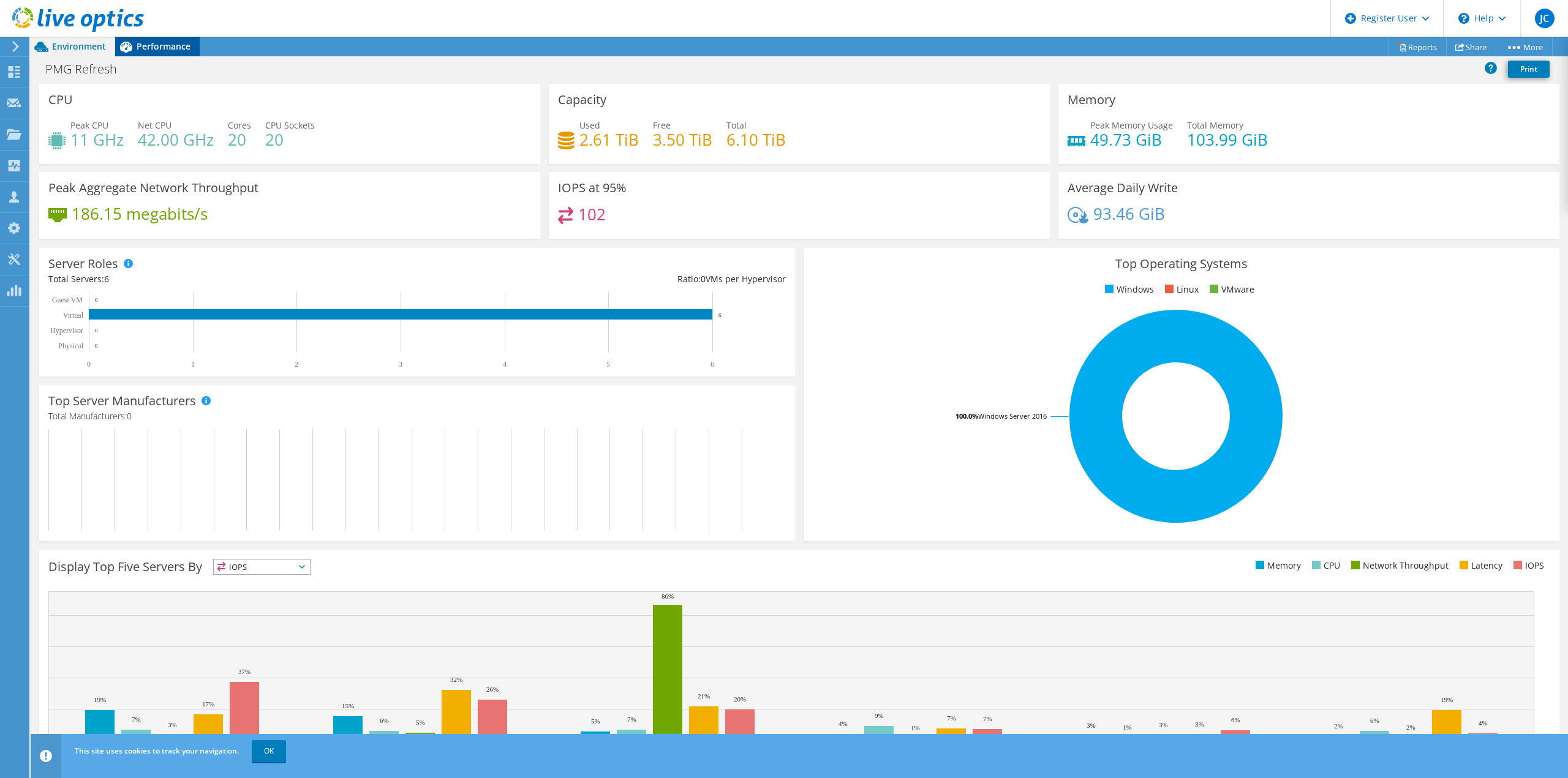
click at [163, 41] on span "Performance" at bounding box center [163, 46] width 54 height 12
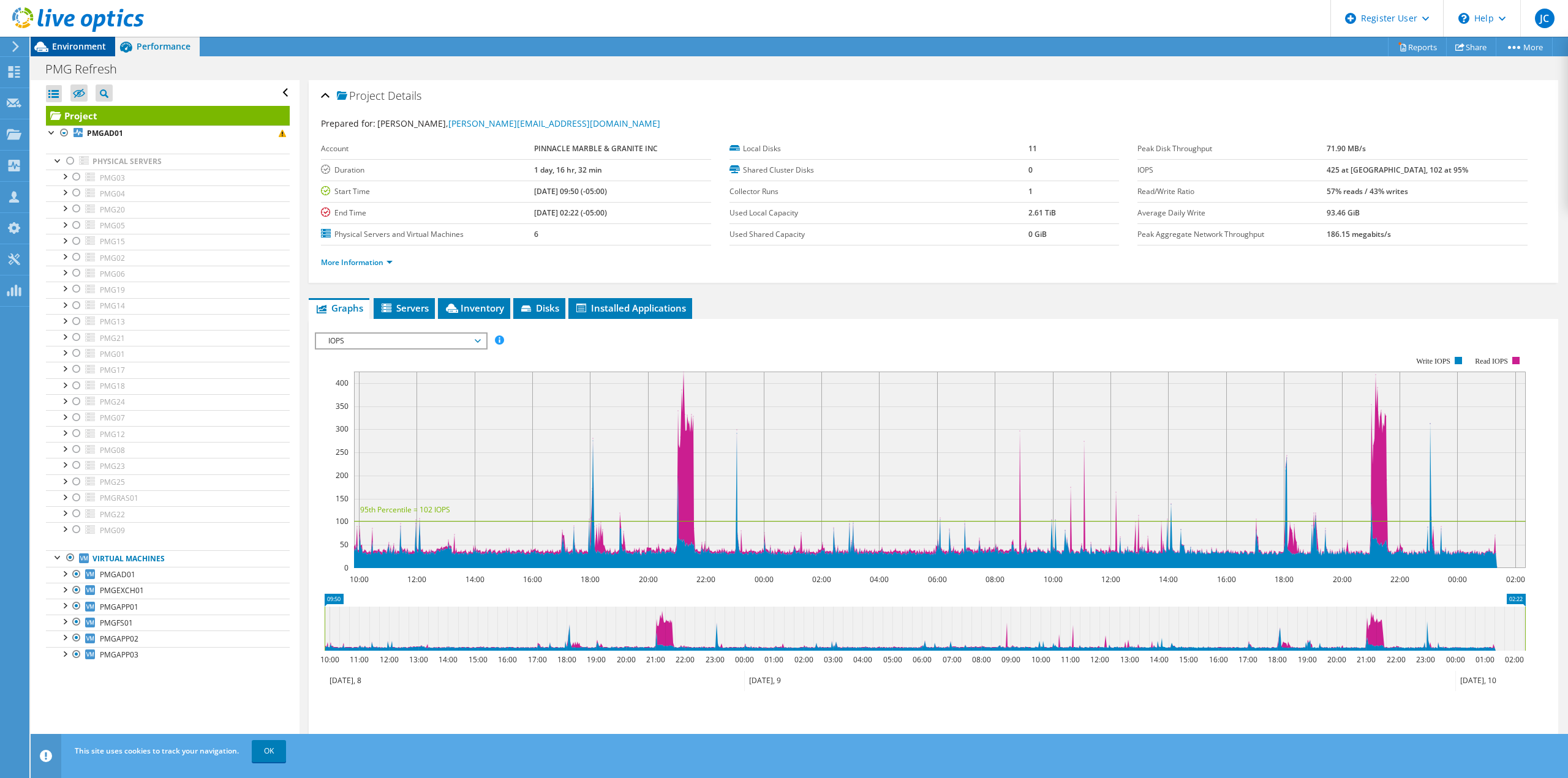
click at [52, 44] on span "Environment" at bounding box center [79, 46] width 54 height 12
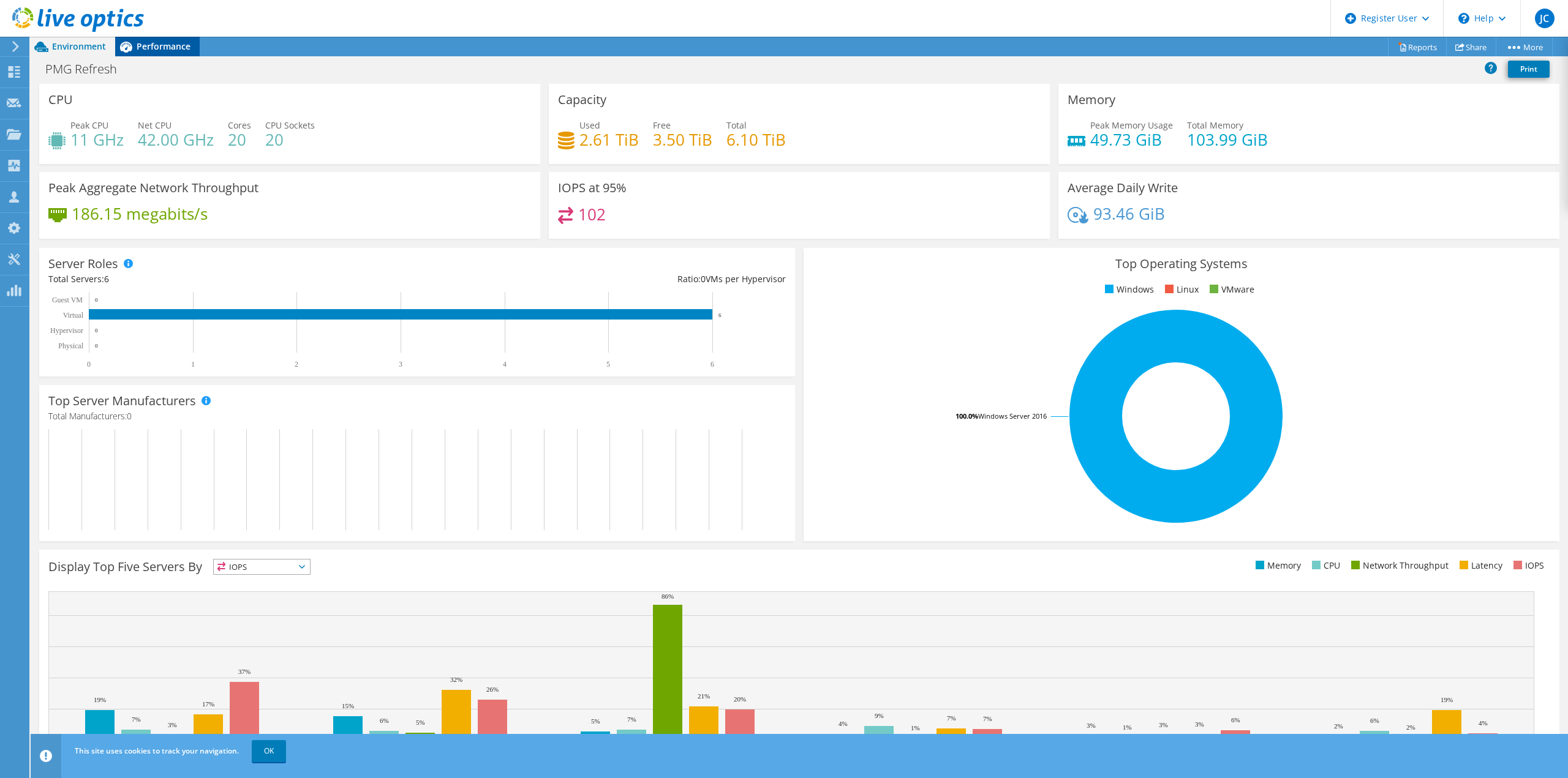
click at [157, 52] on div "Performance" at bounding box center [157, 46] width 85 height 20
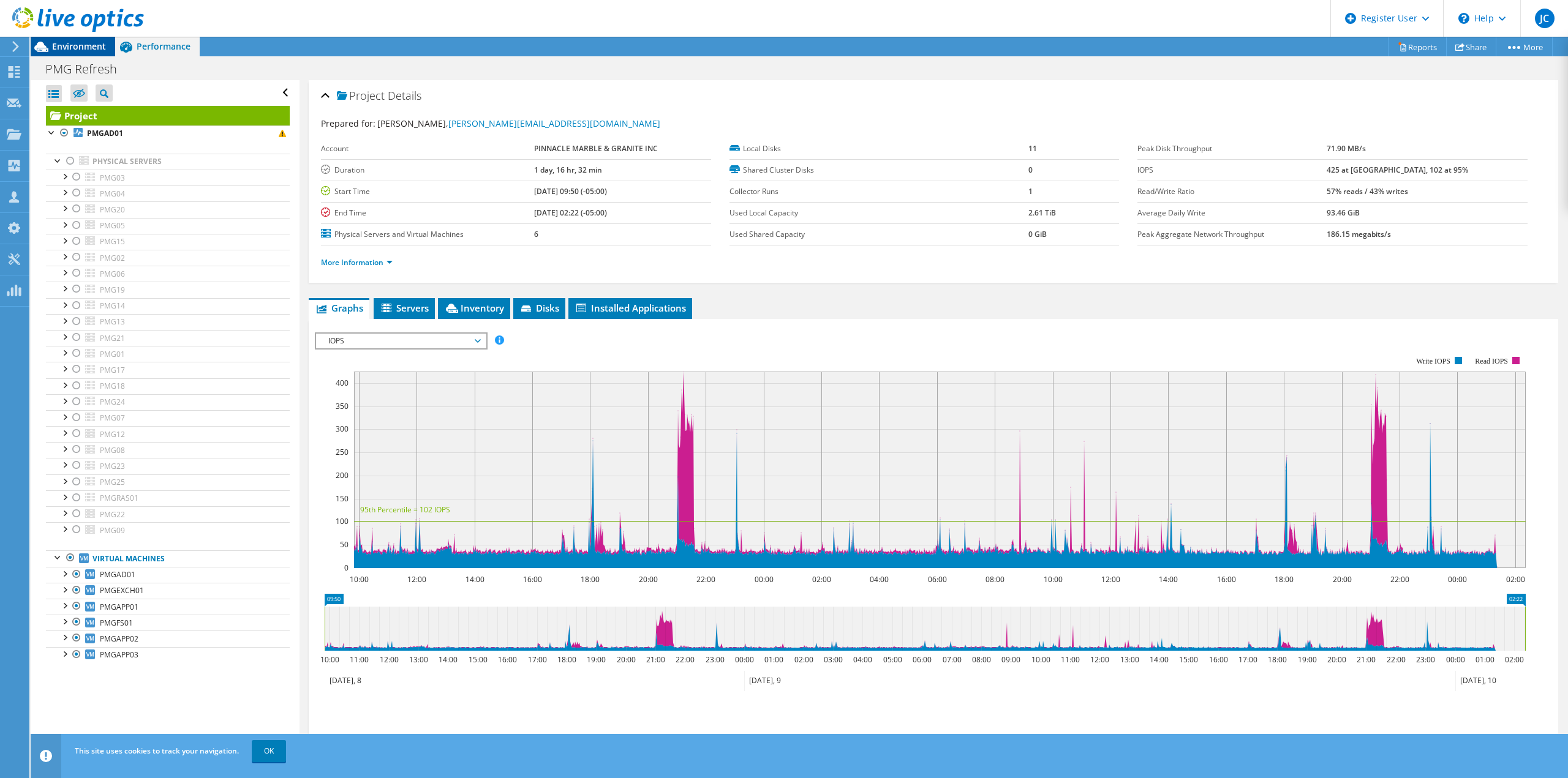
click at [65, 49] on span "Environment" at bounding box center [79, 46] width 54 height 12
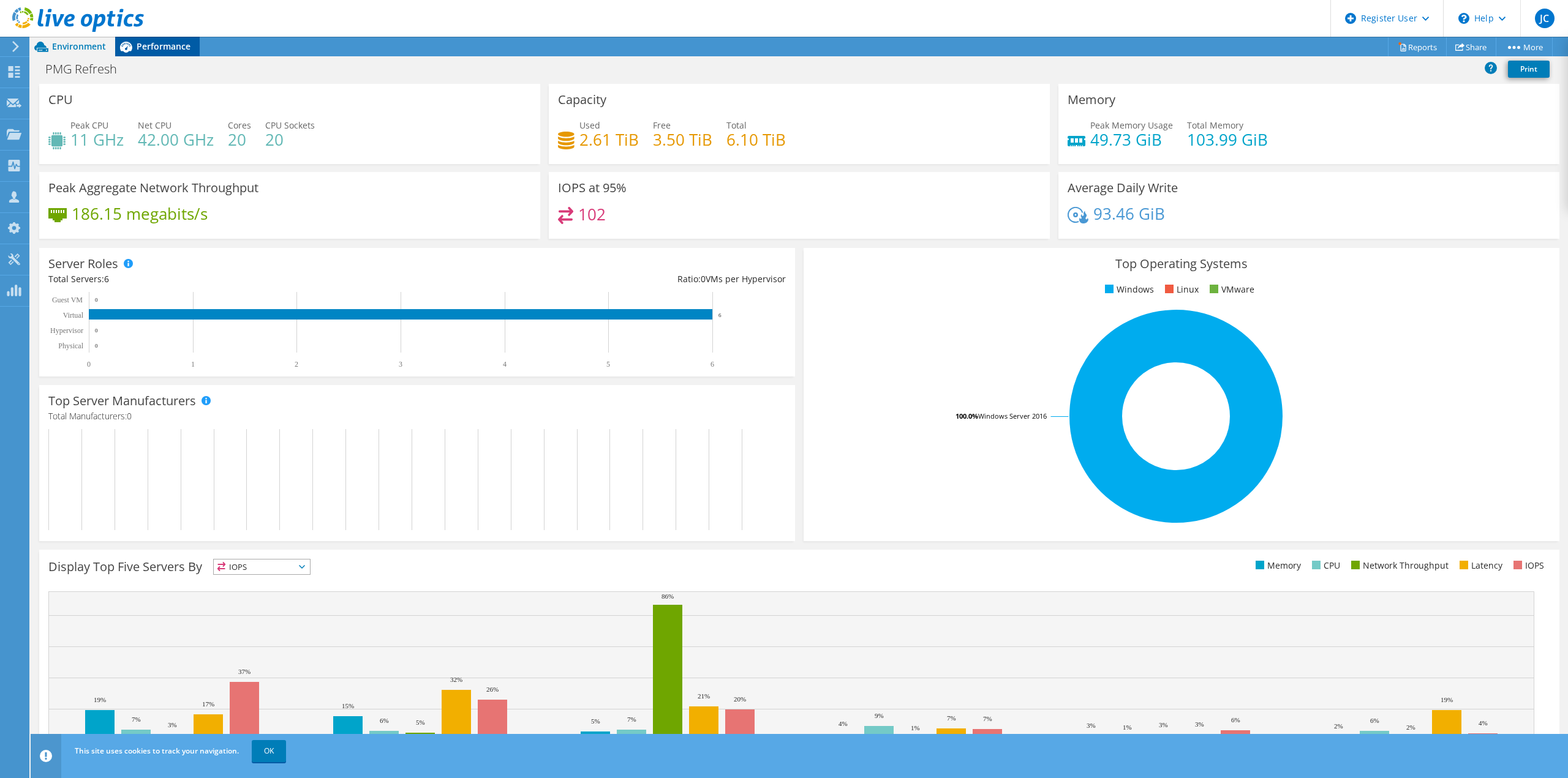
click at [146, 40] on div "Performance" at bounding box center [157, 46] width 85 height 20
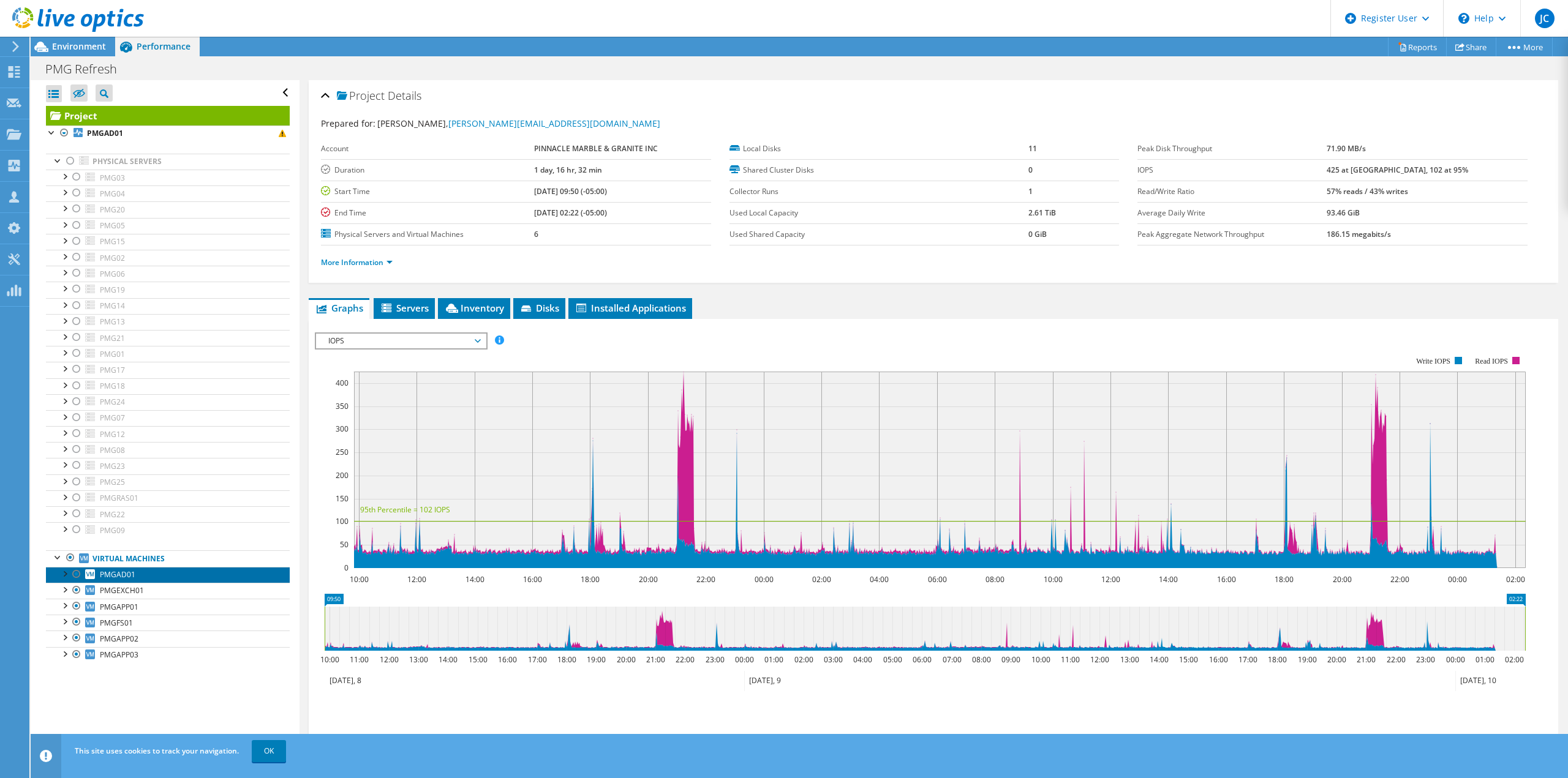
click at [164, 573] on link "PMGAD01" at bounding box center [167, 575] width 244 height 16
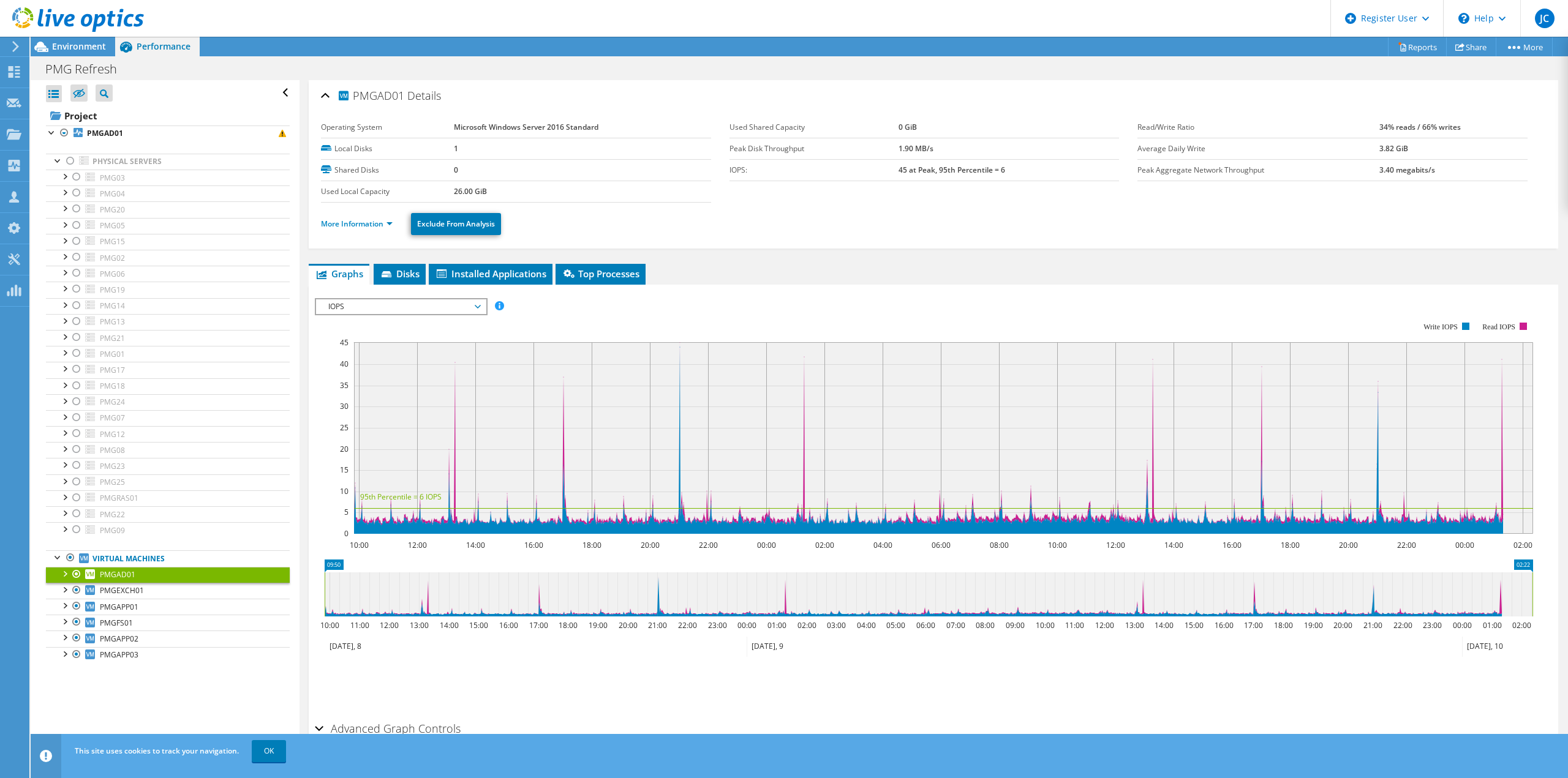
click at [388, 307] on span "IOPS" at bounding box center [401, 306] width 157 height 15
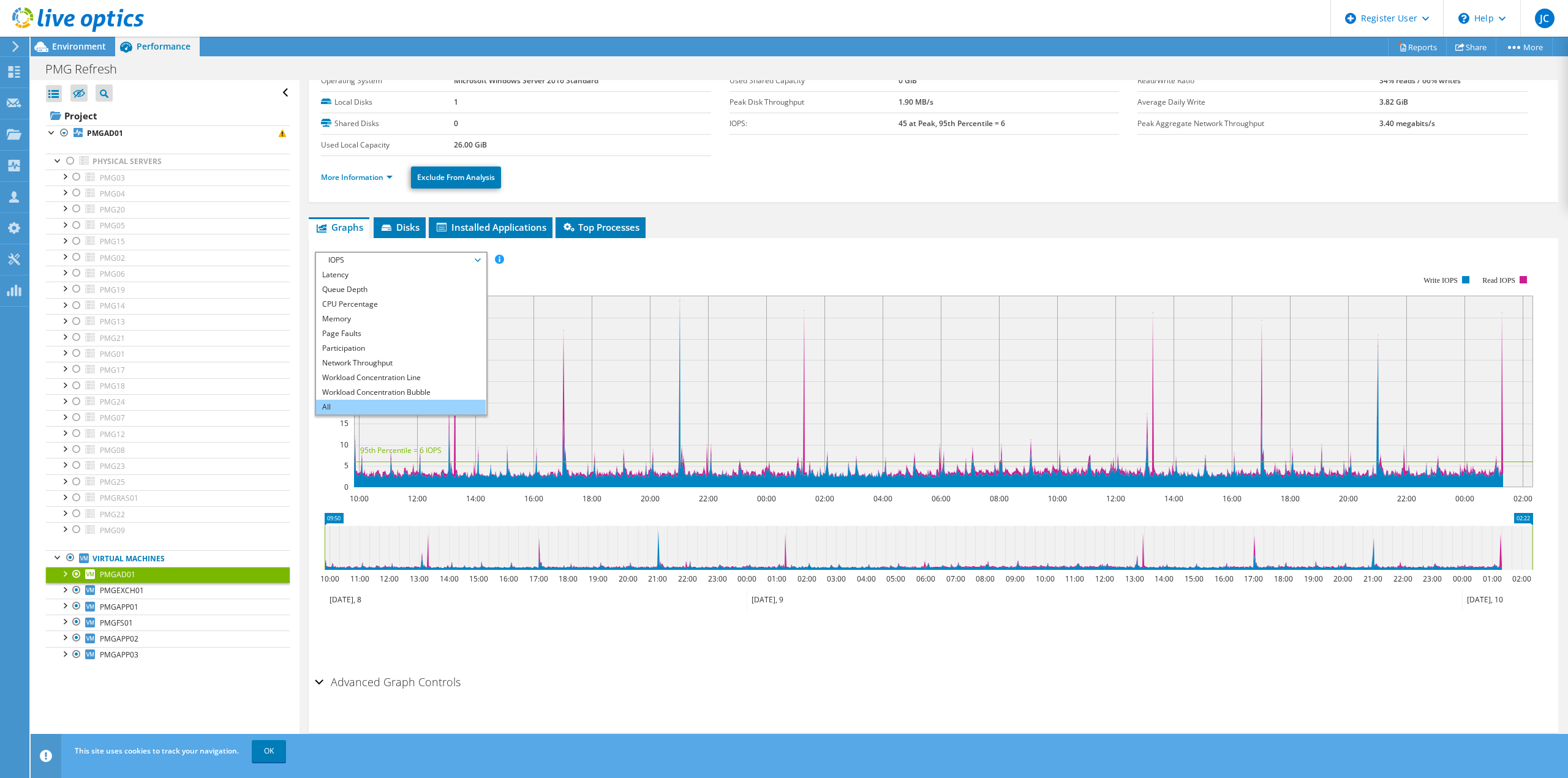
click at [333, 403] on li "All" at bounding box center [401, 407] width 170 height 15
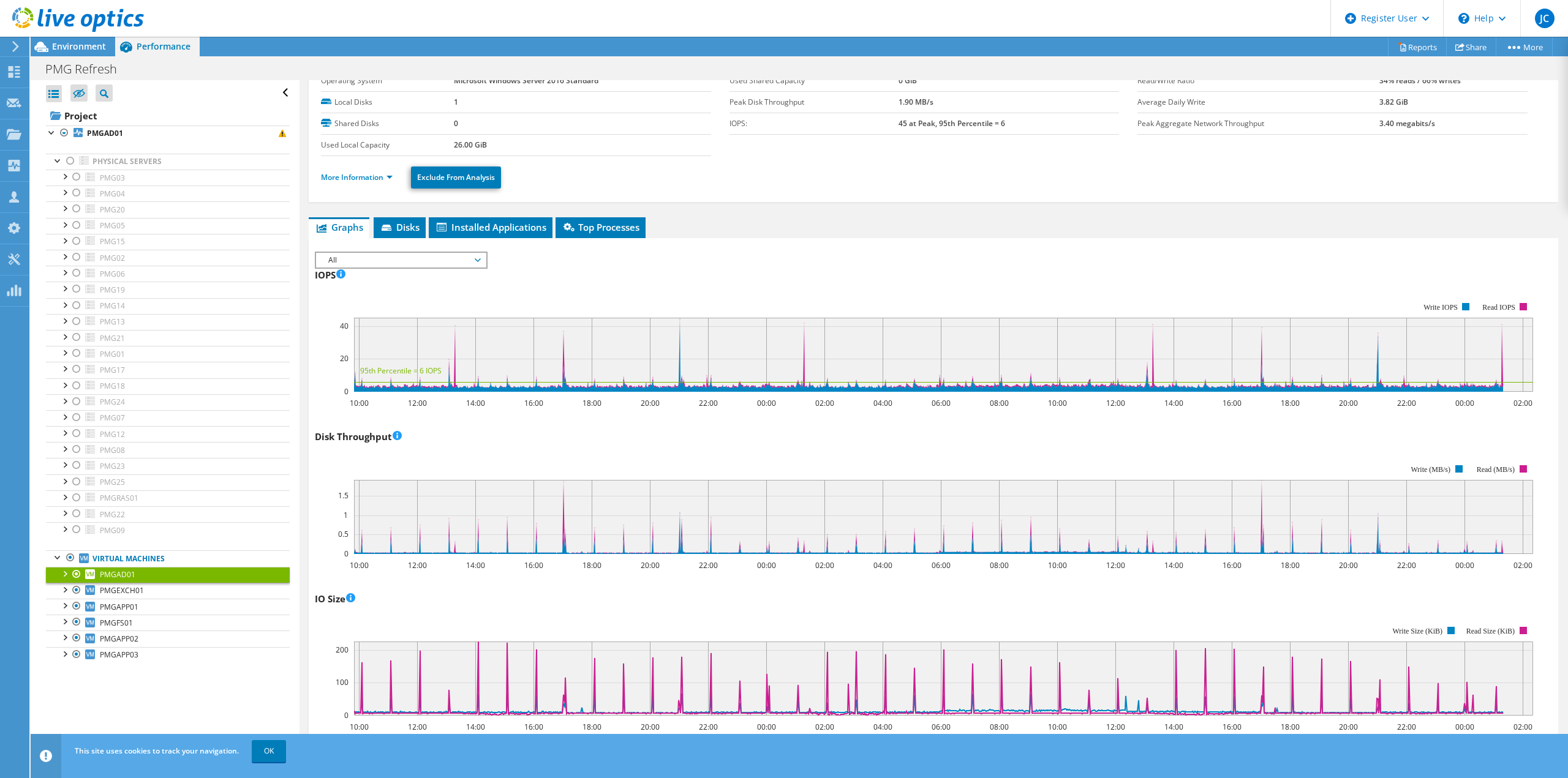
scroll to position [0, 0]
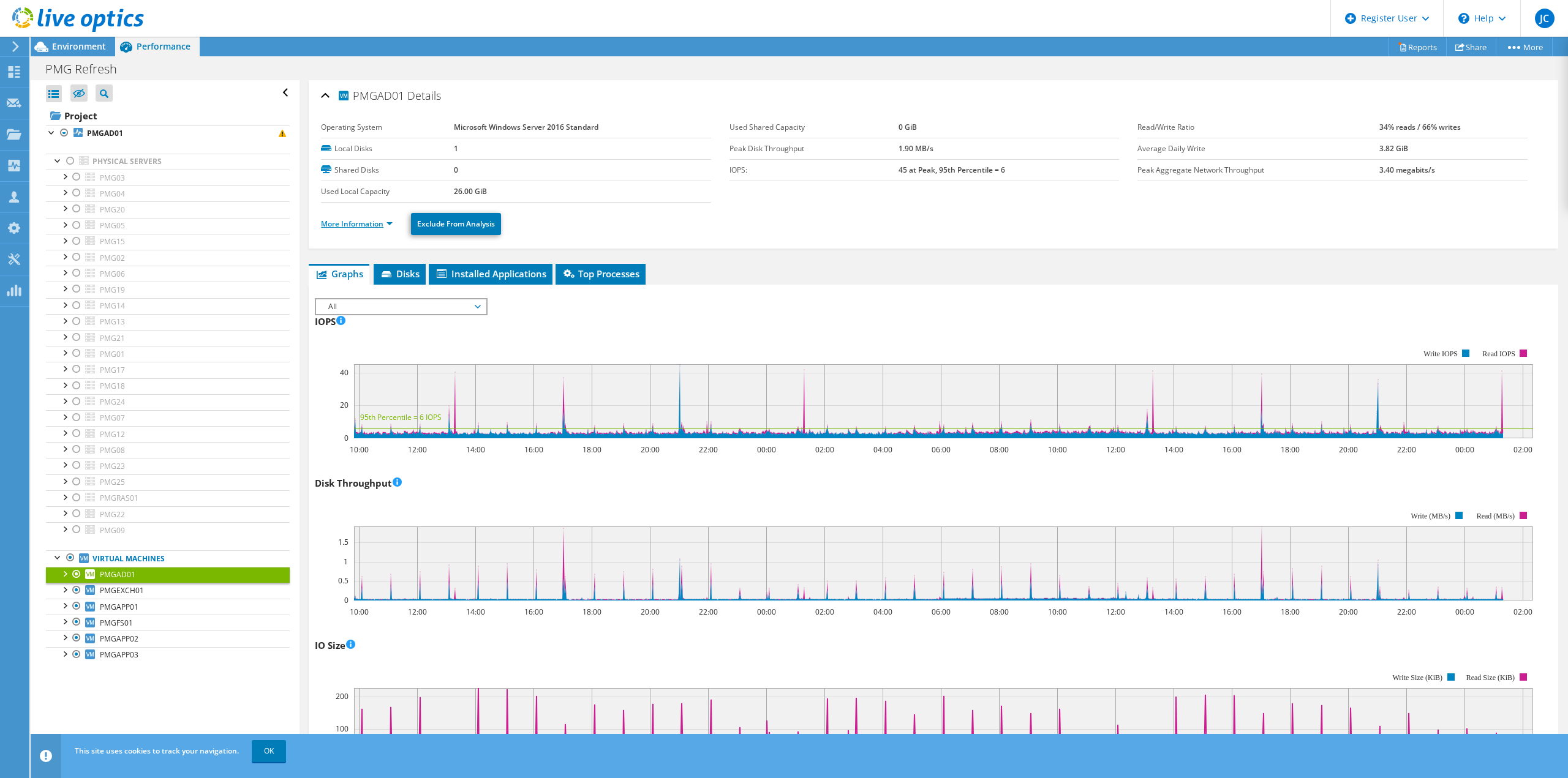
click at [367, 221] on link "More Information" at bounding box center [356, 224] width 71 height 10
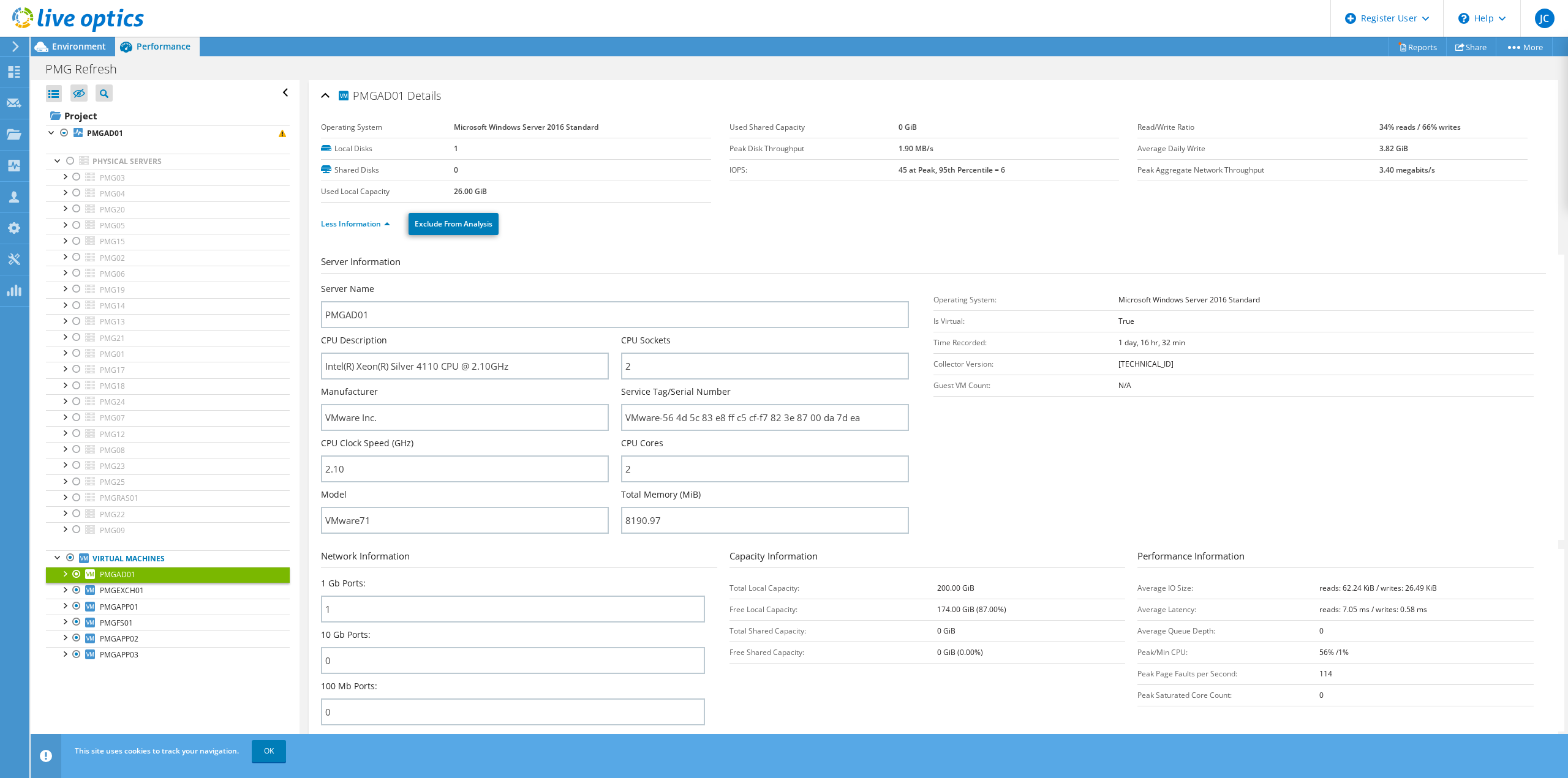
click at [15, 20] on use at bounding box center [78, 19] width 132 height 25
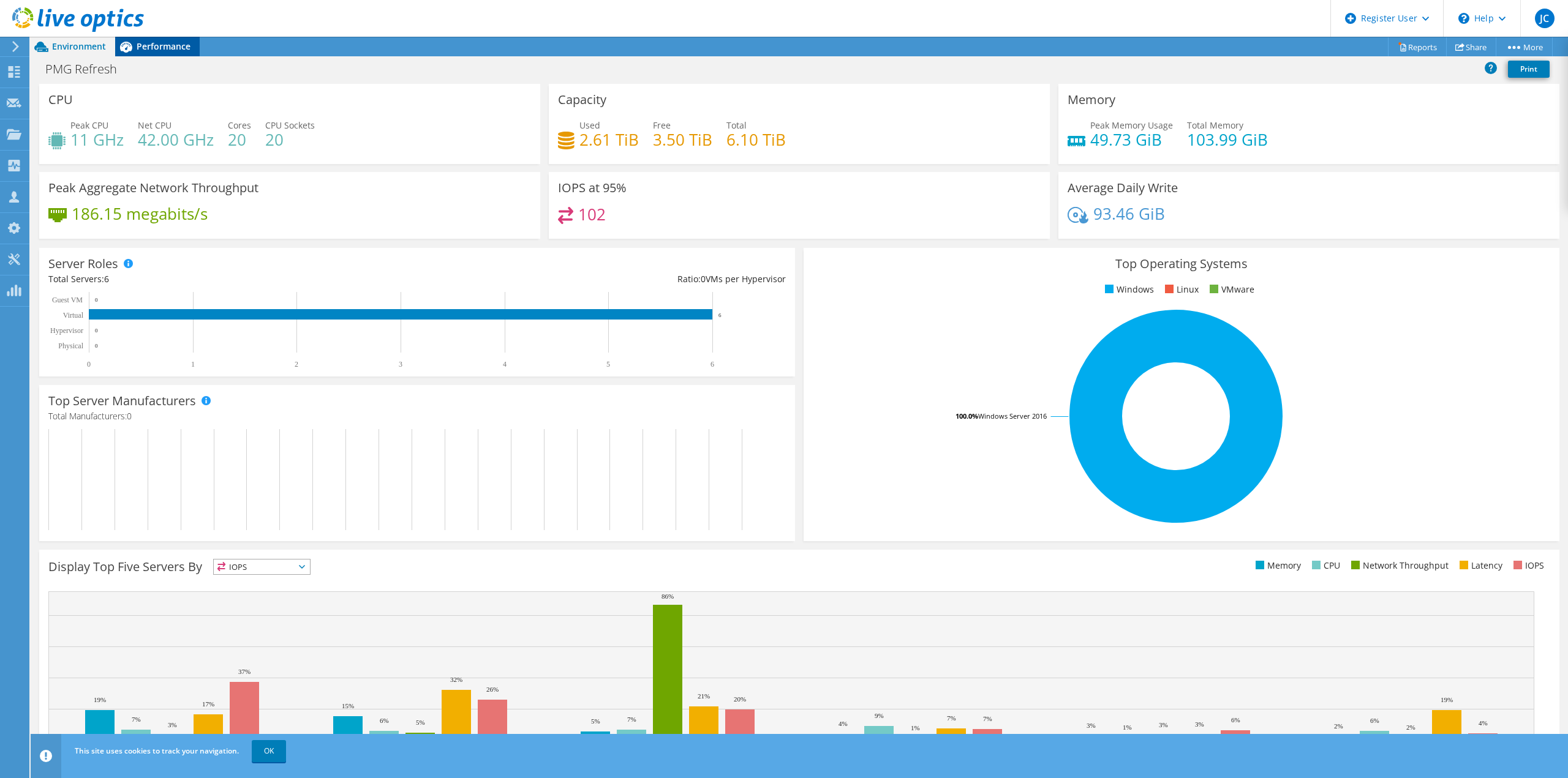
click at [163, 45] on span "Performance" at bounding box center [163, 46] width 54 height 12
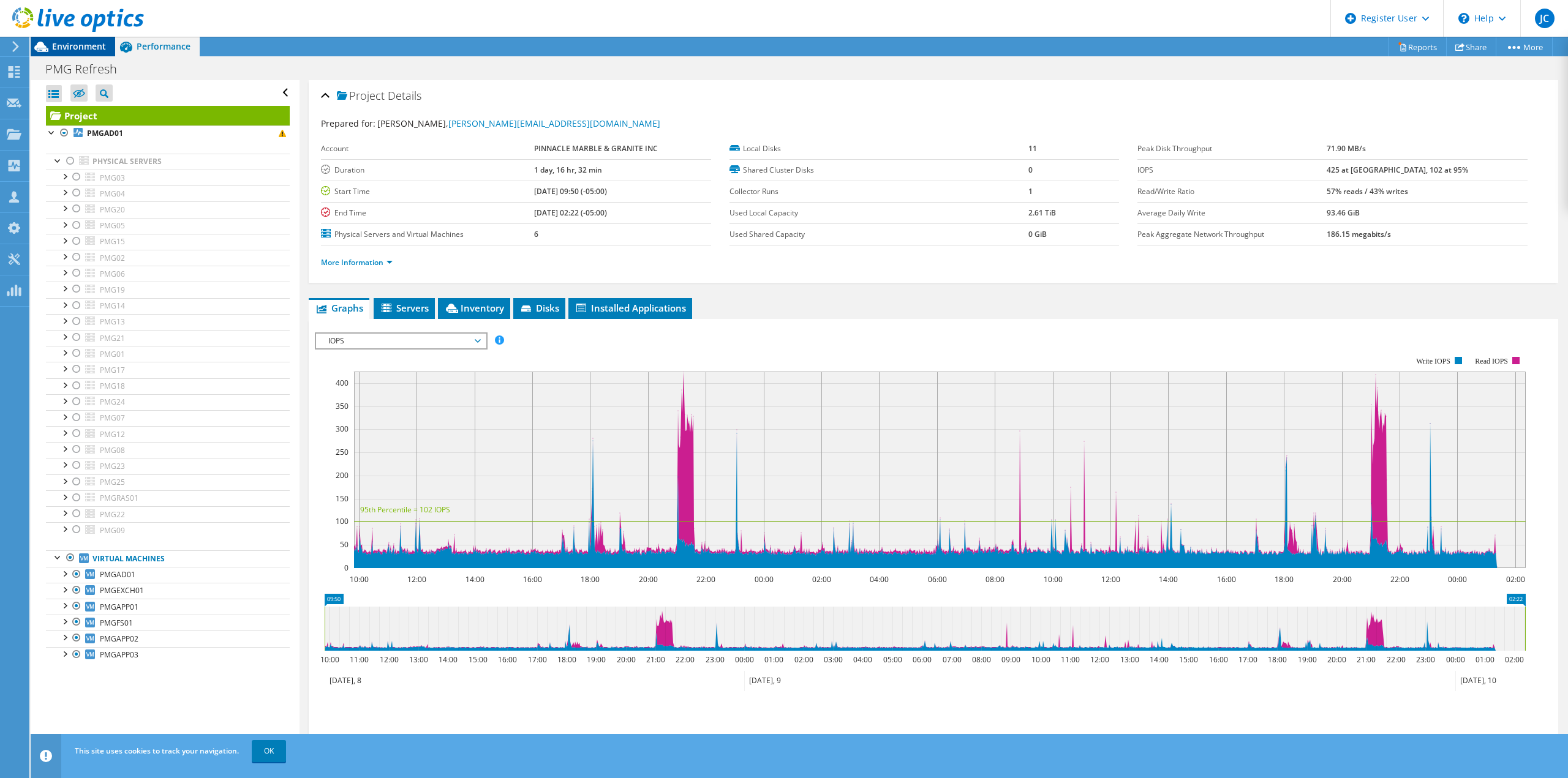
click at [87, 52] on span "Environment" at bounding box center [79, 46] width 54 height 12
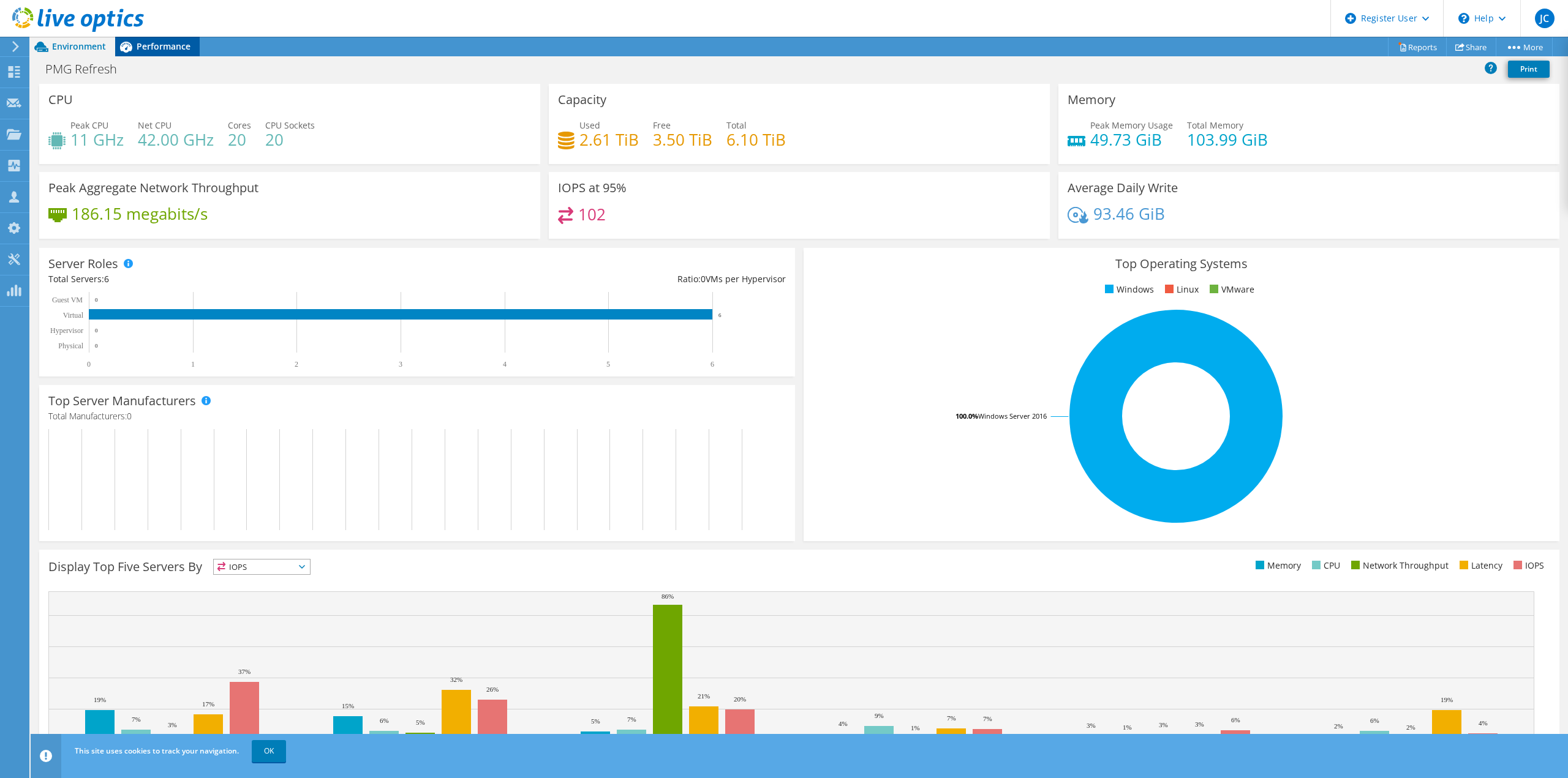
click at [146, 45] on span "Performance" at bounding box center [163, 46] width 54 height 12
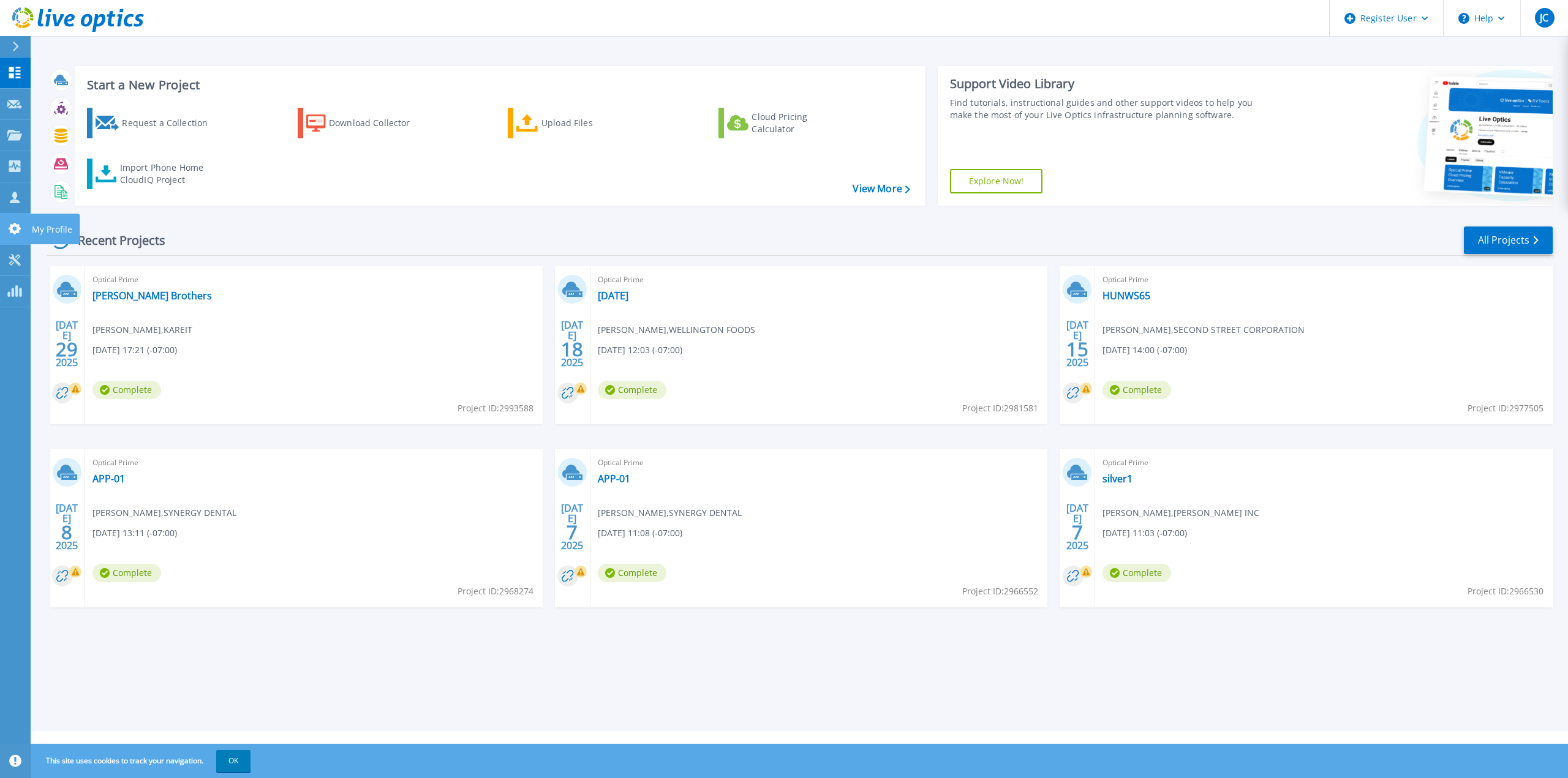
click at [9, 236] on link "My Profile My Profile" at bounding box center [15, 228] width 31 height 31
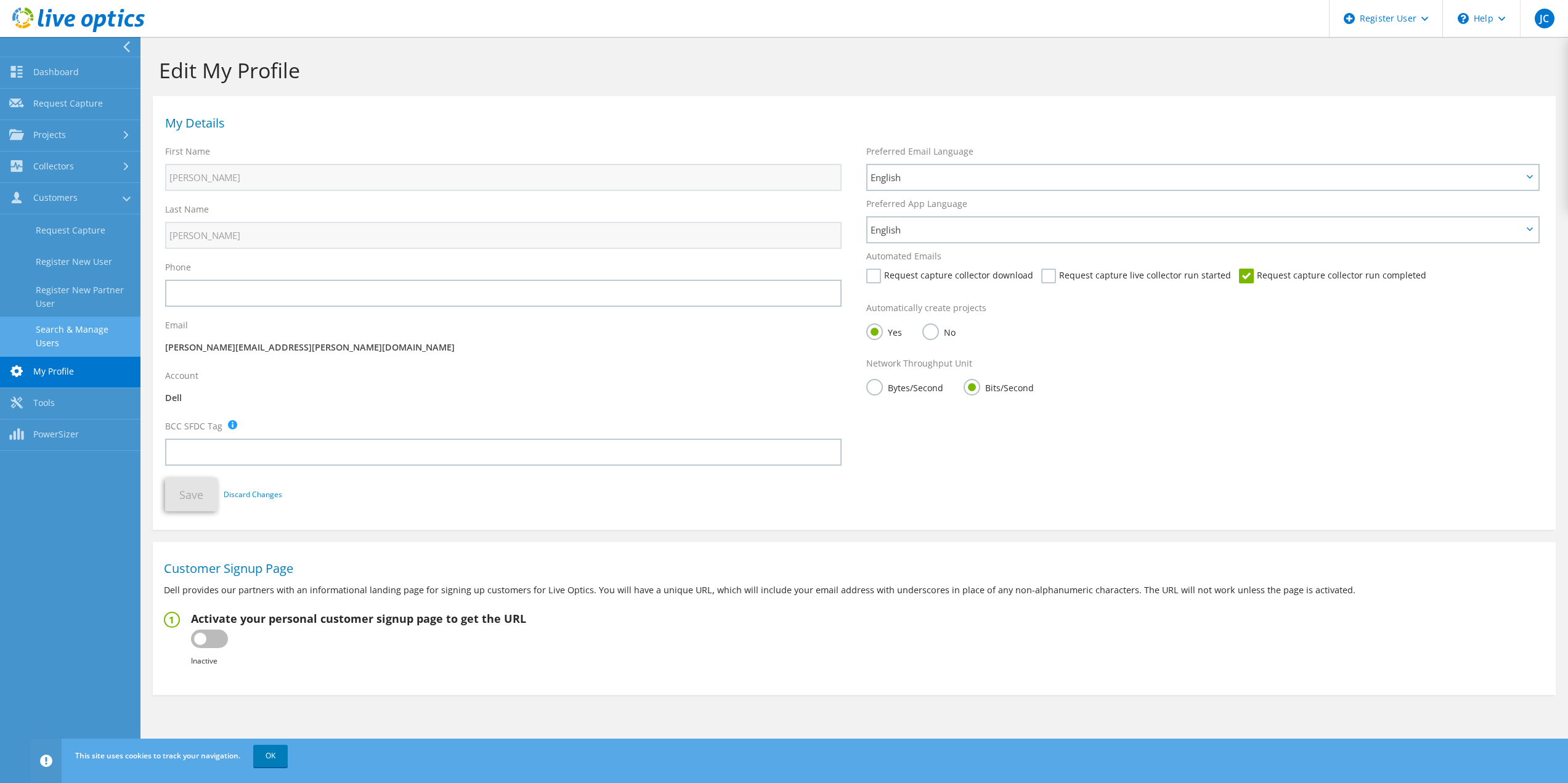
click at [58, 333] on link "Search & Manage Users" at bounding box center [70, 336] width 140 height 39
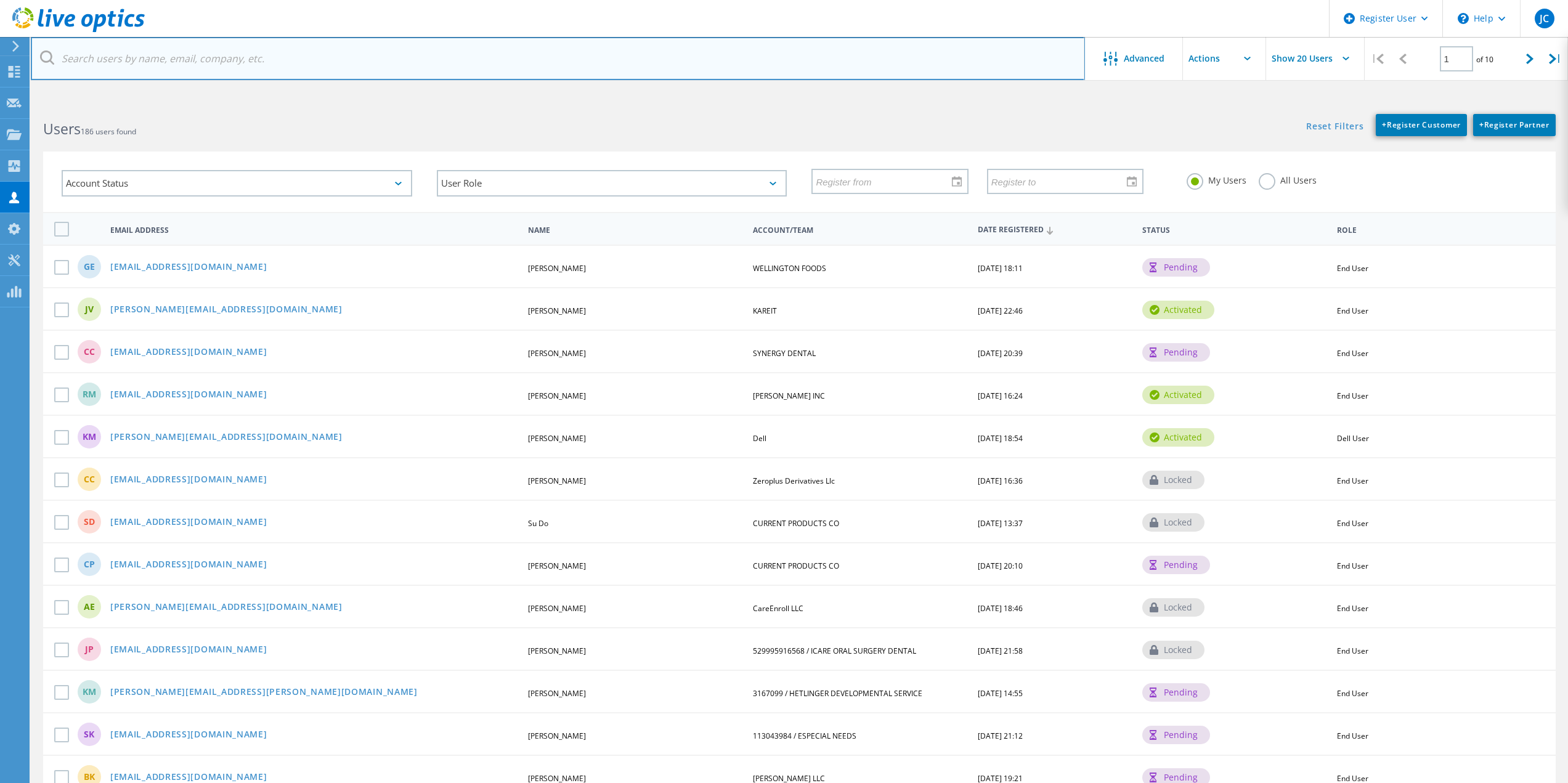
click at [209, 67] on input "text" at bounding box center [558, 58] width 1054 height 43
paste input "[PERSON_NAME][EMAIL_ADDRESS][DOMAIN_NAME]"
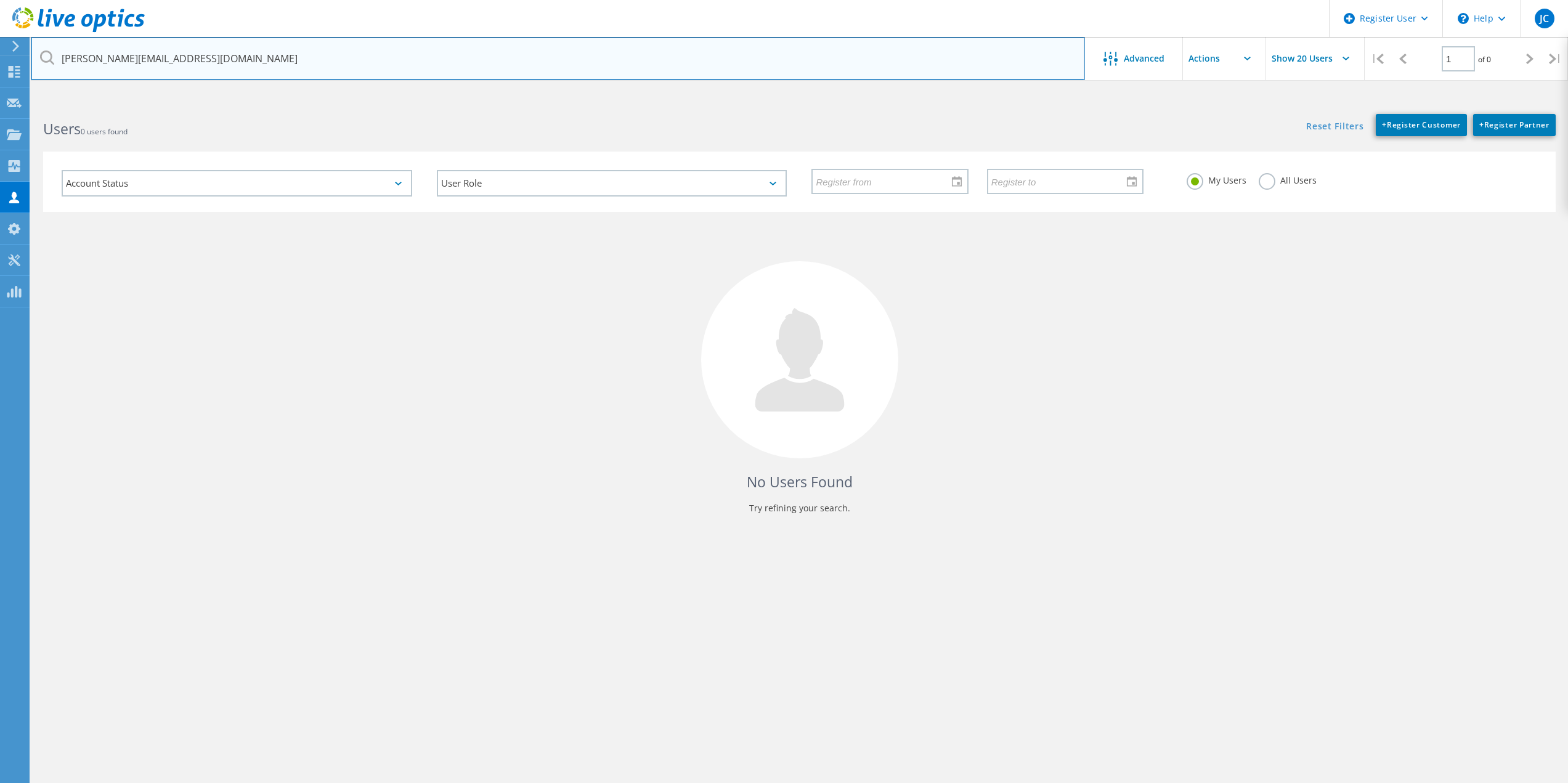
type input "[PERSON_NAME][EMAIL_ADDRESS][DOMAIN_NAME]"
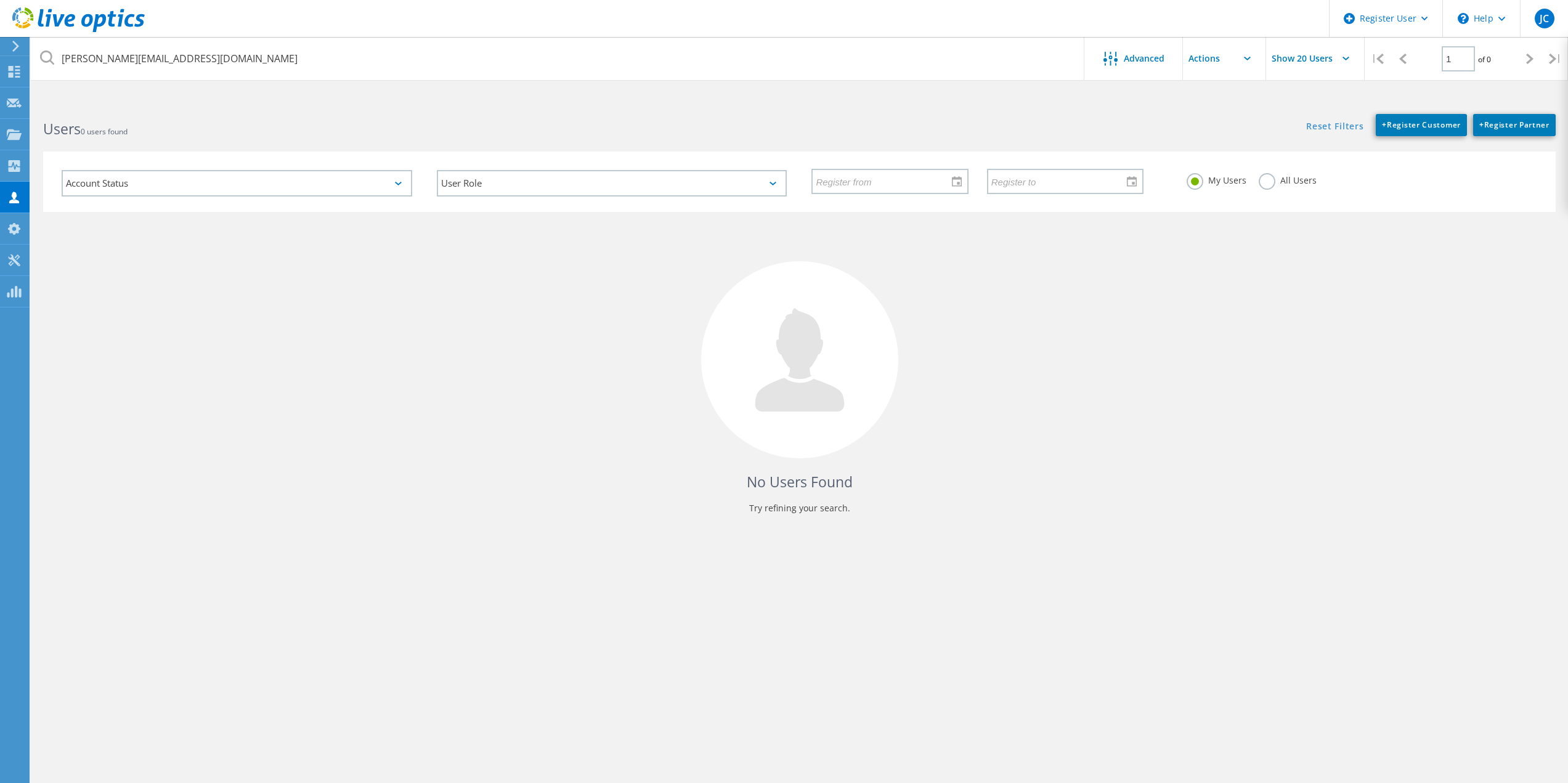
click at [1263, 184] on label "All Users" at bounding box center [1287, 179] width 58 height 12
click at [0, 0] on input "All Users" at bounding box center [0, 0] width 0 height 0
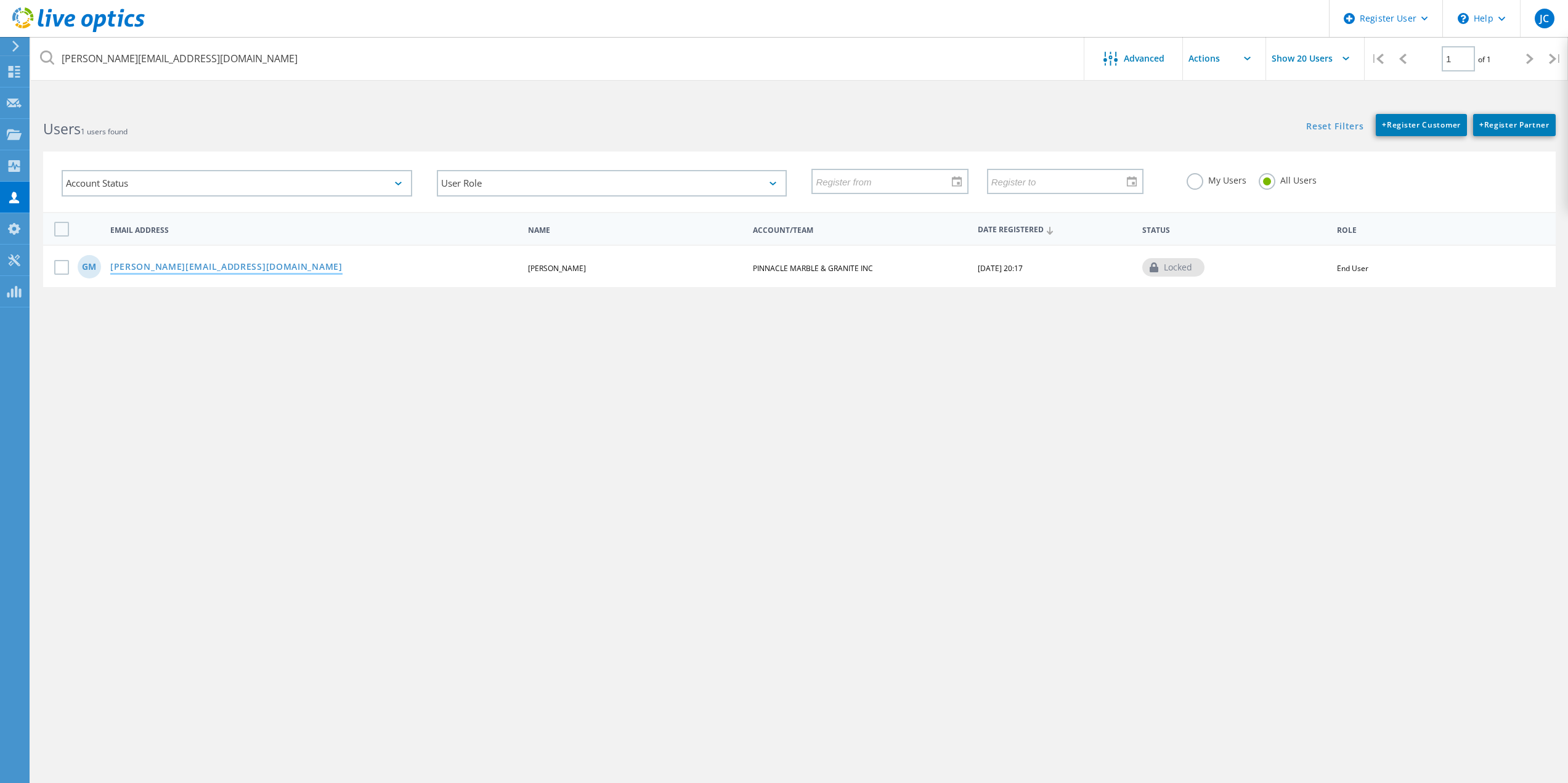
click at [145, 267] on link "[PERSON_NAME][EMAIL_ADDRESS][DOMAIN_NAME]" at bounding box center [226, 267] width 232 height 10
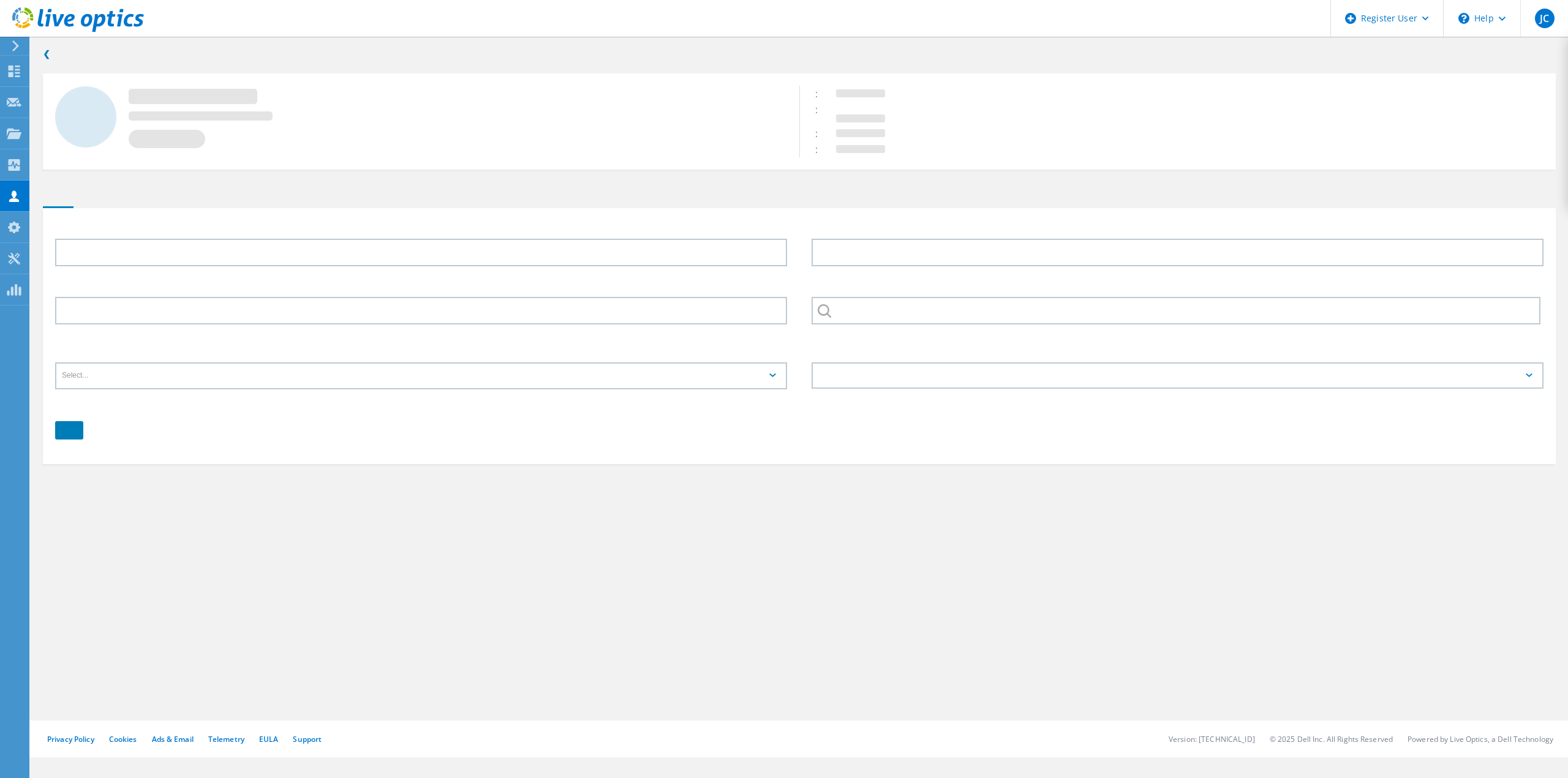
type input "GABRIEL"
type input "MORALES"
type input "2144989825"
type input "PINNACLE MARBLE & GRANITE INC"
type input "English"
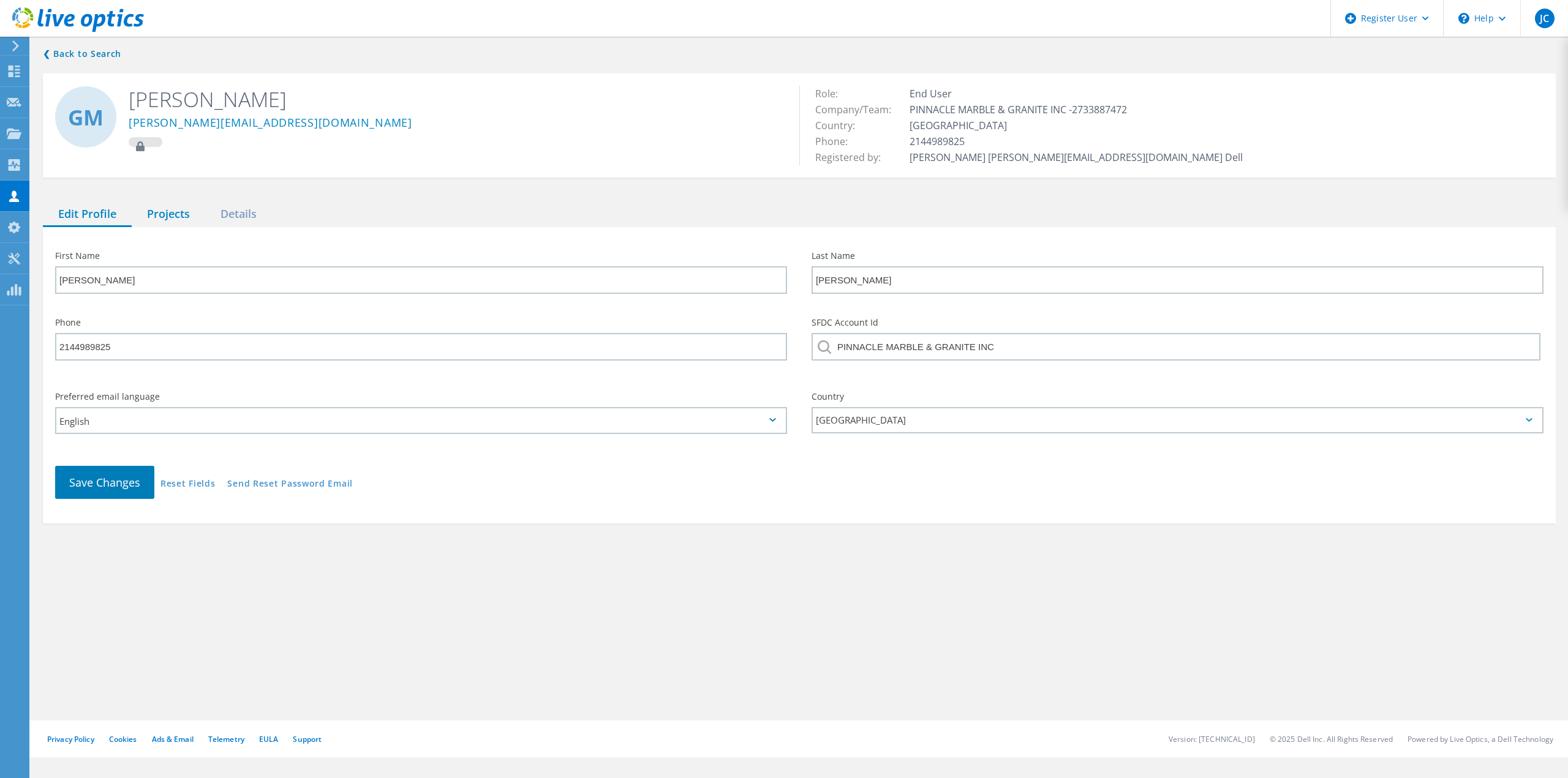
click at [164, 214] on div "Projects" at bounding box center [168, 215] width 74 height 25
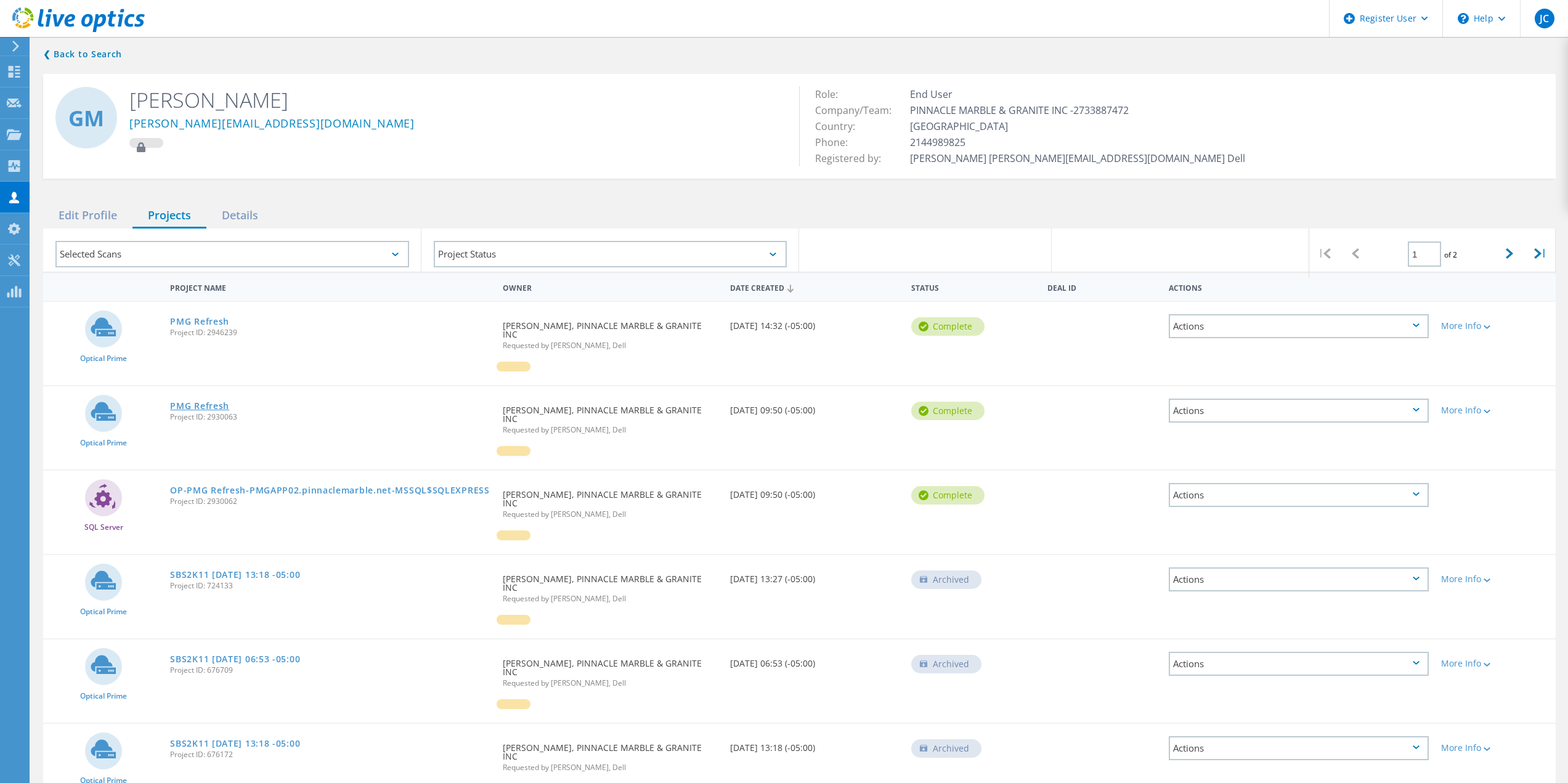
click at [192, 402] on link "PMG Refresh" at bounding box center [199, 405] width 59 height 9
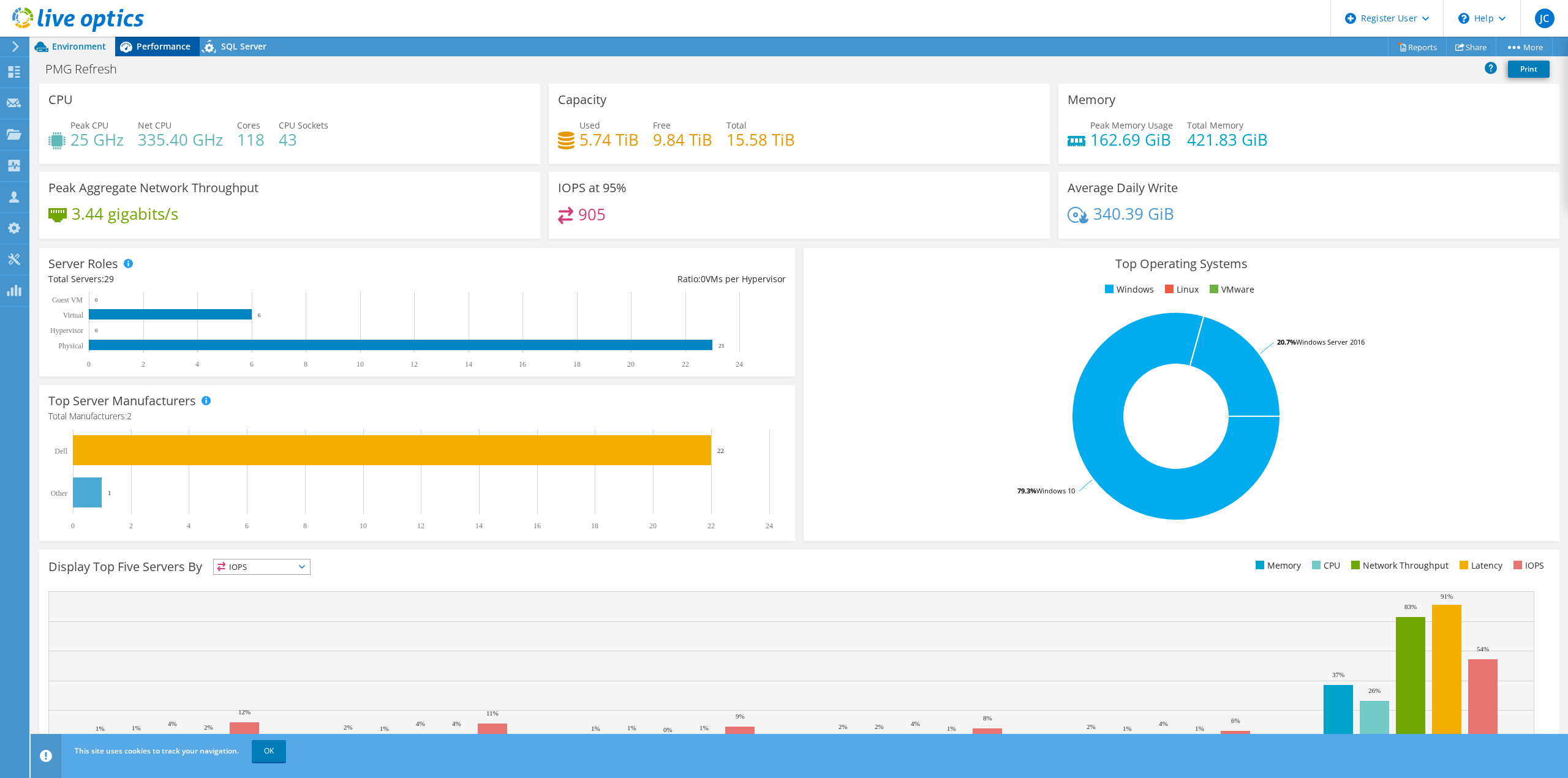
click at [160, 43] on span "Performance" at bounding box center [163, 46] width 54 height 12
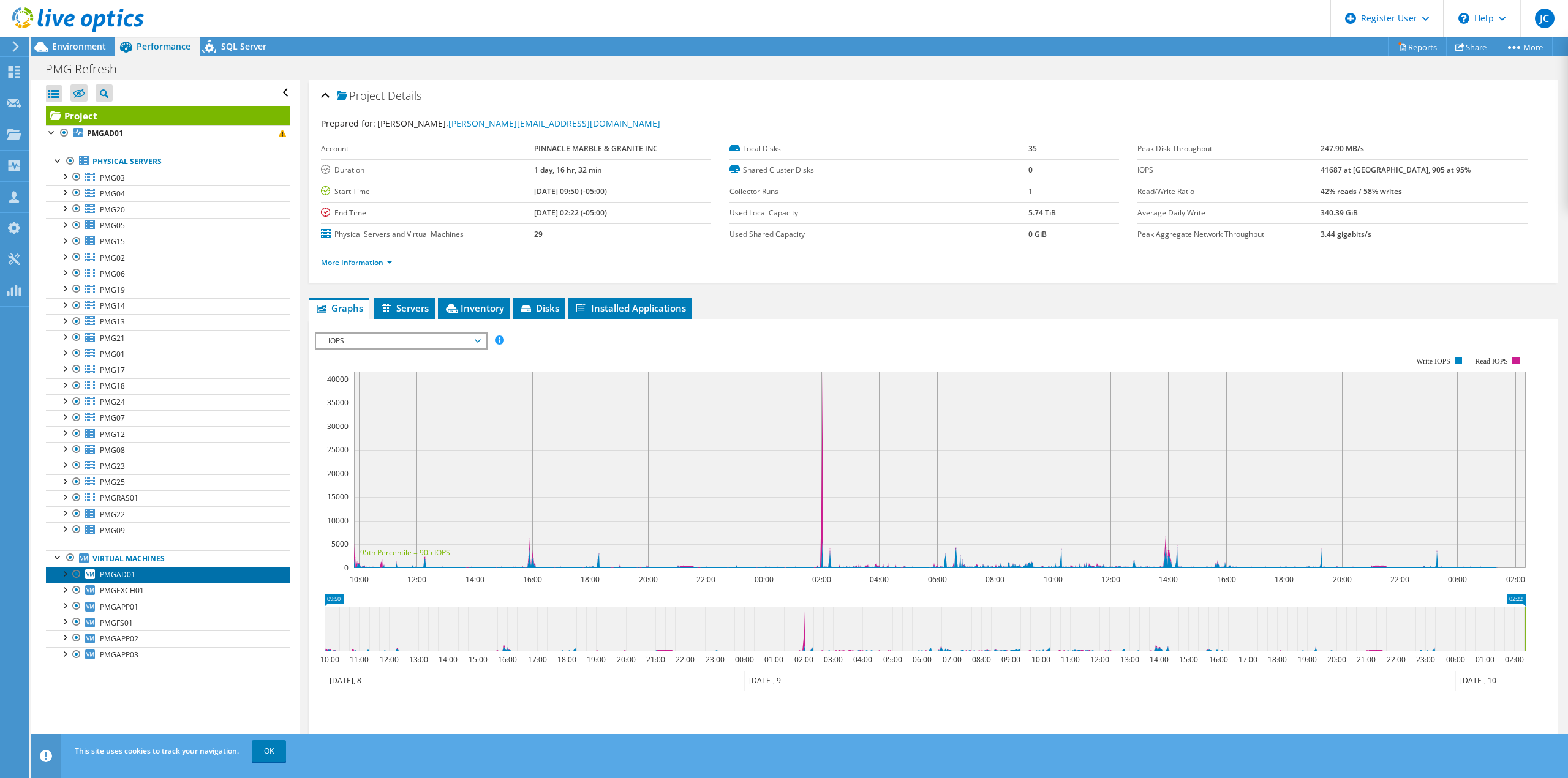
click at [125, 576] on span "PMGAD01" at bounding box center [117, 574] width 36 height 10
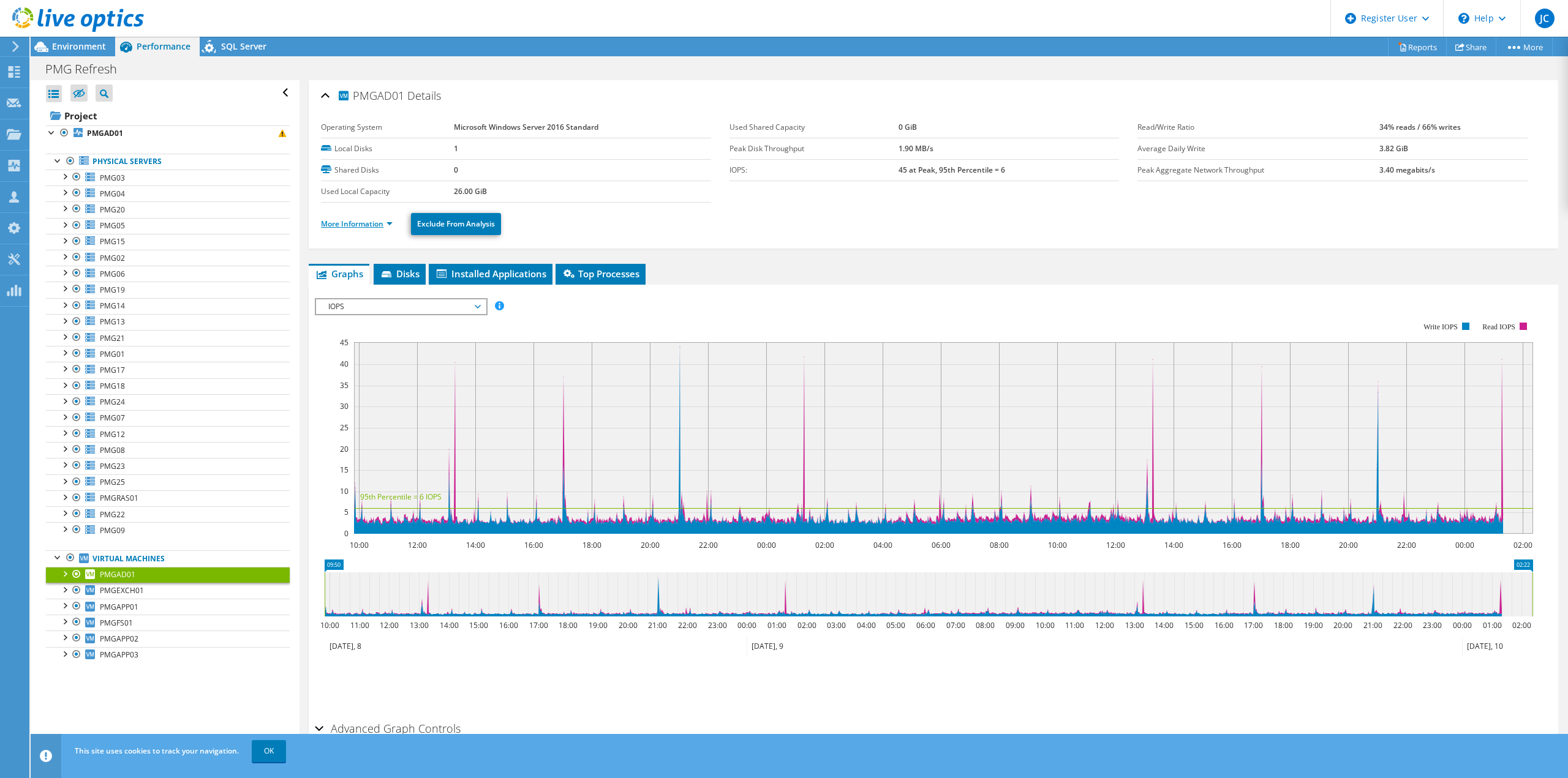
click at [346, 221] on link "More Information" at bounding box center [356, 224] width 71 height 10
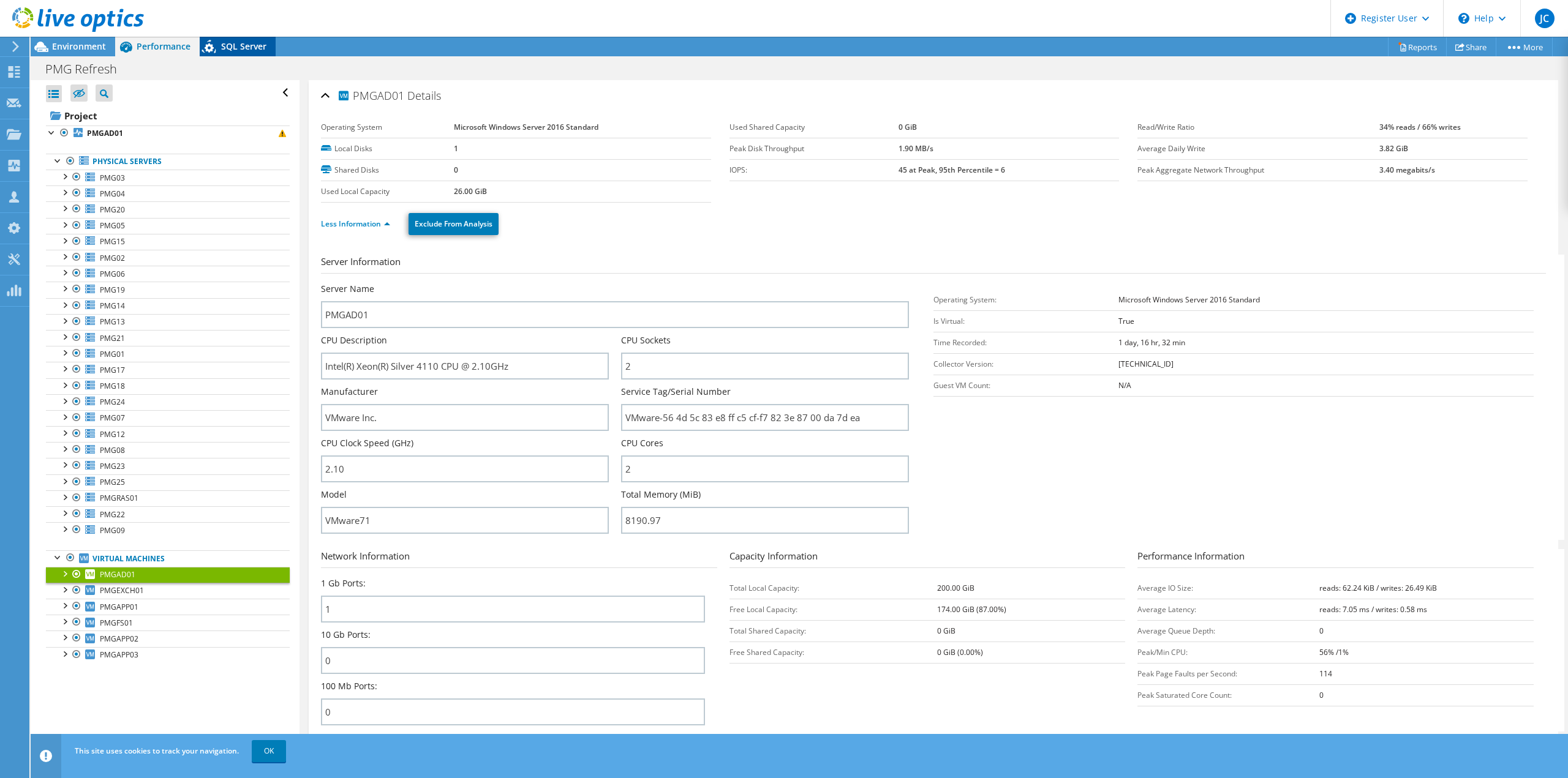
click at [218, 45] on icon at bounding box center [210, 49] width 21 height 25
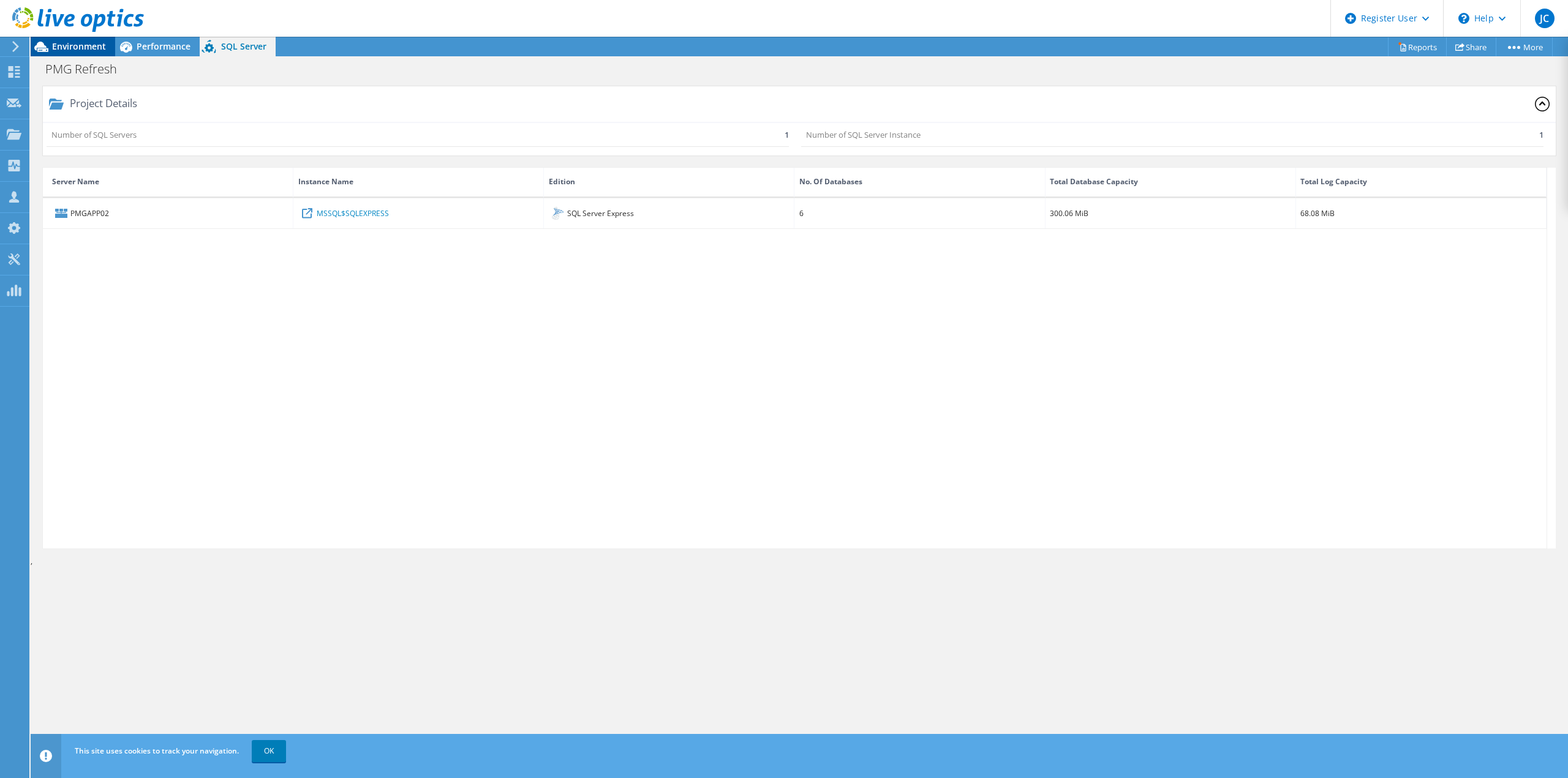
click at [79, 44] on span "Environment" at bounding box center [79, 46] width 54 height 12
